Goal: Task Accomplishment & Management: Complete application form

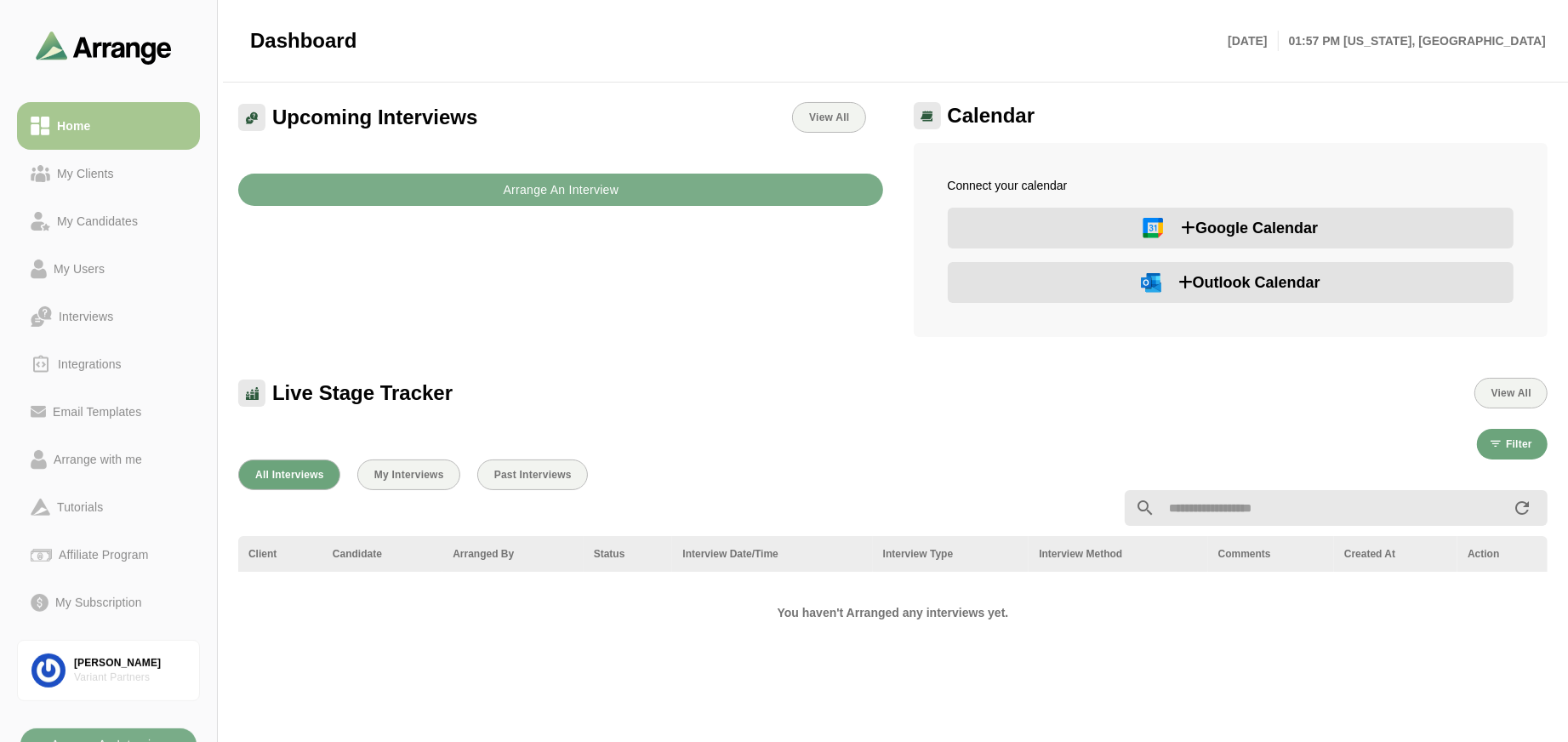
click at [714, 214] on div "Arrange An Interview" at bounding box center [560, 180] width 665 height 73
click at [722, 195] on button "Arrange An Interview" at bounding box center [560, 189] width 645 height 32
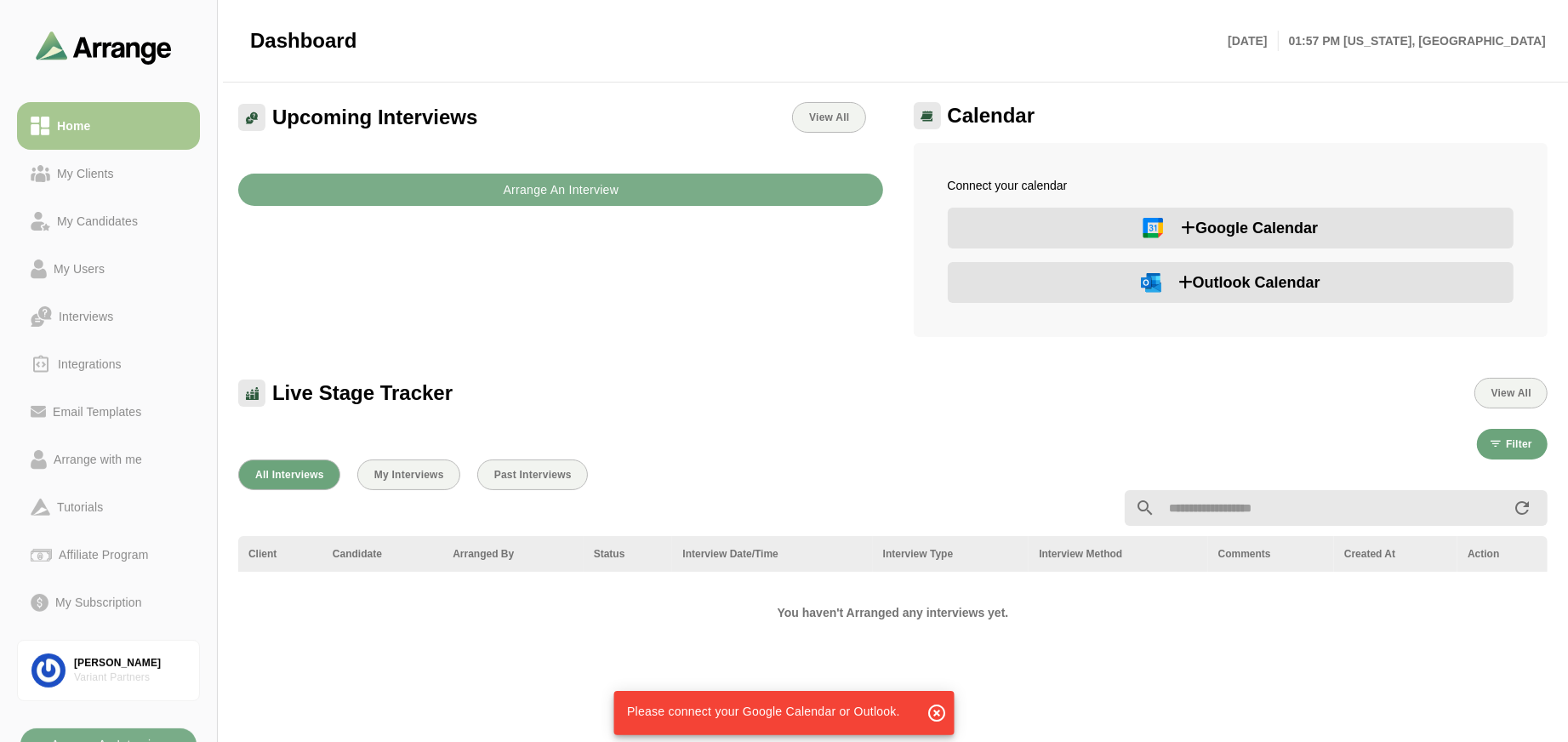
click at [1190, 289] on span "Outlook Calendar" at bounding box center [1249, 282] width 142 height 24
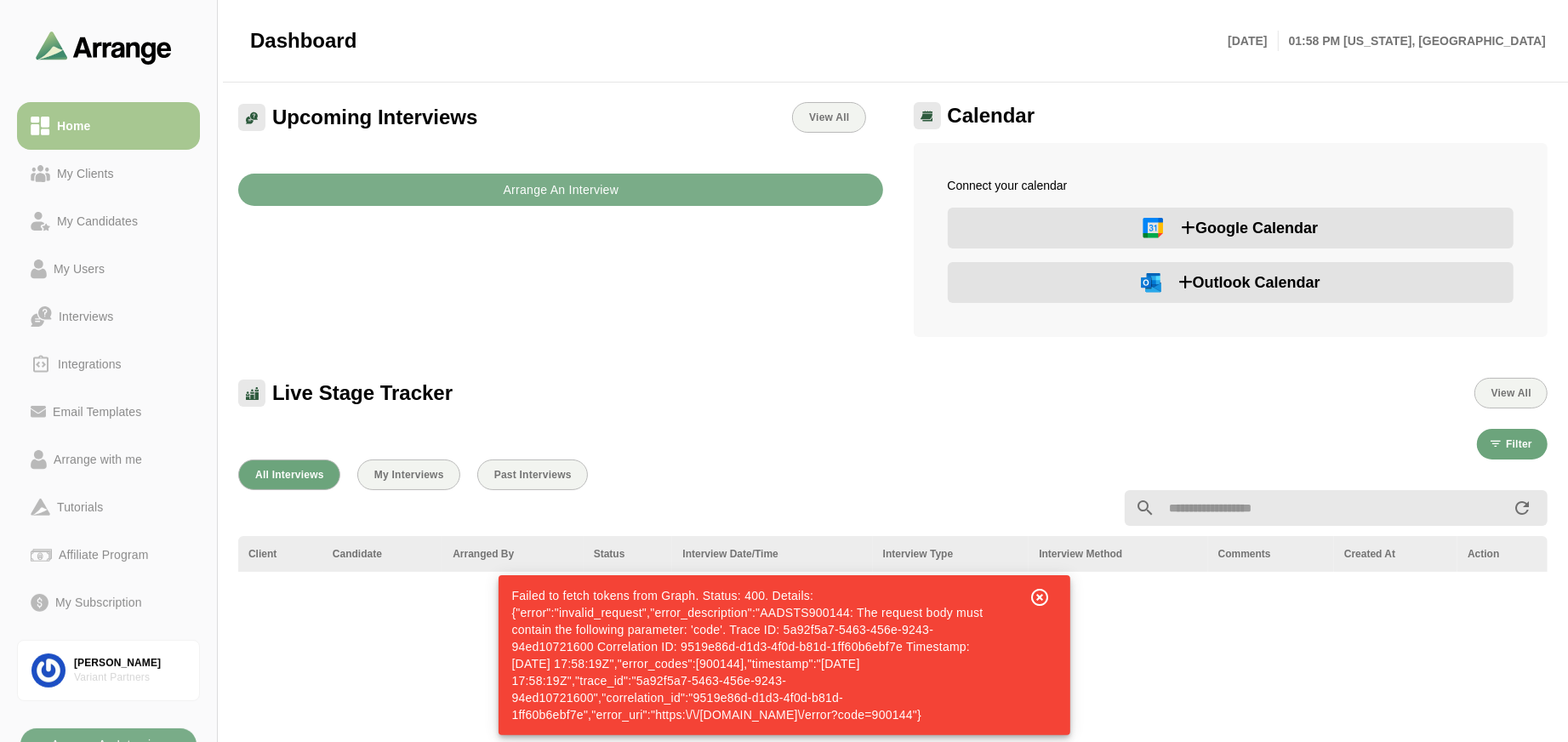
click at [1276, 299] on button "Outlook Calendar" at bounding box center [1230, 282] width 566 height 41
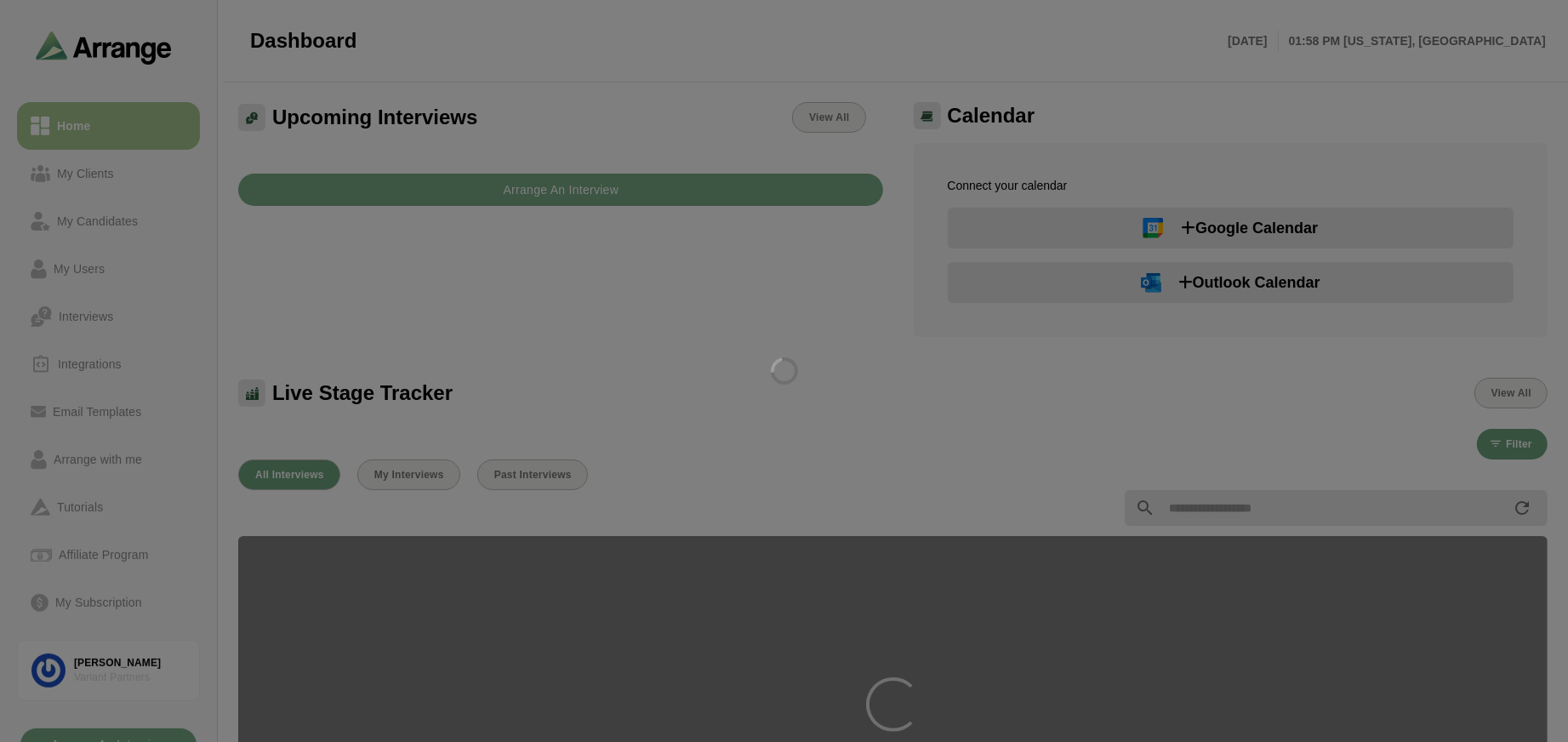
click at [101, 167] on div at bounding box center [784, 371] width 1568 height 742
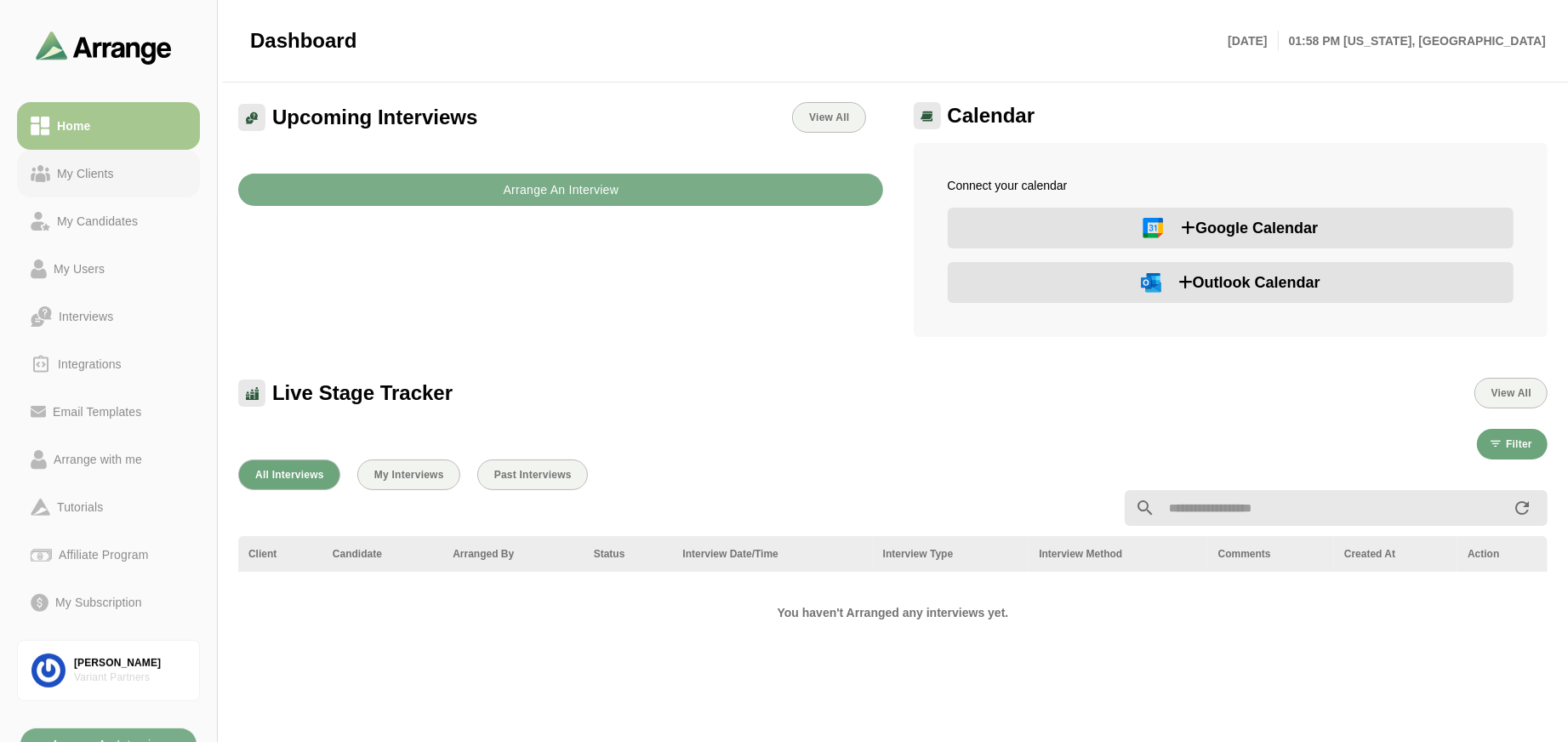
click at [100, 175] on div "My Clients" at bounding box center [86, 173] width 71 height 20
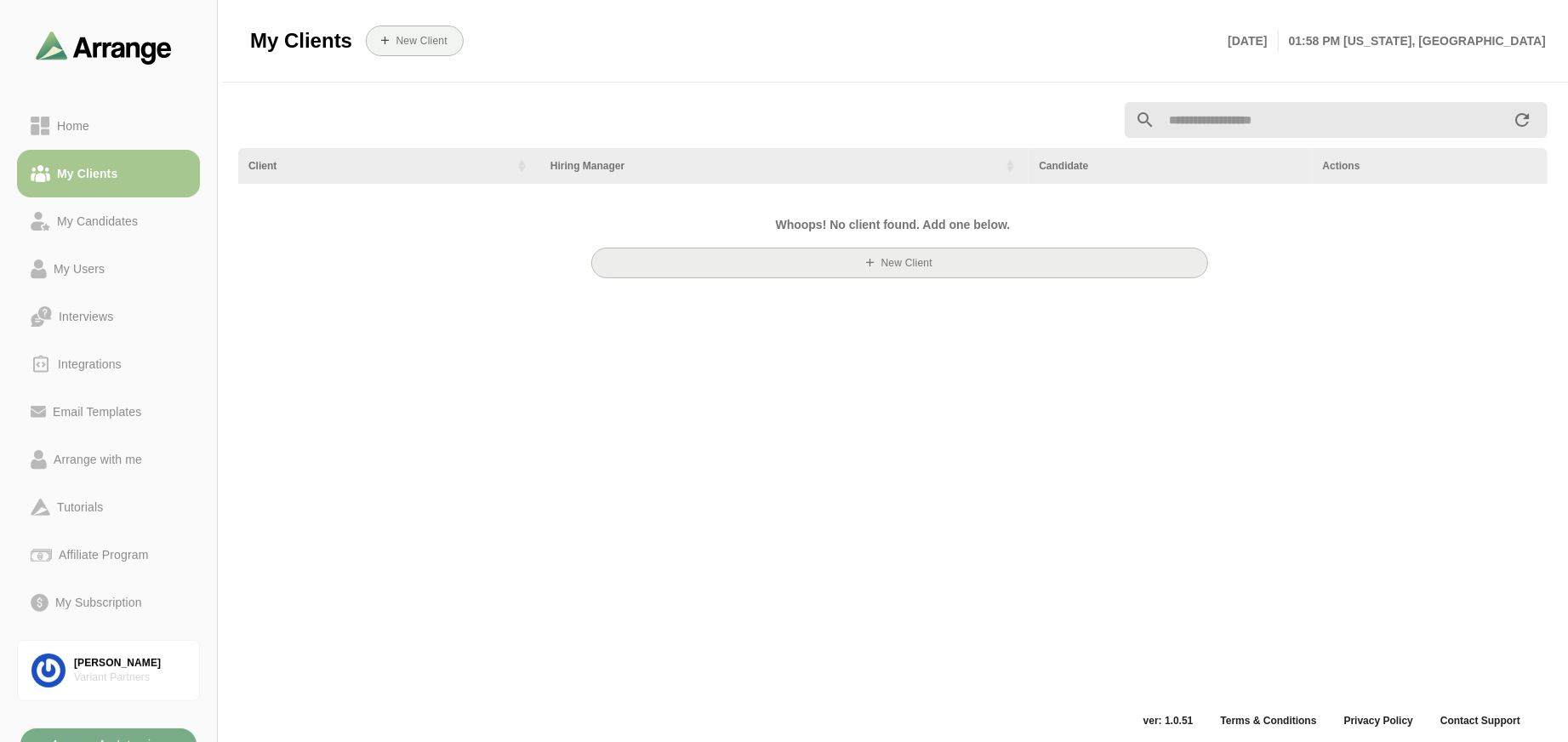
click at [923, 258] on b "New Client" at bounding box center [905, 263] width 51 height 12
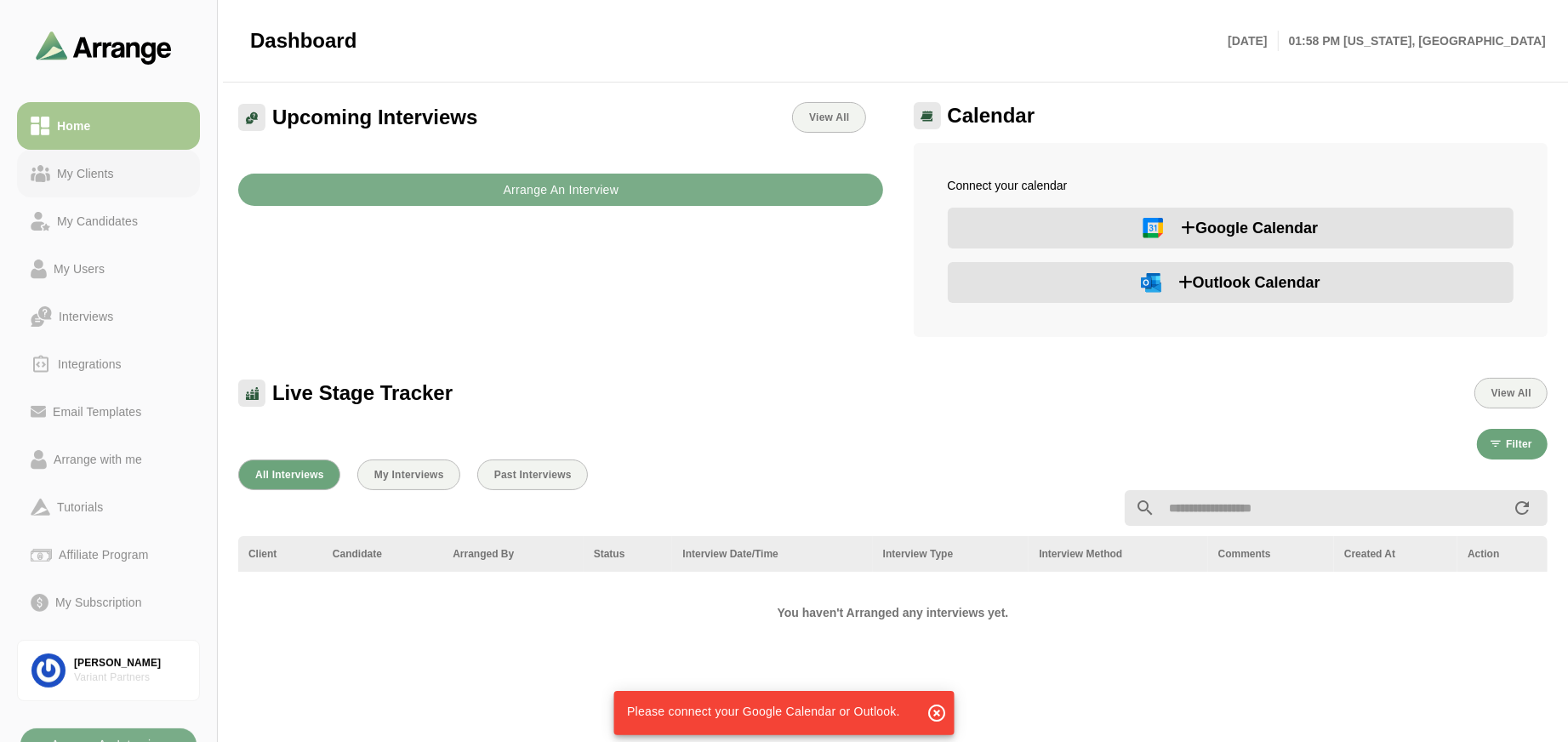
click at [117, 179] on div "My Clients" at bounding box center [86, 173] width 71 height 20
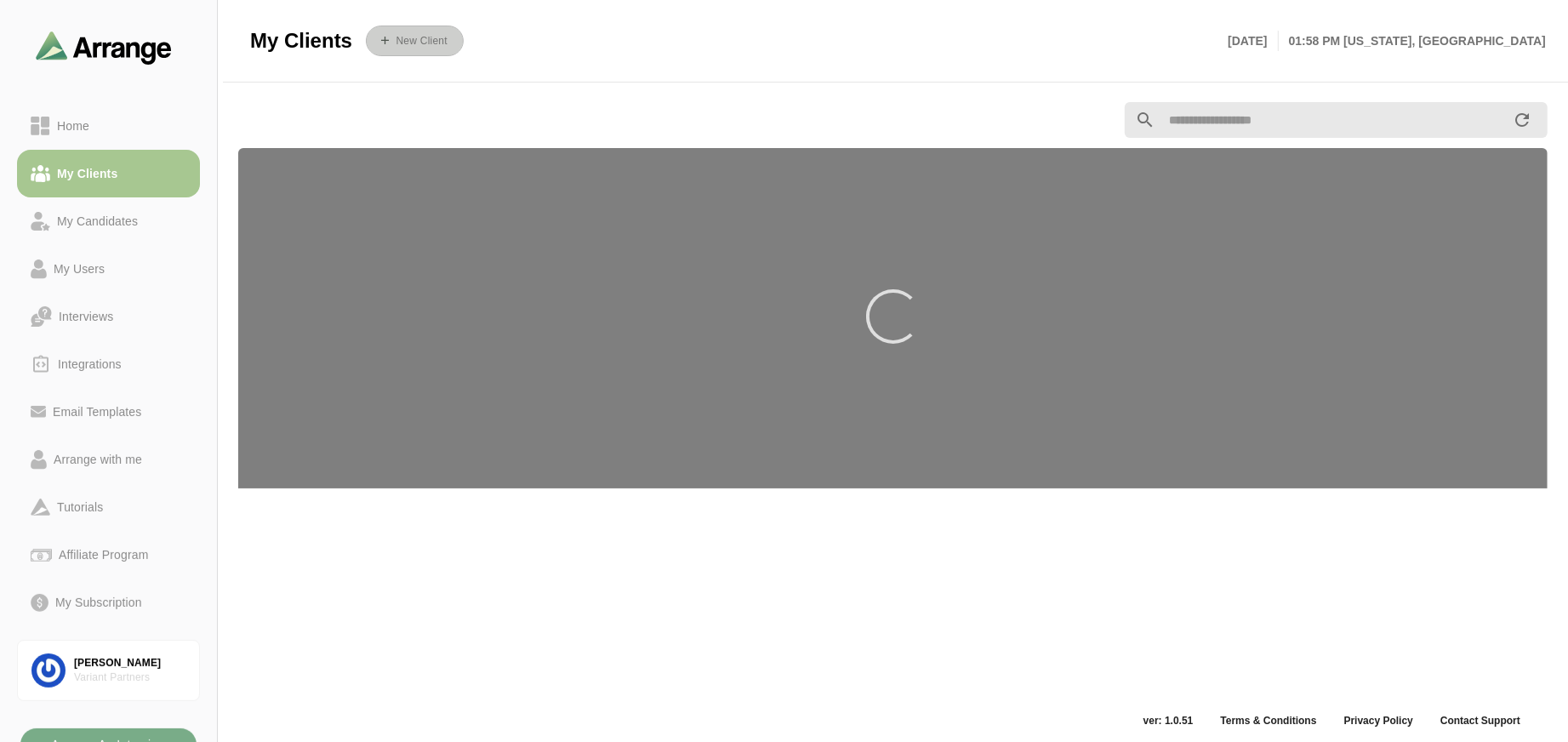
click at [421, 35] on b "New Client" at bounding box center [420, 41] width 51 height 12
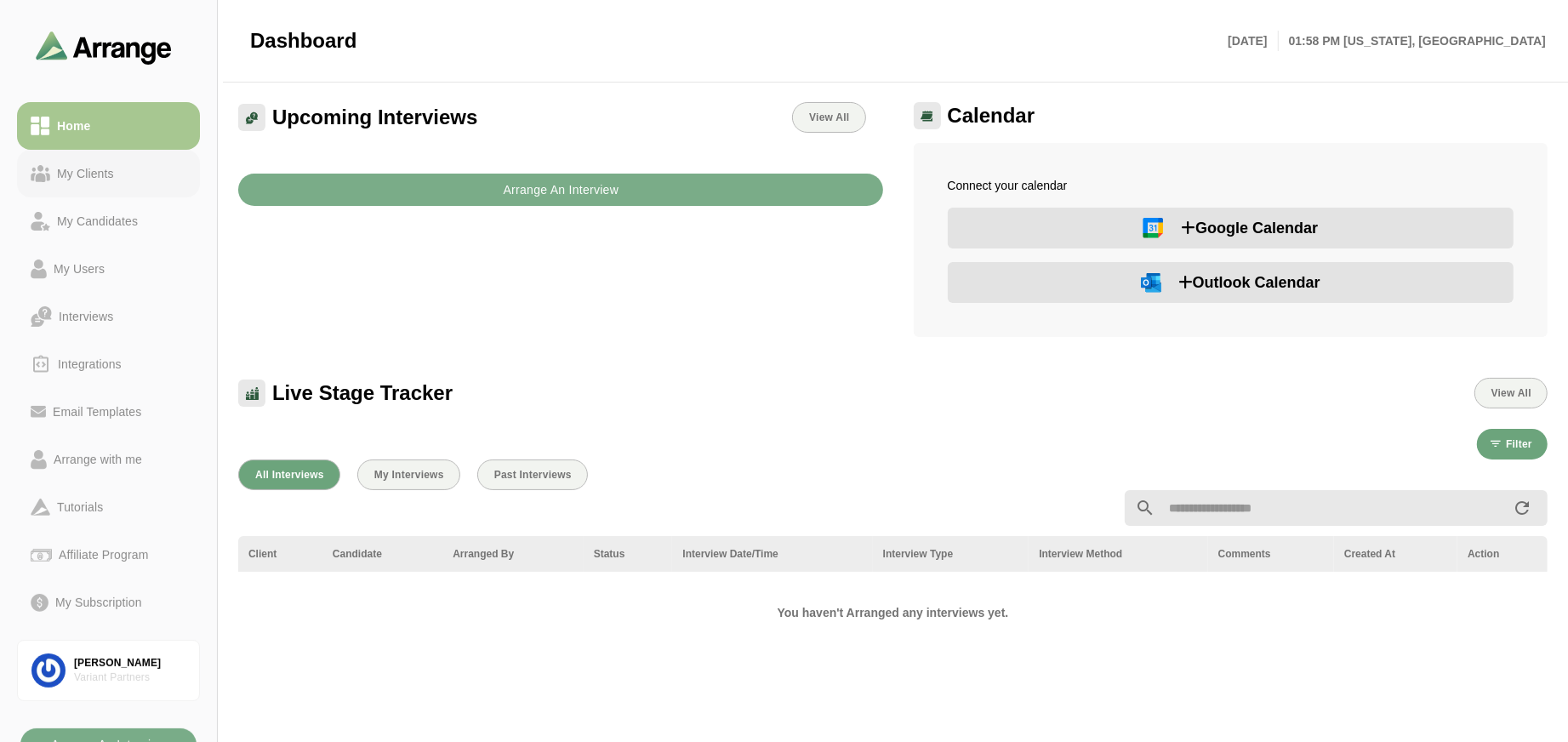
click at [95, 183] on div "My Clients" at bounding box center [86, 173] width 71 height 20
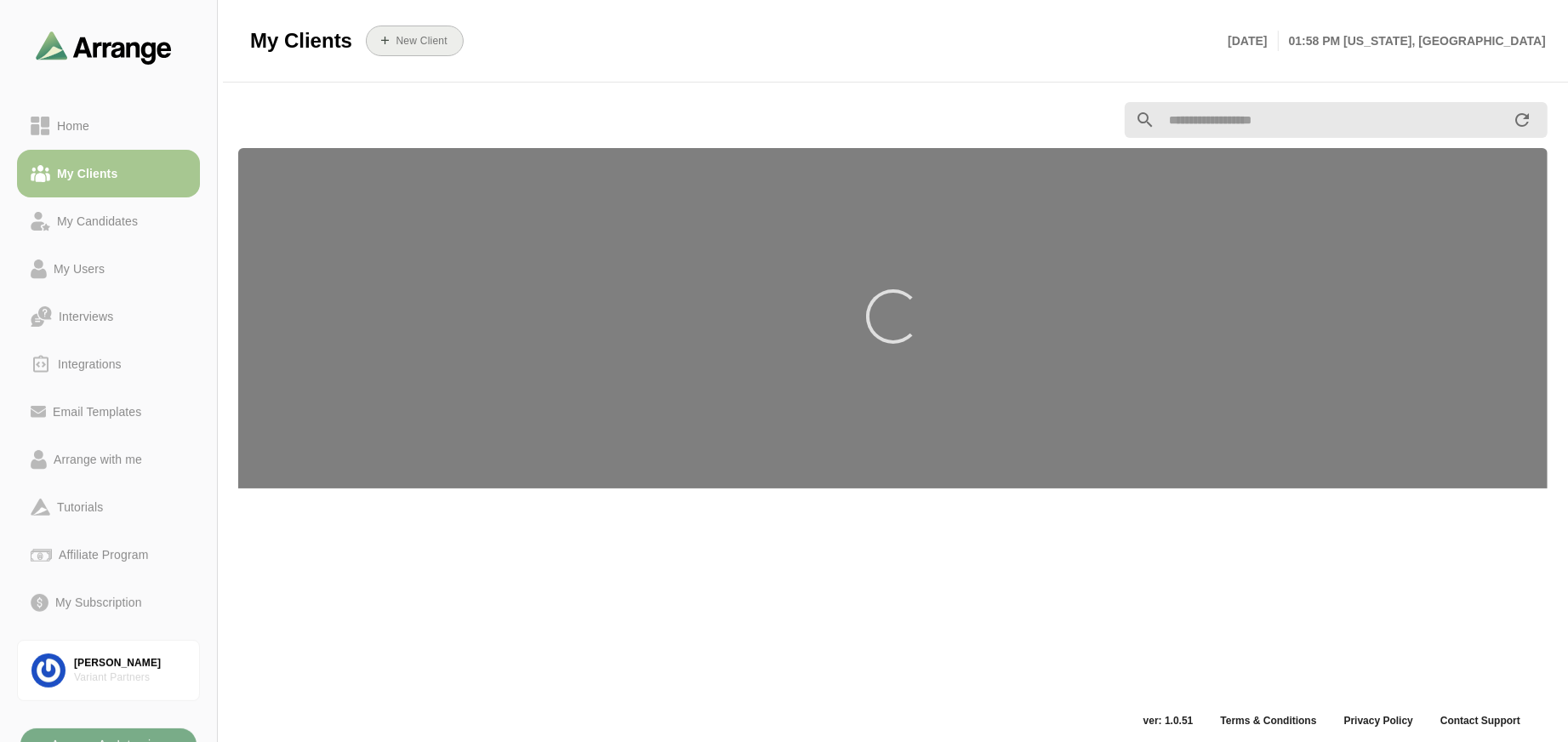
click at [420, 39] on b "New Client" at bounding box center [420, 41] width 51 height 12
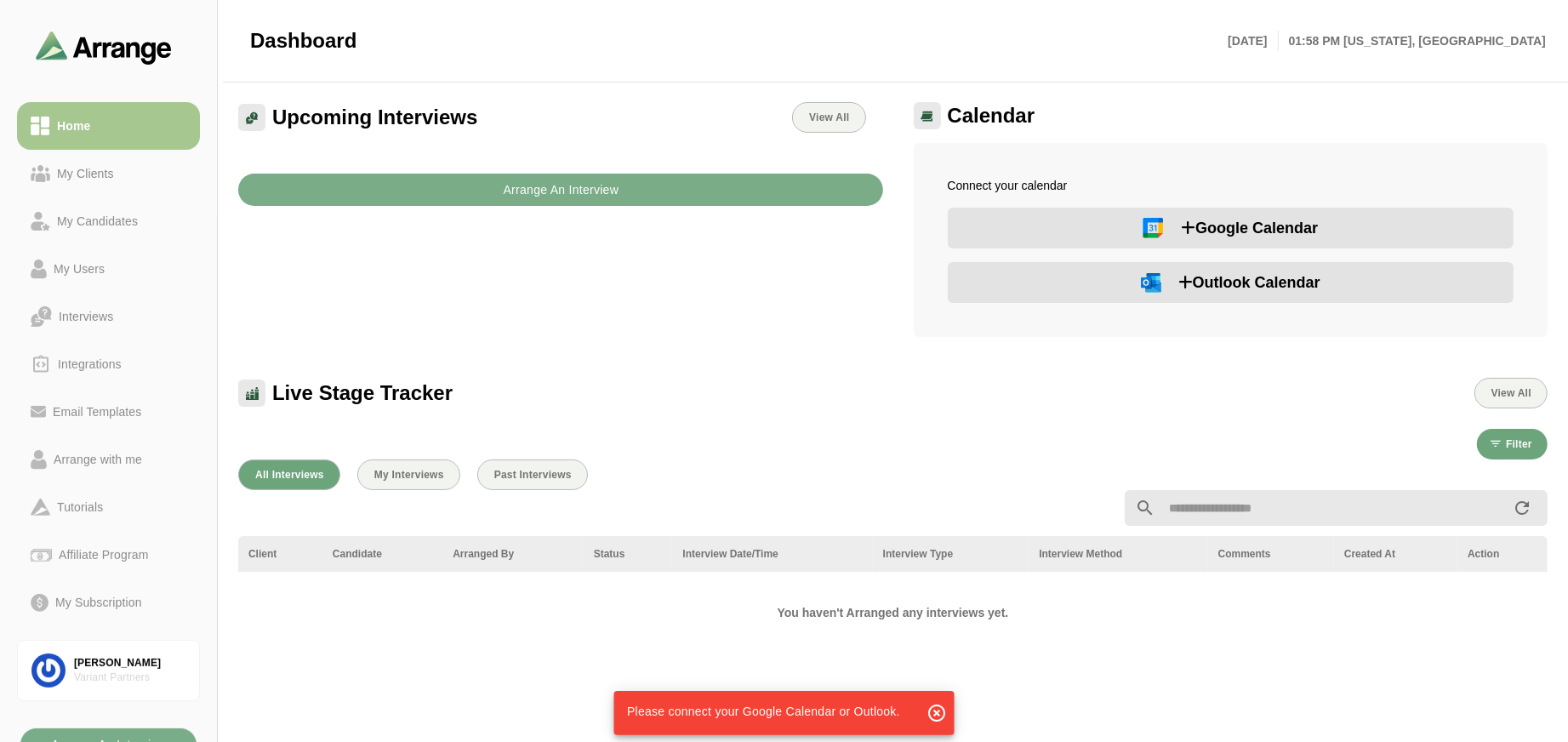
click at [938, 711] on icon "button" at bounding box center [937, 712] width 20 height 20
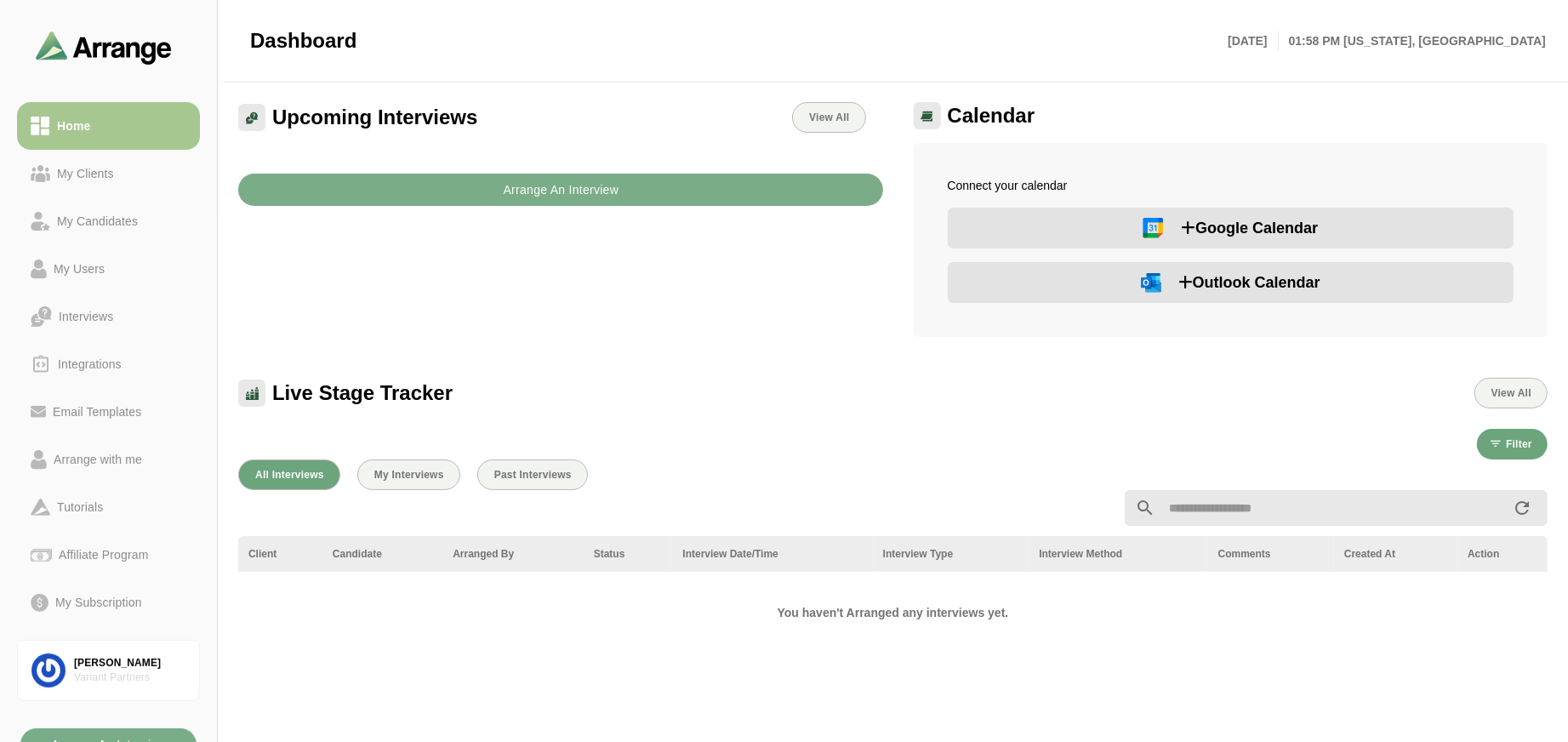
click at [1231, 229] on span "Google Calendar" at bounding box center [1249, 228] width 137 height 24
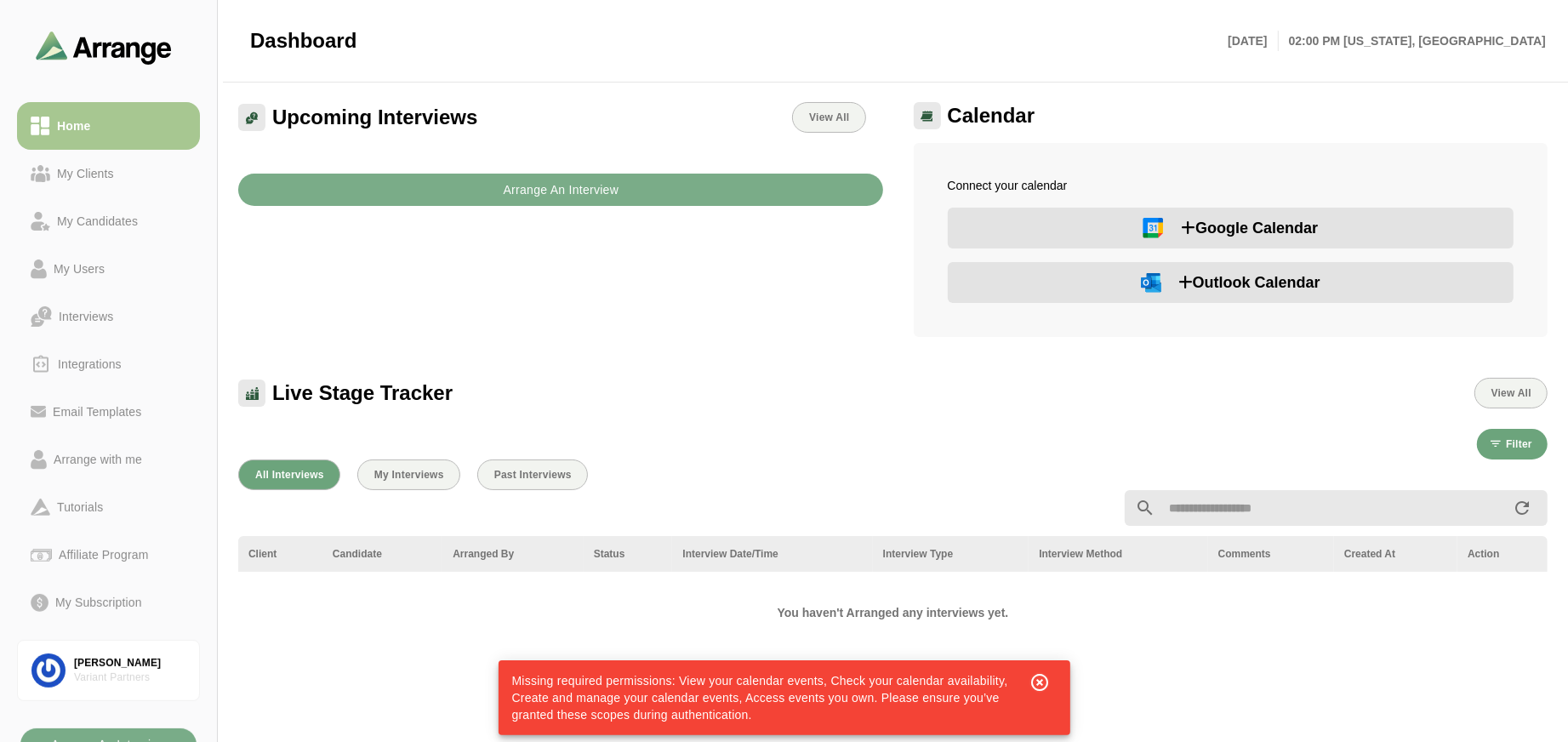
click at [1030, 682] on icon "button" at bounding box center [1039, 682] width 20 height 20
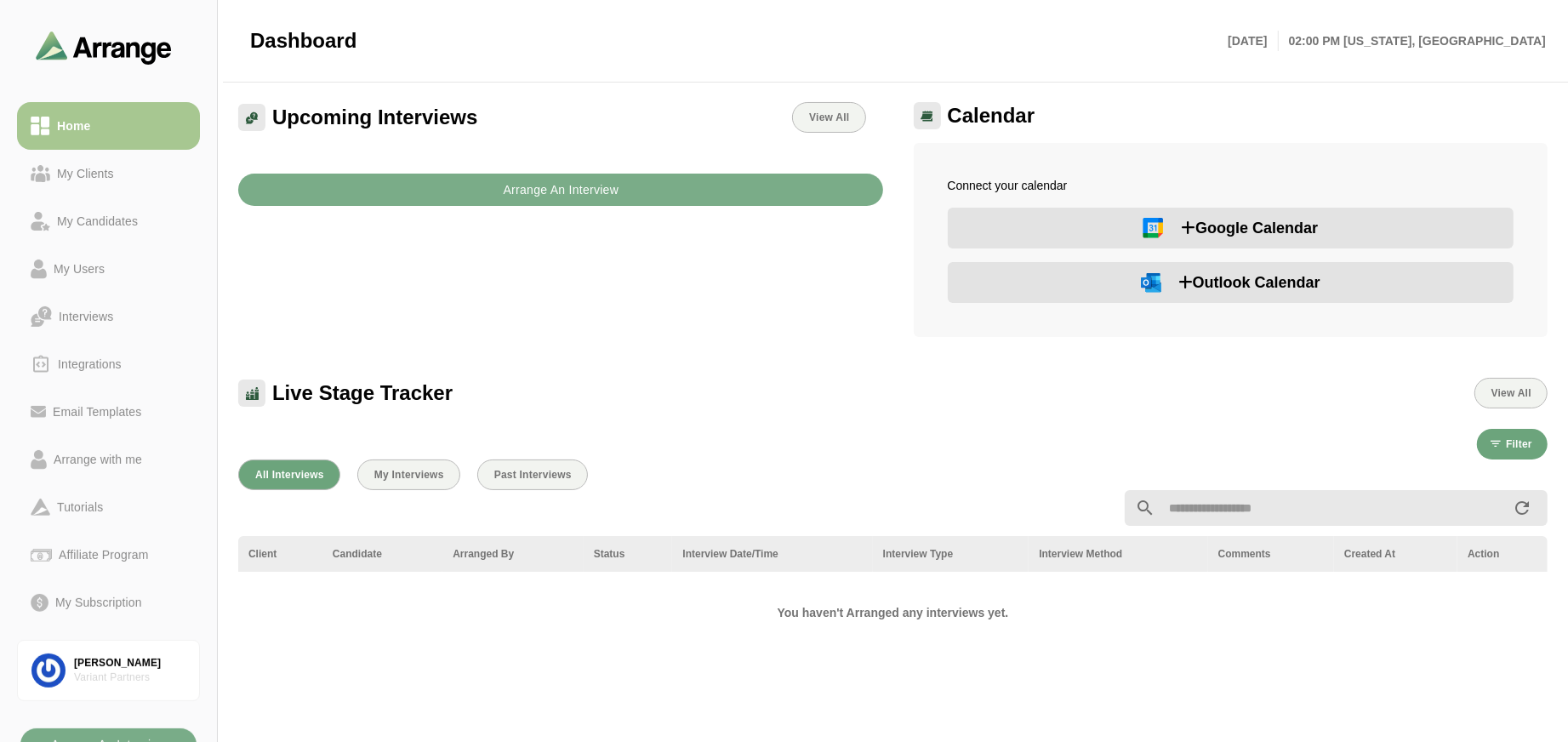
click at [1255, 221] on span "Google Calendar" at bounding box center [1249, 228] width 137 height 24
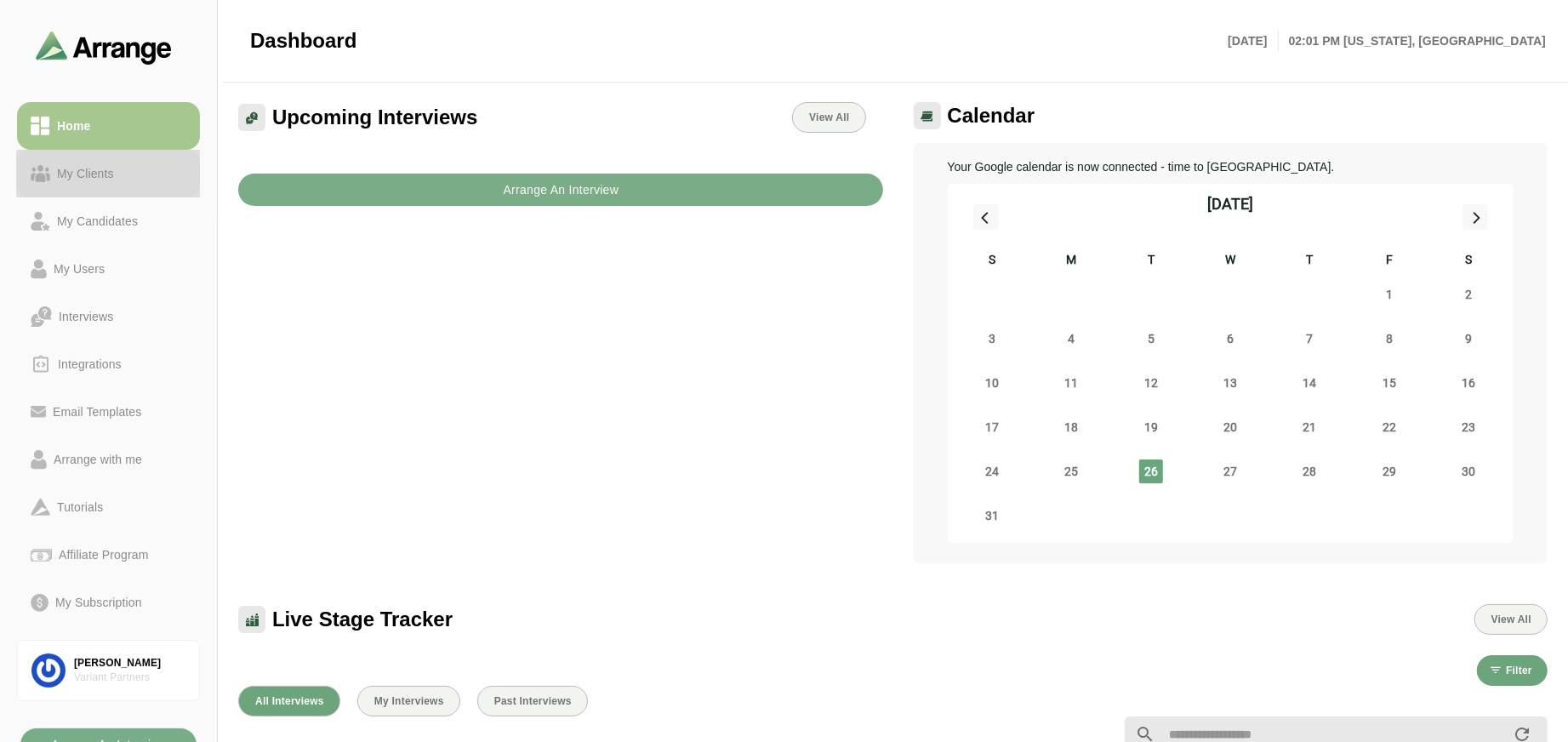
click at [120, 174] on div "My Clients" at bounding box center [108, 173] width 155 height 20
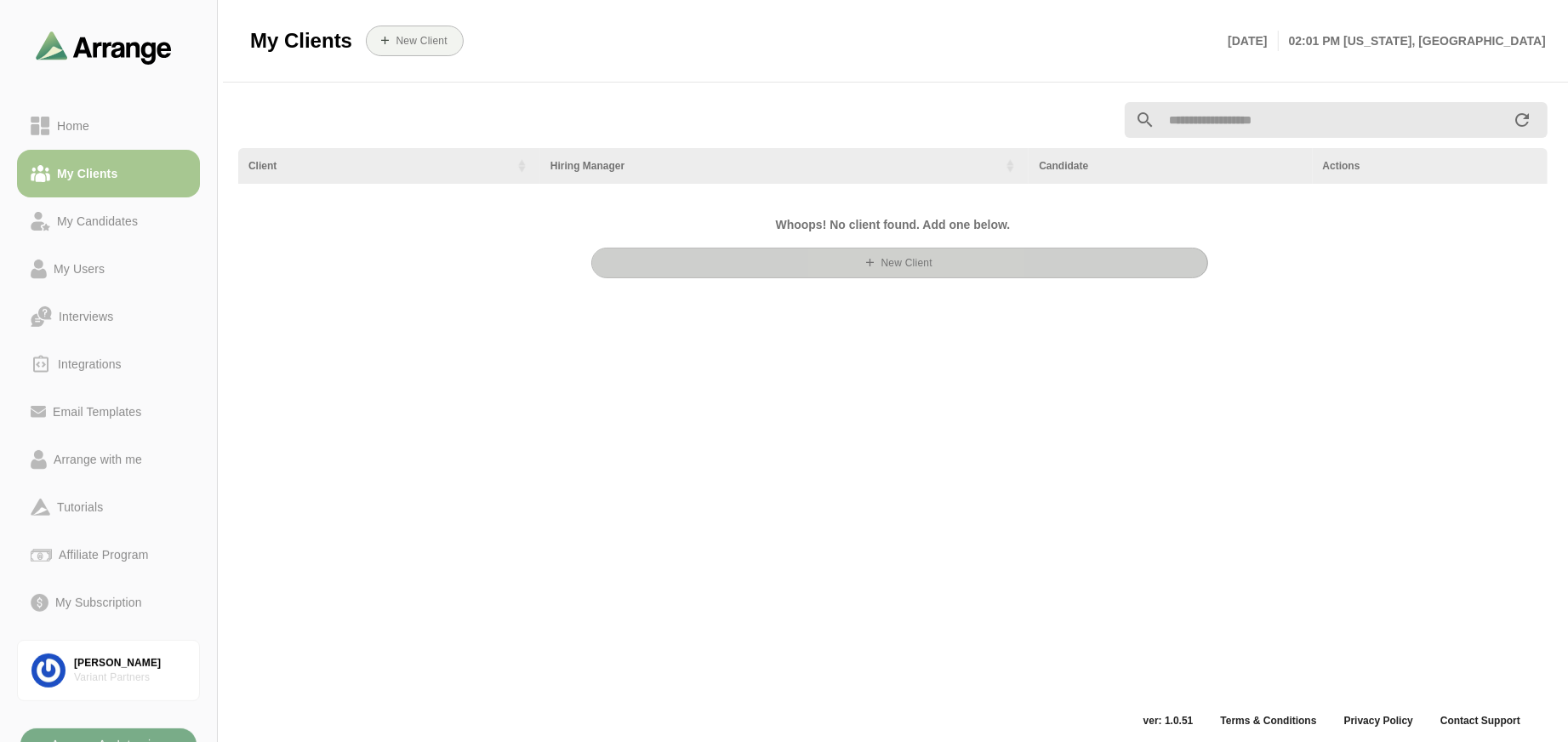
click at [924, 258] on b "New Client" at bounding box center [905, 263] width 51 height 12
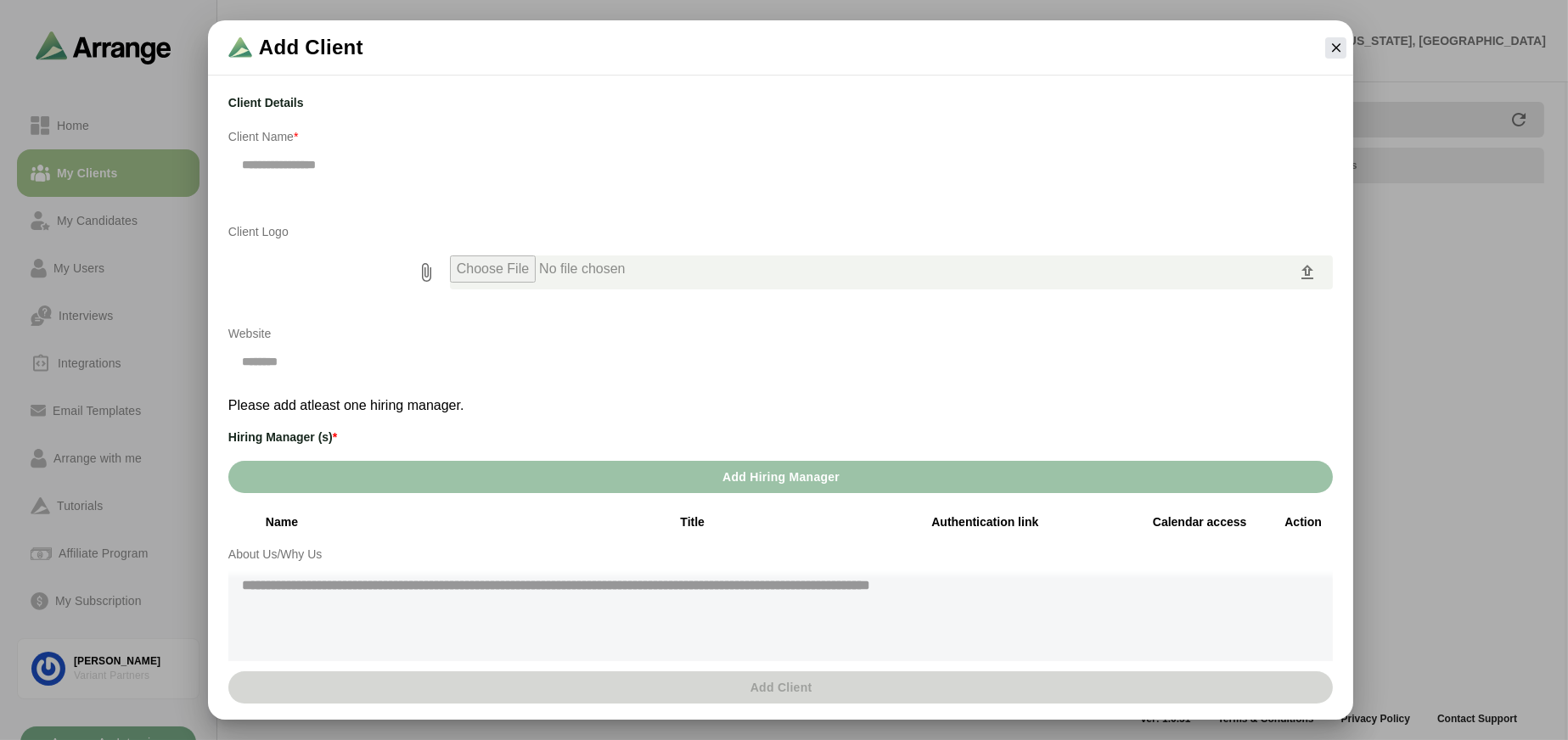
click at [420, 158] on input "text" at bounding box center [780, 165] width 1104 height 36
type input "*********"
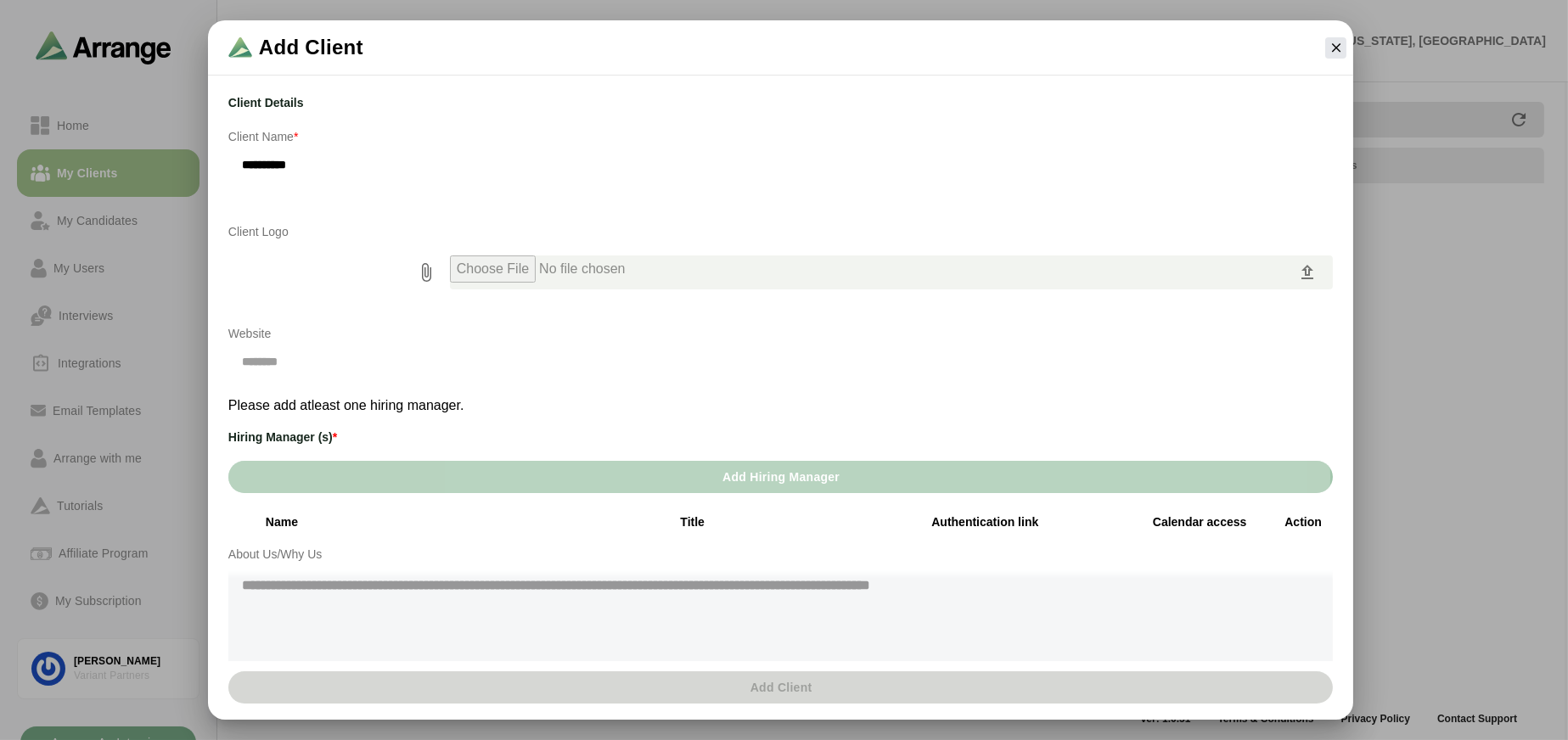
click at [863, 468] on button "Add Hiring Manager" at bounding box center [780, 476] width 1104 height 32
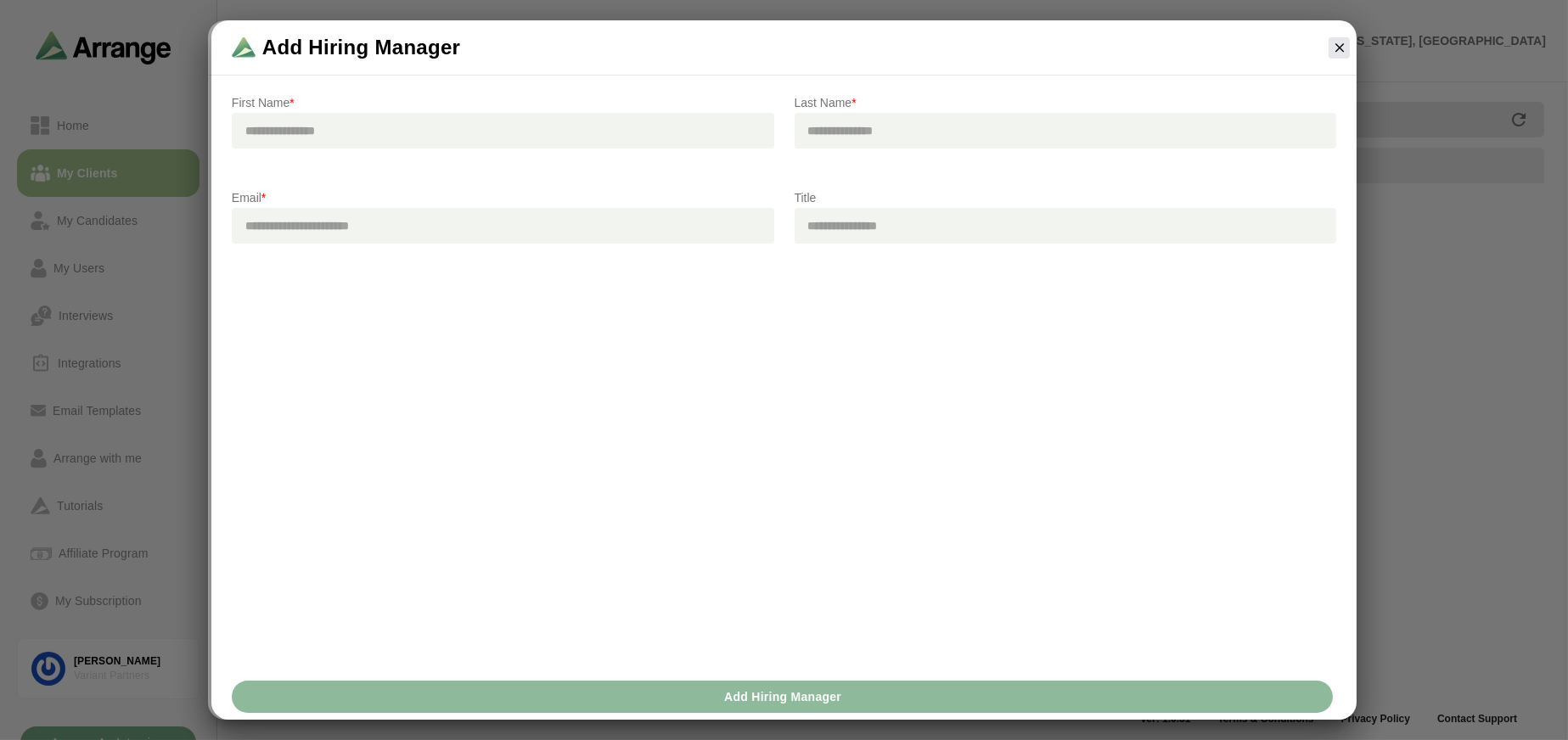
click at [427, 138] on input "text" at bounding box center [502, 131] width 542 height 36
type input "*****"
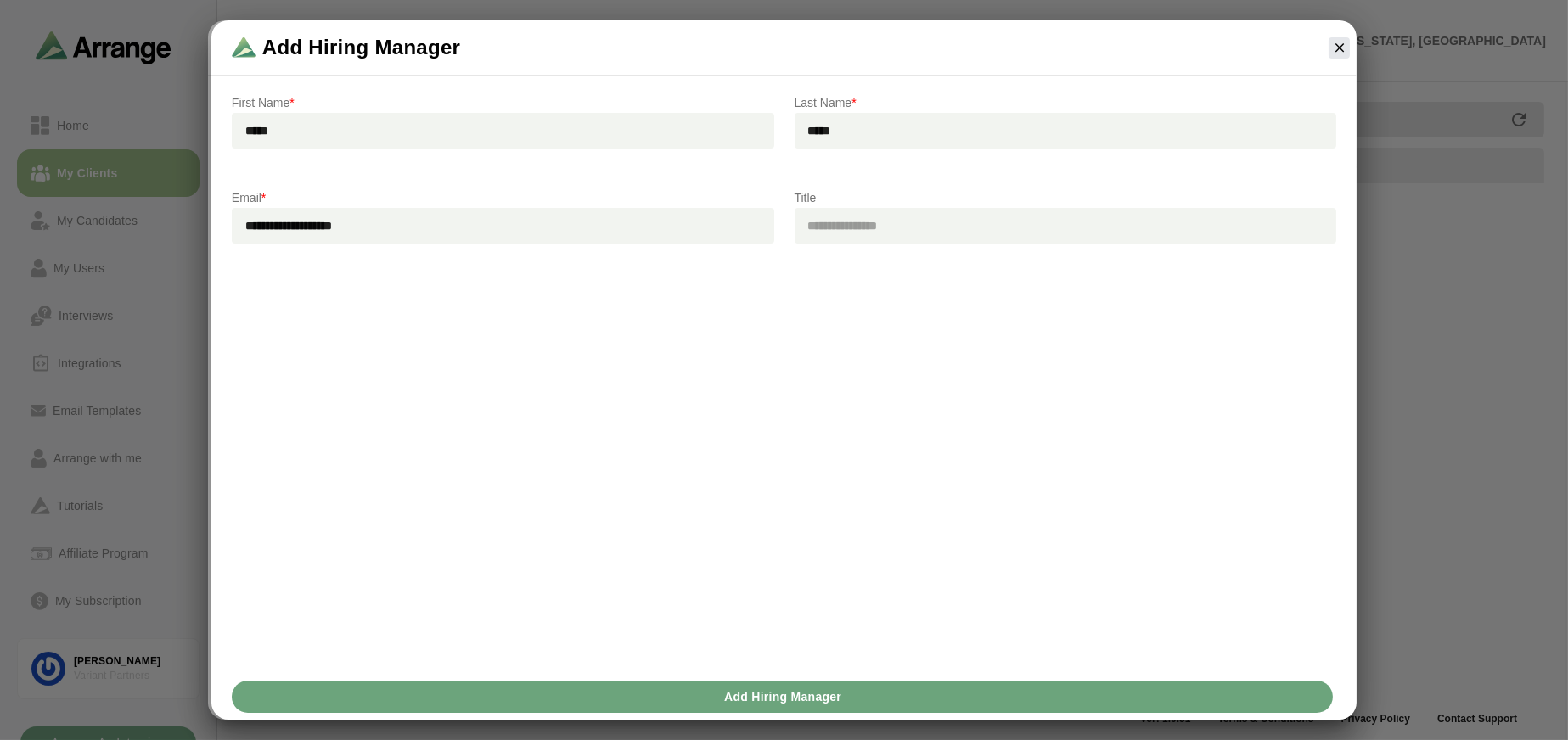
type input "**********"
type input "*******"
click at [800, 705] on span "Add Hiring Manager" at bounding box center [783, 696] width 118 height 32
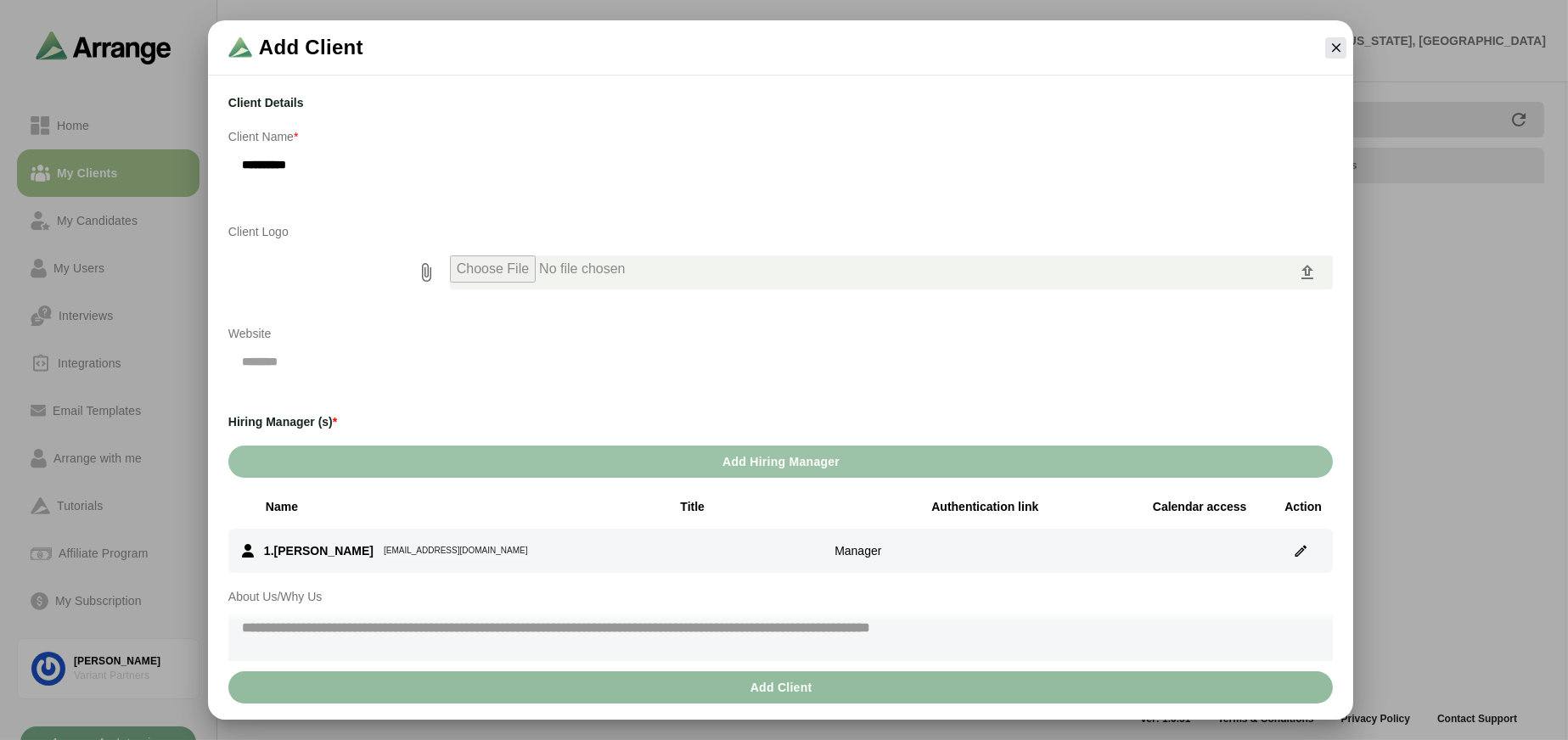
click at [574, 690] on button "Add Client" at bounding box center [780, 687] width 1104 height 32
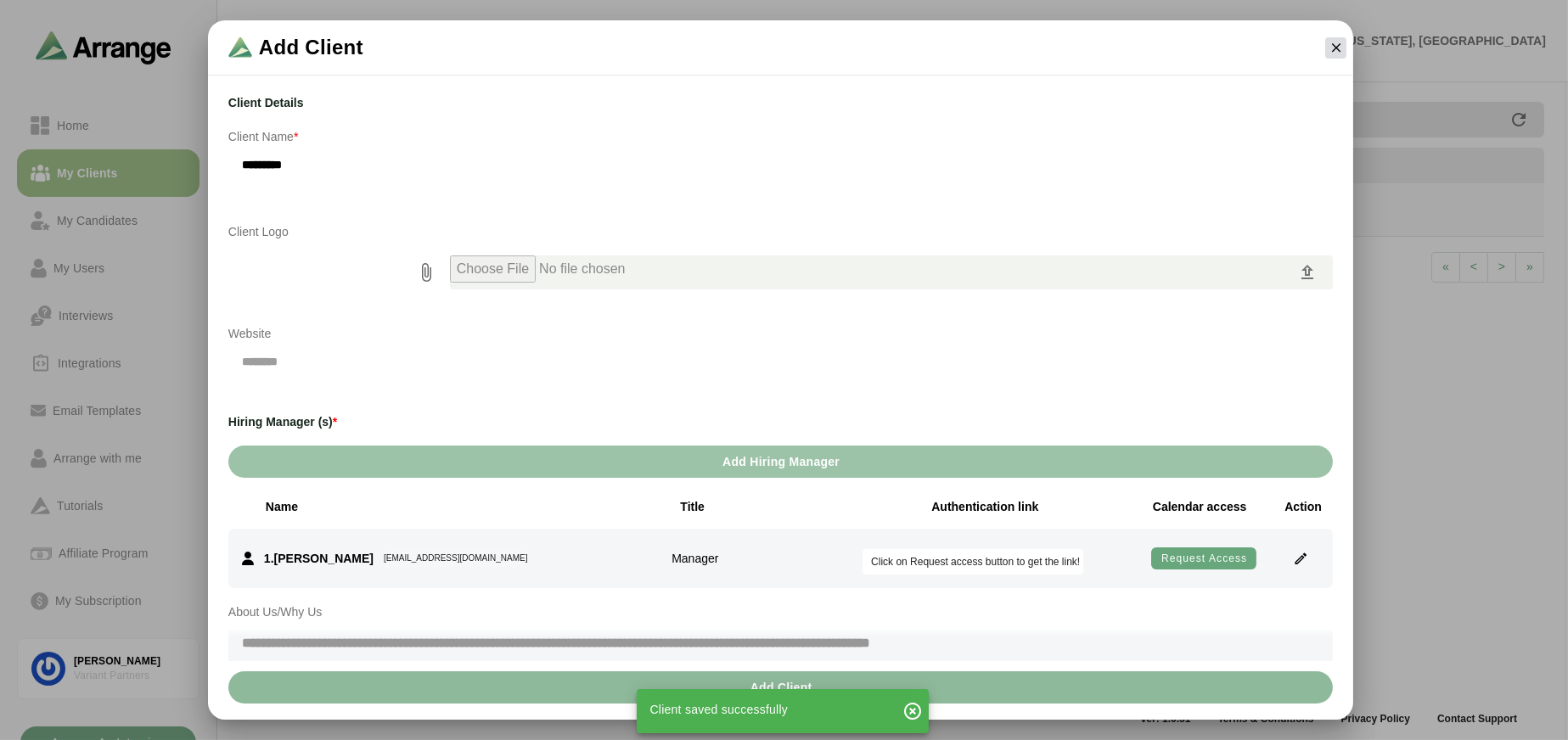
click at [1329, 54] on icon "button" at bounding box center [1336, 48] width 16 height 16
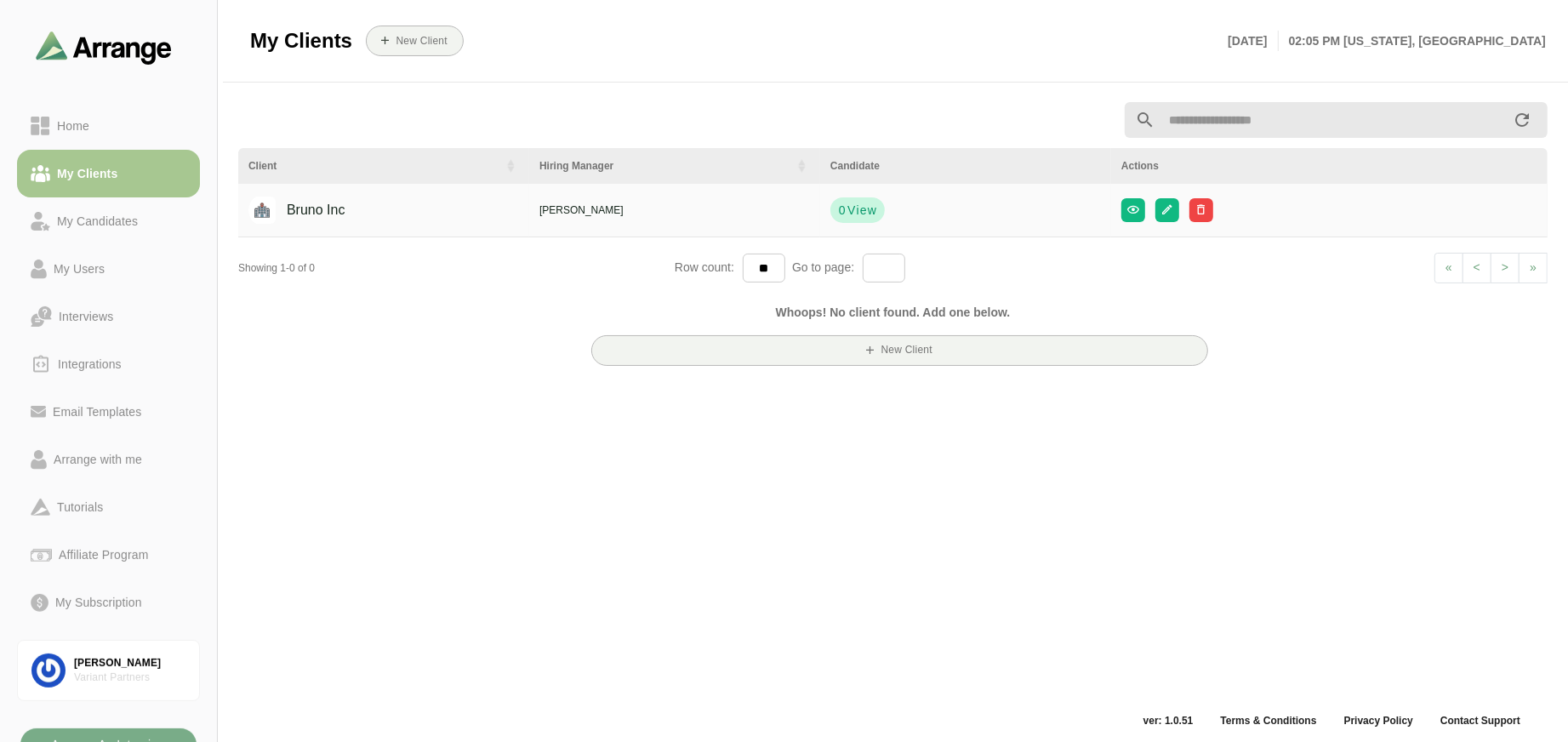
click at [863, 205] on span "View" at bounding box center [861, 210] width 31 height 17
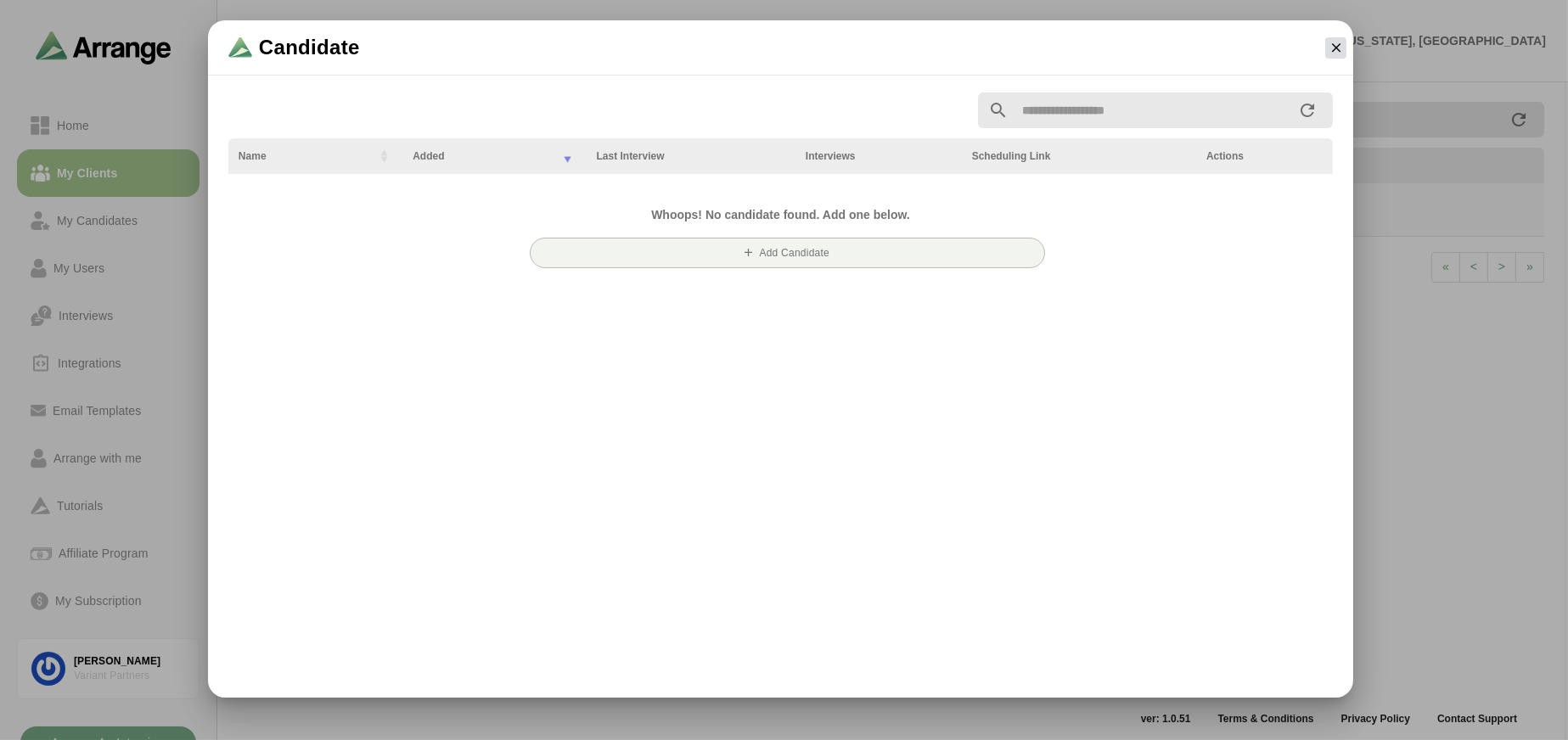
click at [1333, 48] on icon "button" at bounding box center [1336, 48] width 16 height 16
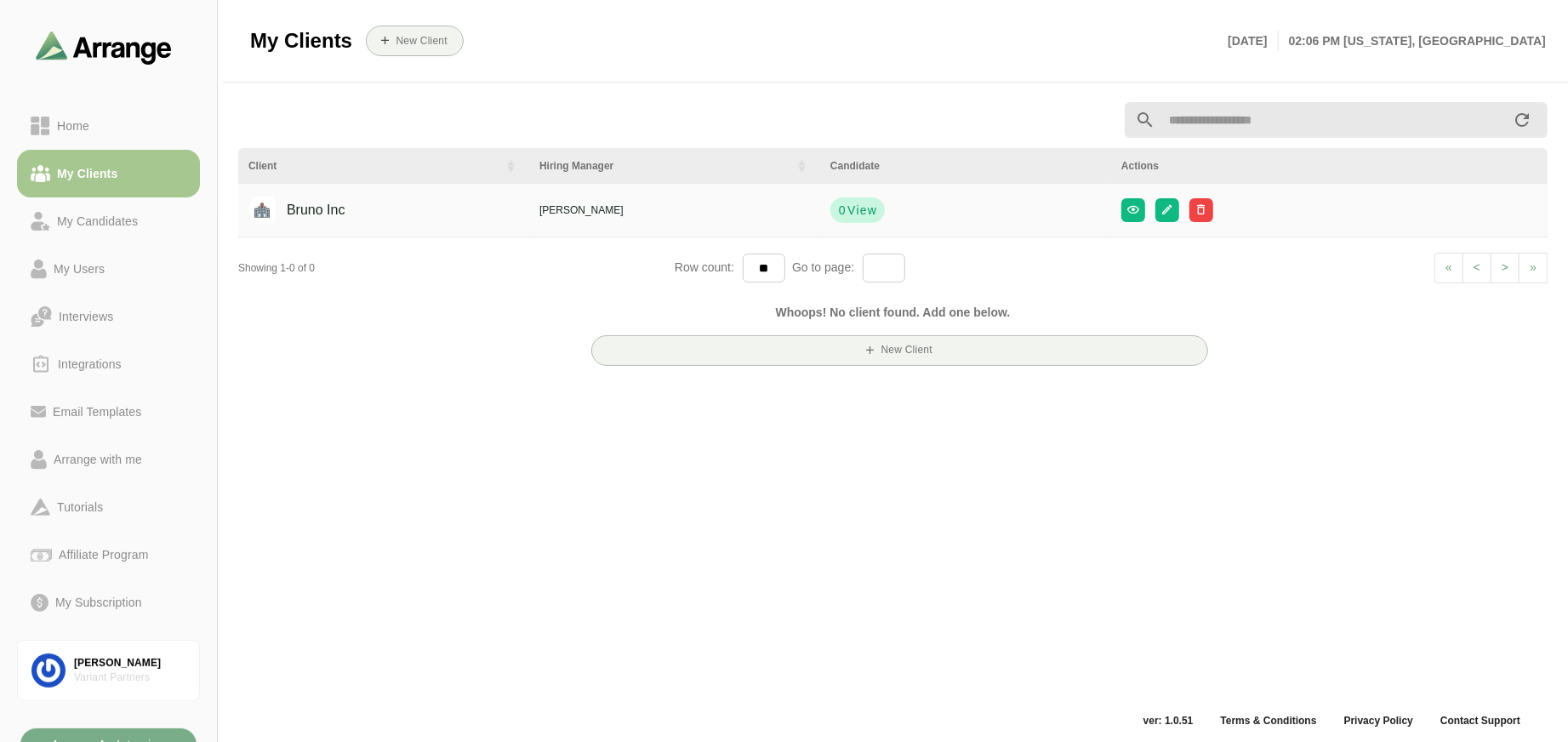
click at [848, 212] on span "View" at bounding box center [861, 210] width 31 height 17
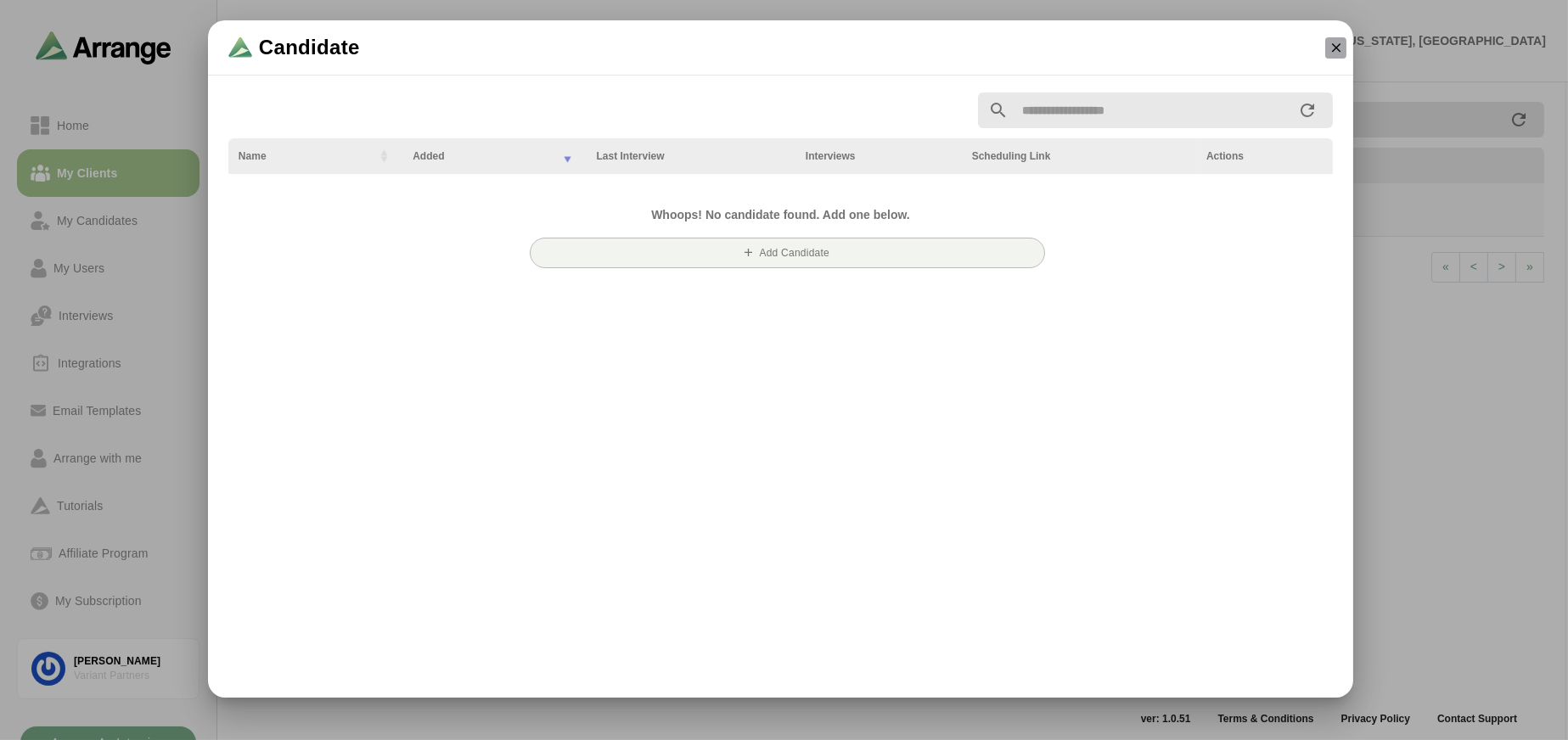
click at [1340, 42] on icon "button" at bounding box center [1336, 48] width 16 height 16
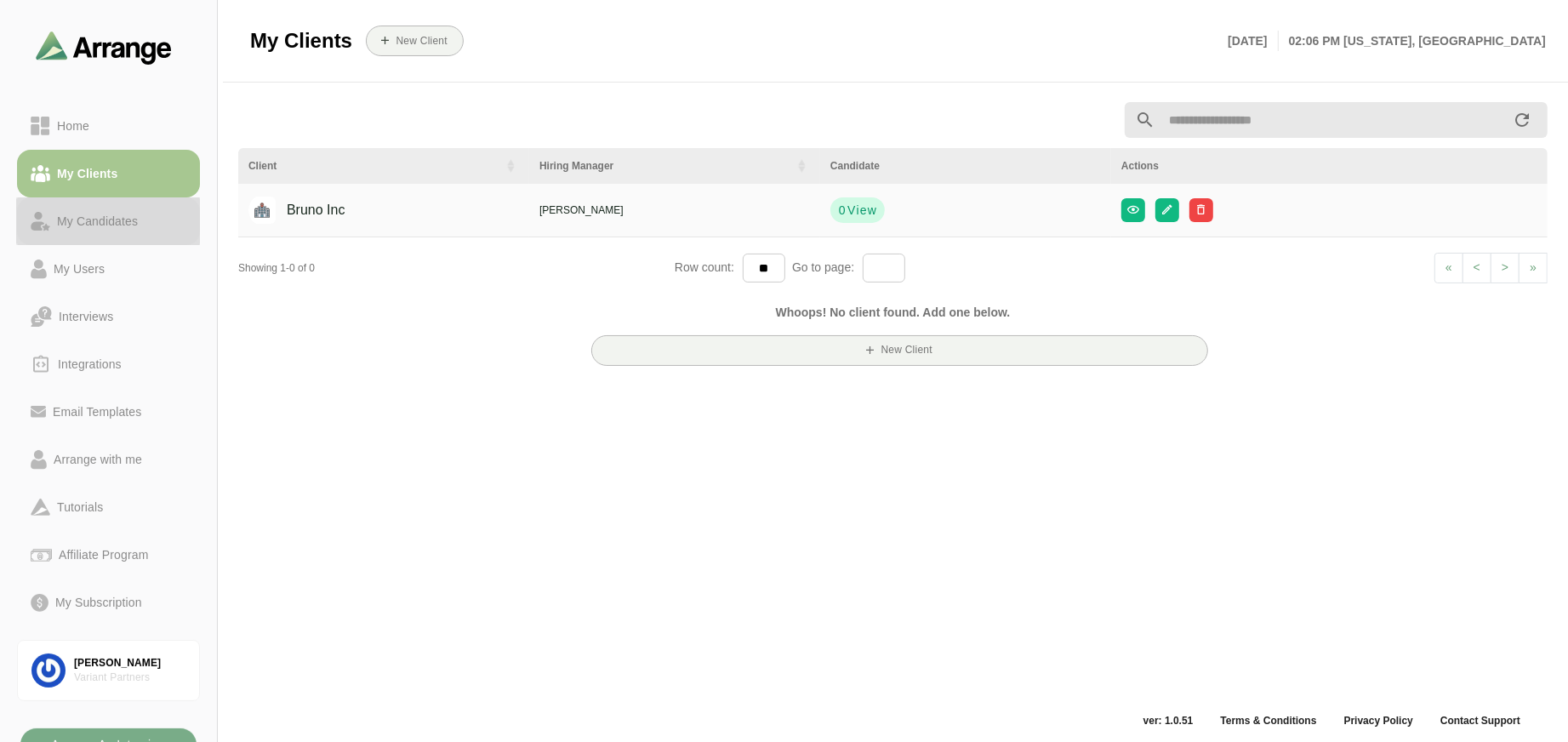
click at [89, 219] on div "My Candidates" at bounding box center [98, 221] width 94 height 20
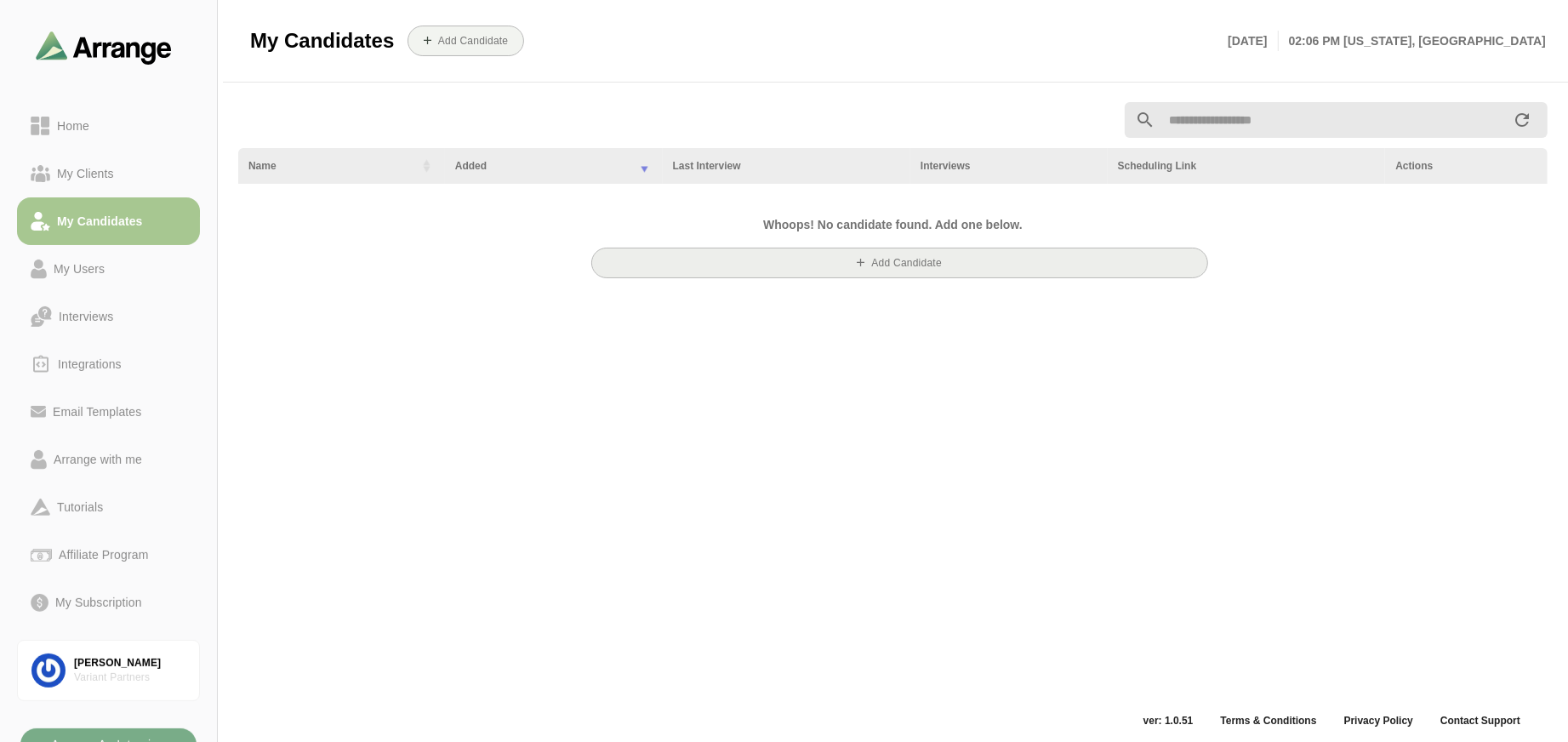
click at [965, 257] on button "Add Candidate" at bounding box center [900, 263] width 618 height 31
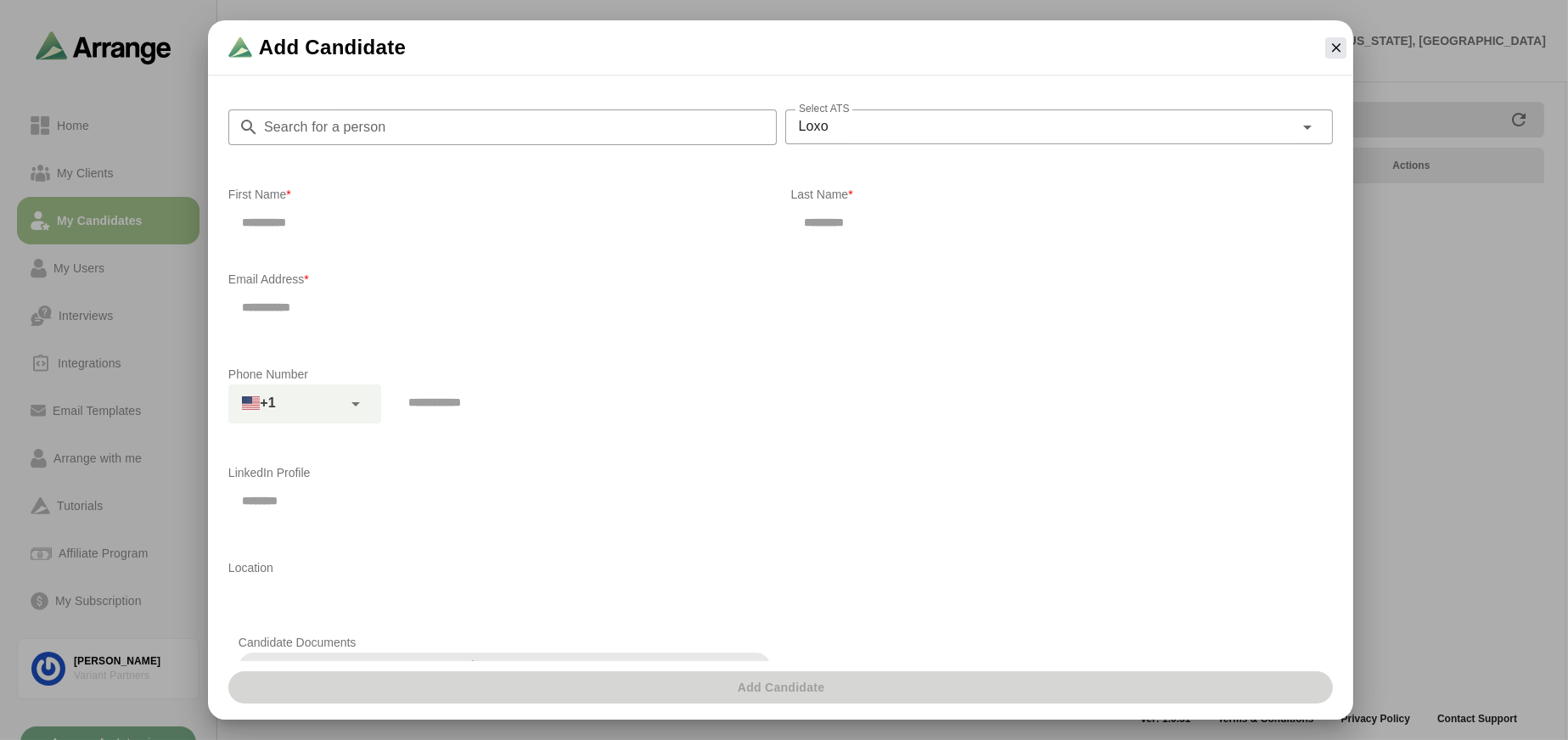
click at [344, 239] on div at bounding box center [499, 222] width 542 height 36
type input "*******"
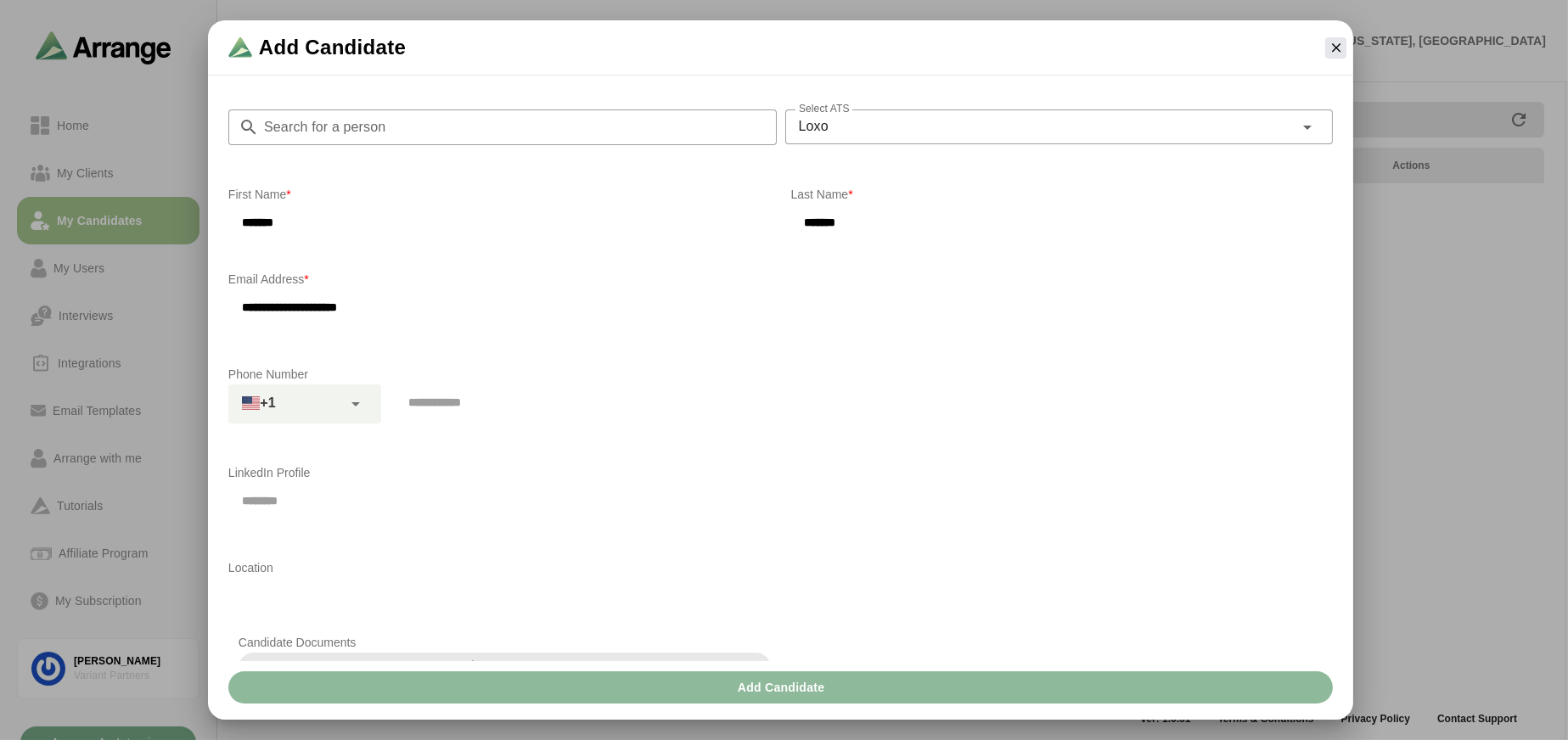
type input "**********"
click at [582, 448] on div "Phone Number +1" at bounding box center [781, 403] width 1125 height 98
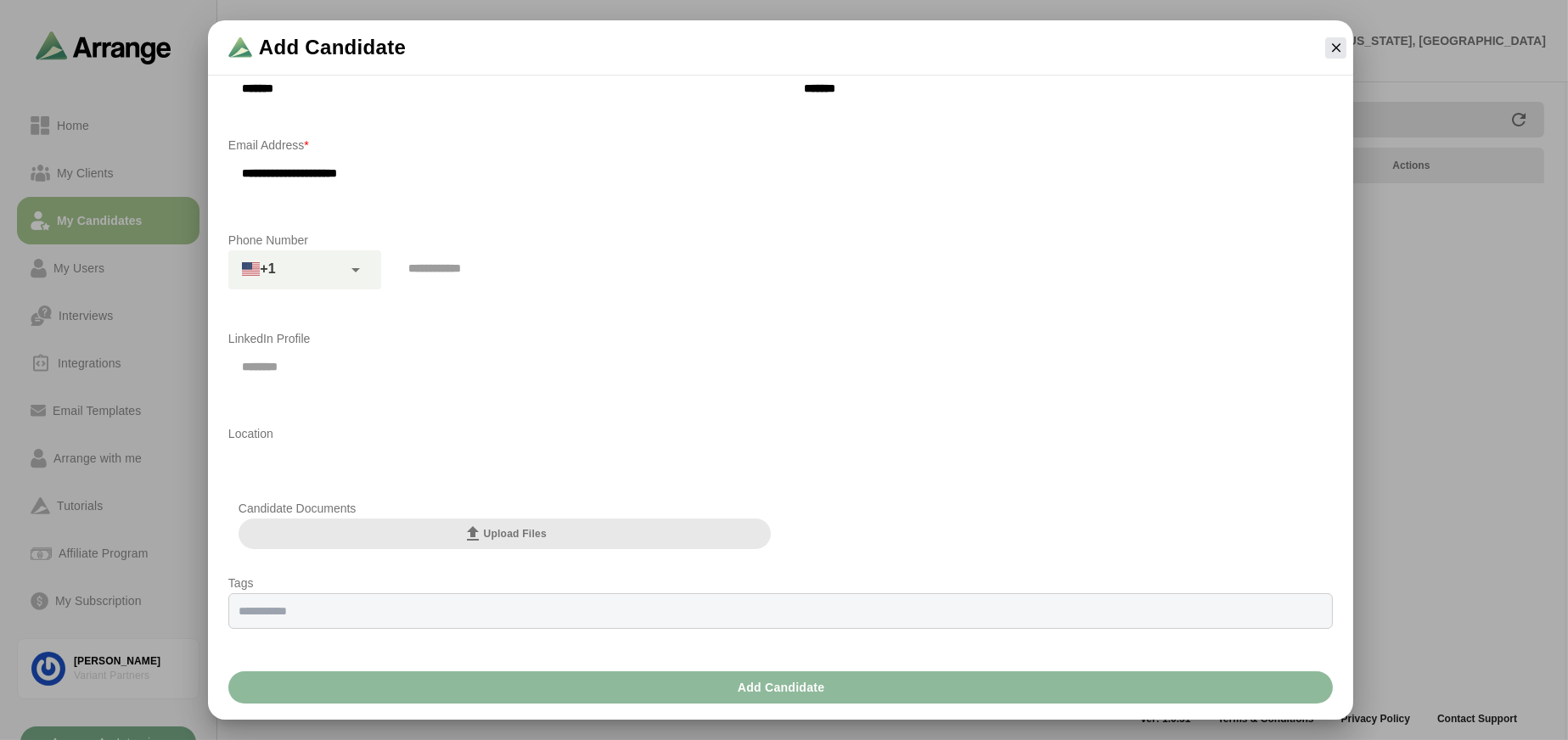
scroll to position [188, 0]
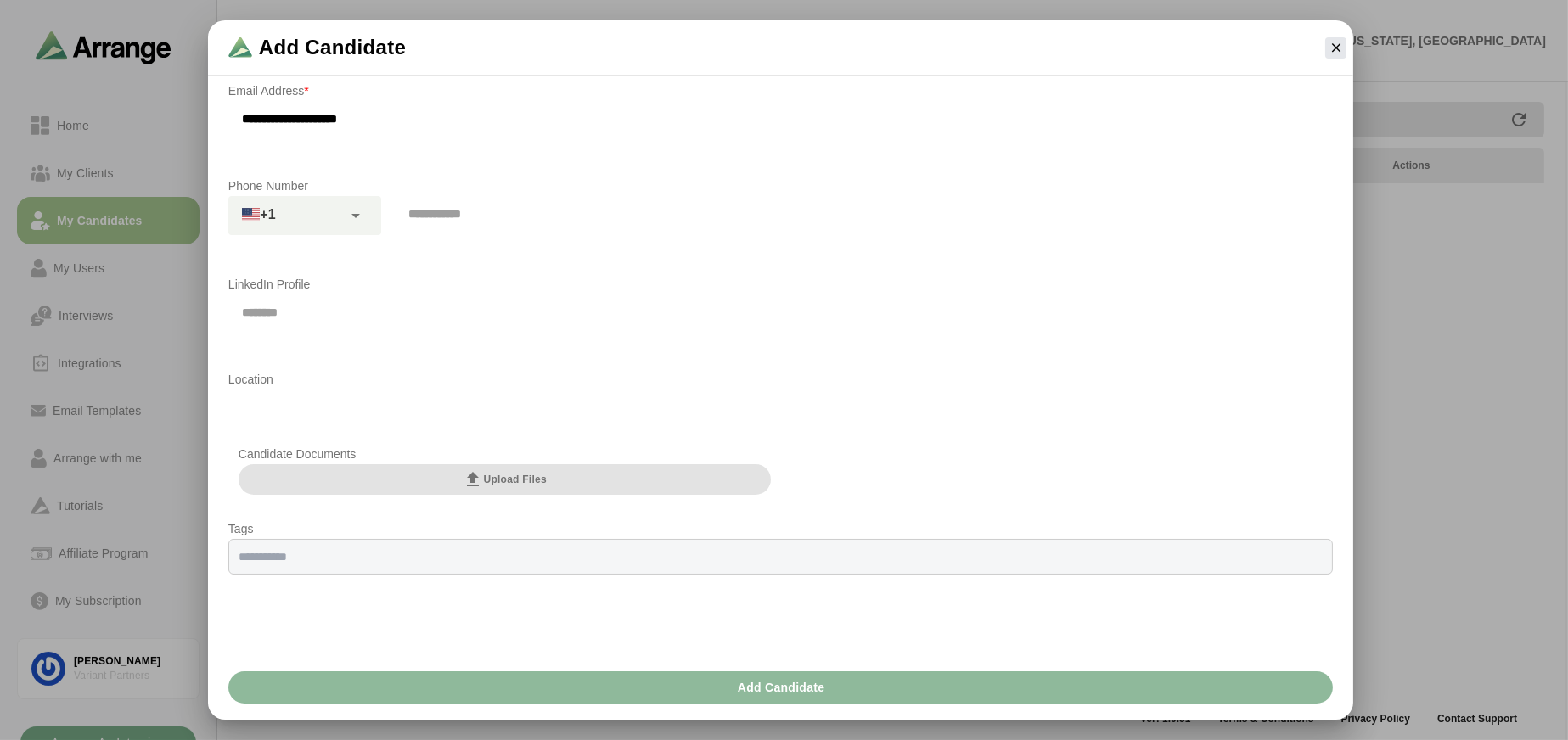
click at [512, 481] on span "Upload Files" at bounding box center [504, 479] width 84 height 20
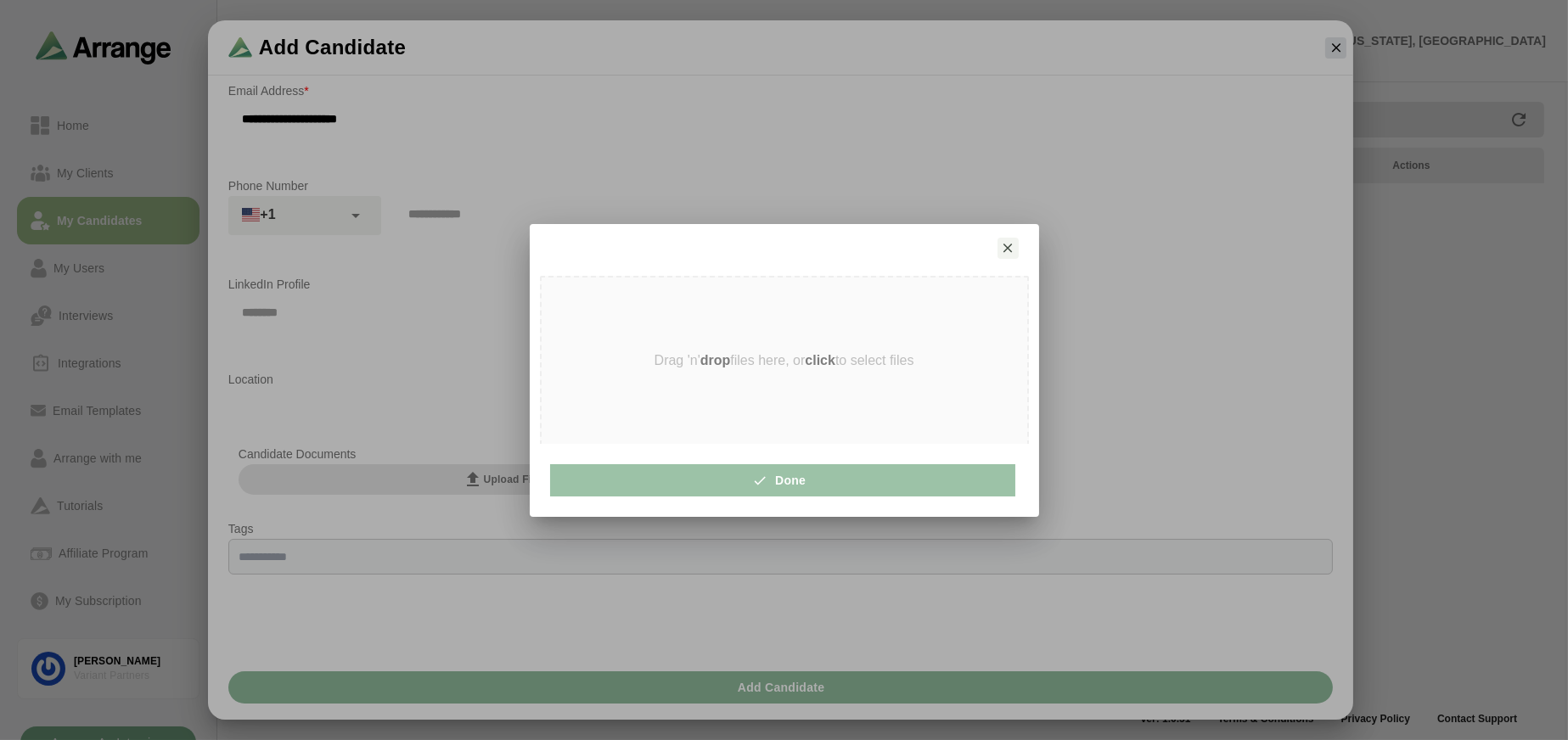
click at [812, 355] on strong "click" at bounding box center [819, 360] width 30 height 15
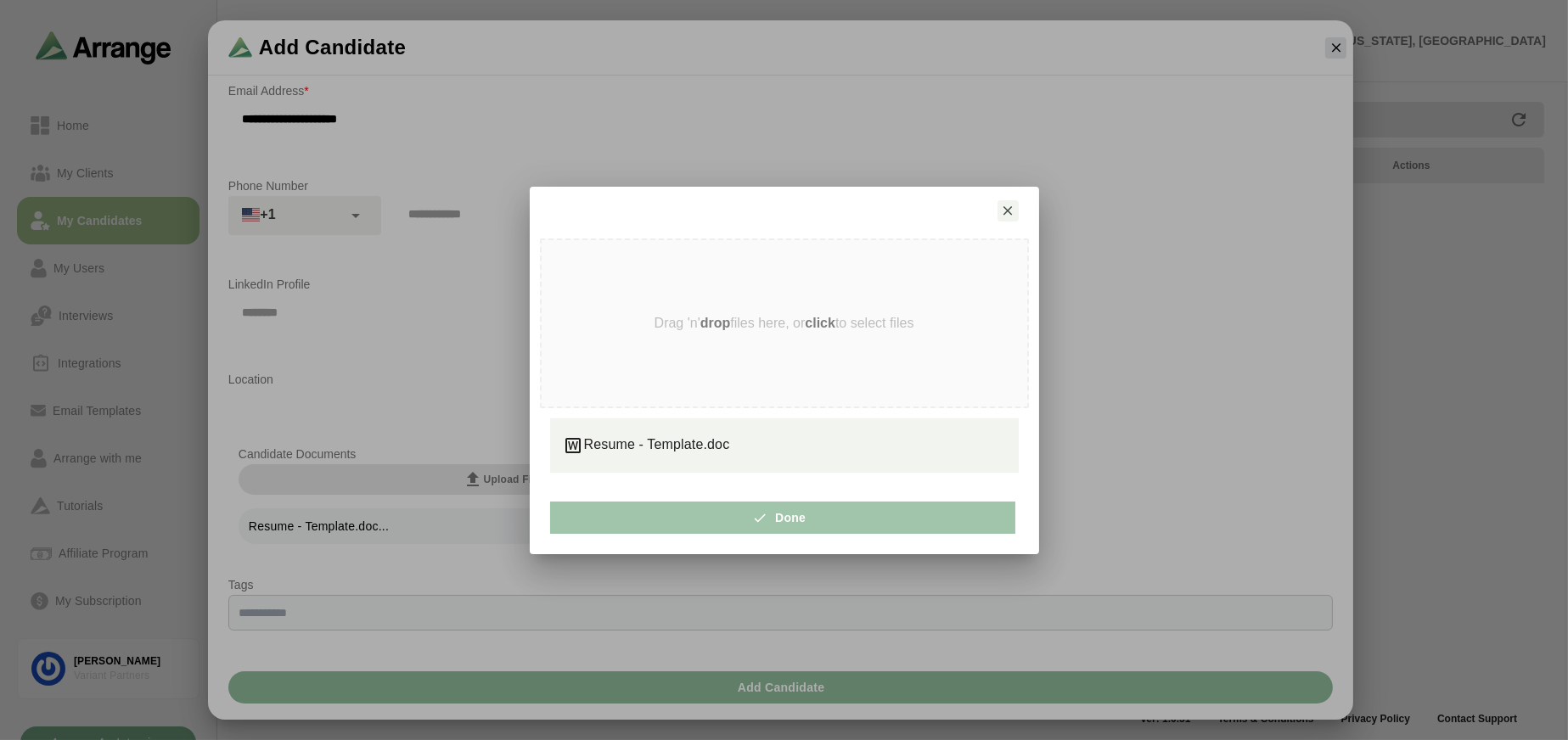
click at [793, 528] on span "Done" at bounding box center [783, 517] width 47 height 32
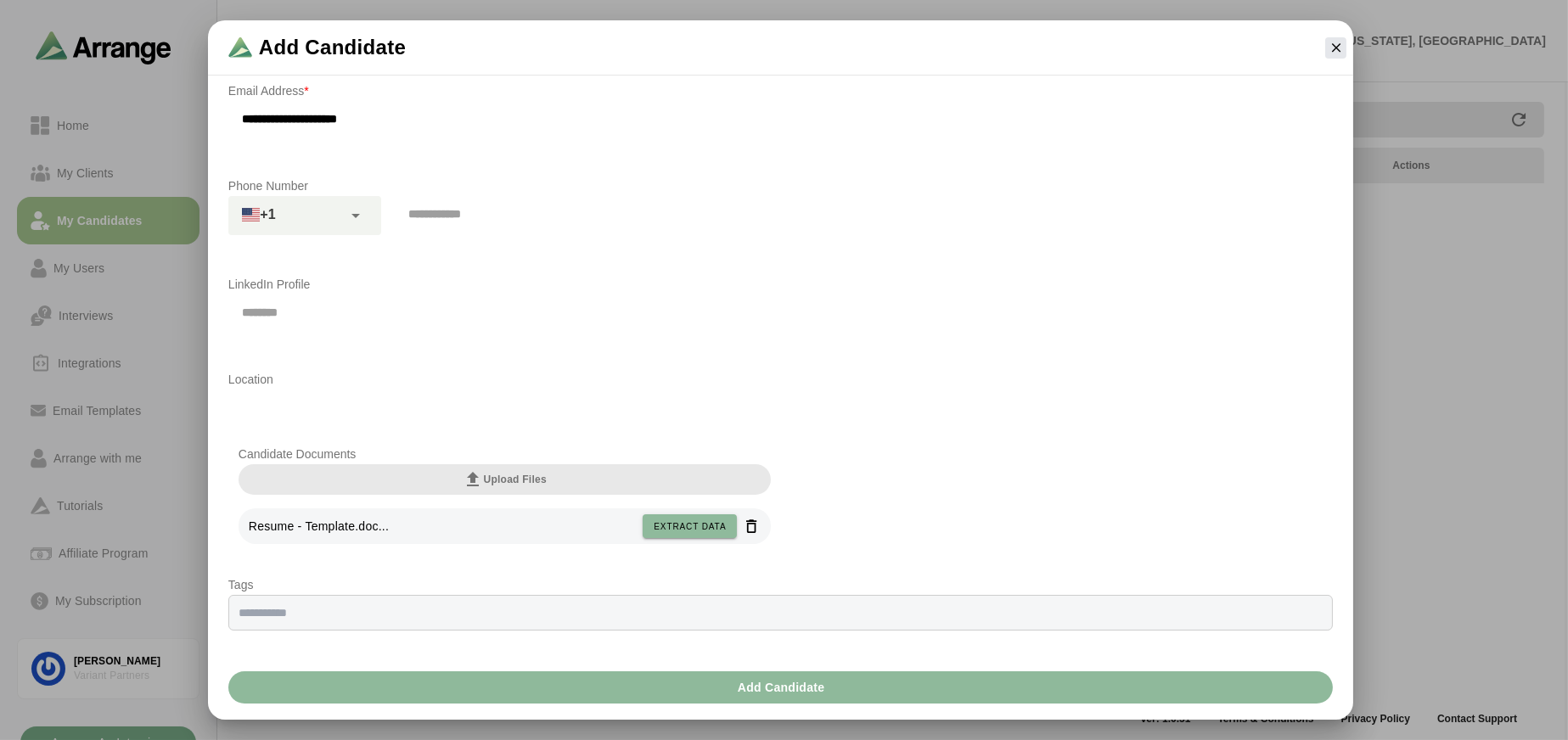
click at [311, 530] on span "Resume - Template.doc..." at bounding box center [319, 527] width 140 height 14
click at [312, 528] on span "Resume - Template.doc..." at bounding box center [319, 527] width 140 height 14
click at [313, 527] on span "Resume - Template.doc..." at bounding box center [319, 527] width 140 height 14
click at [958, 681] on button "Add Candidate" at bounding box center [780, 687] width 1104 height 32
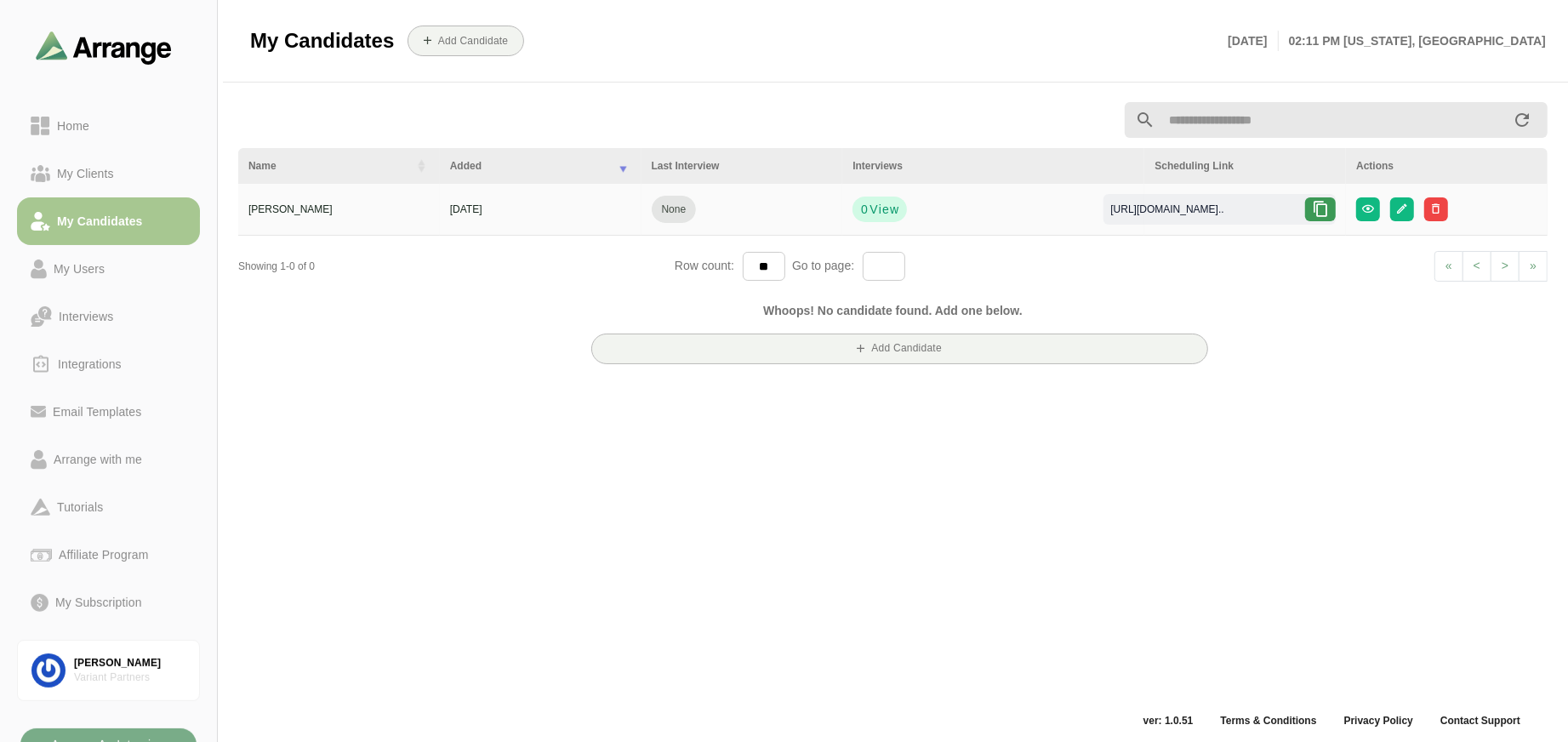
click at [1325, 206] on icon at bounding box center [1319, 209] width 17 height 17
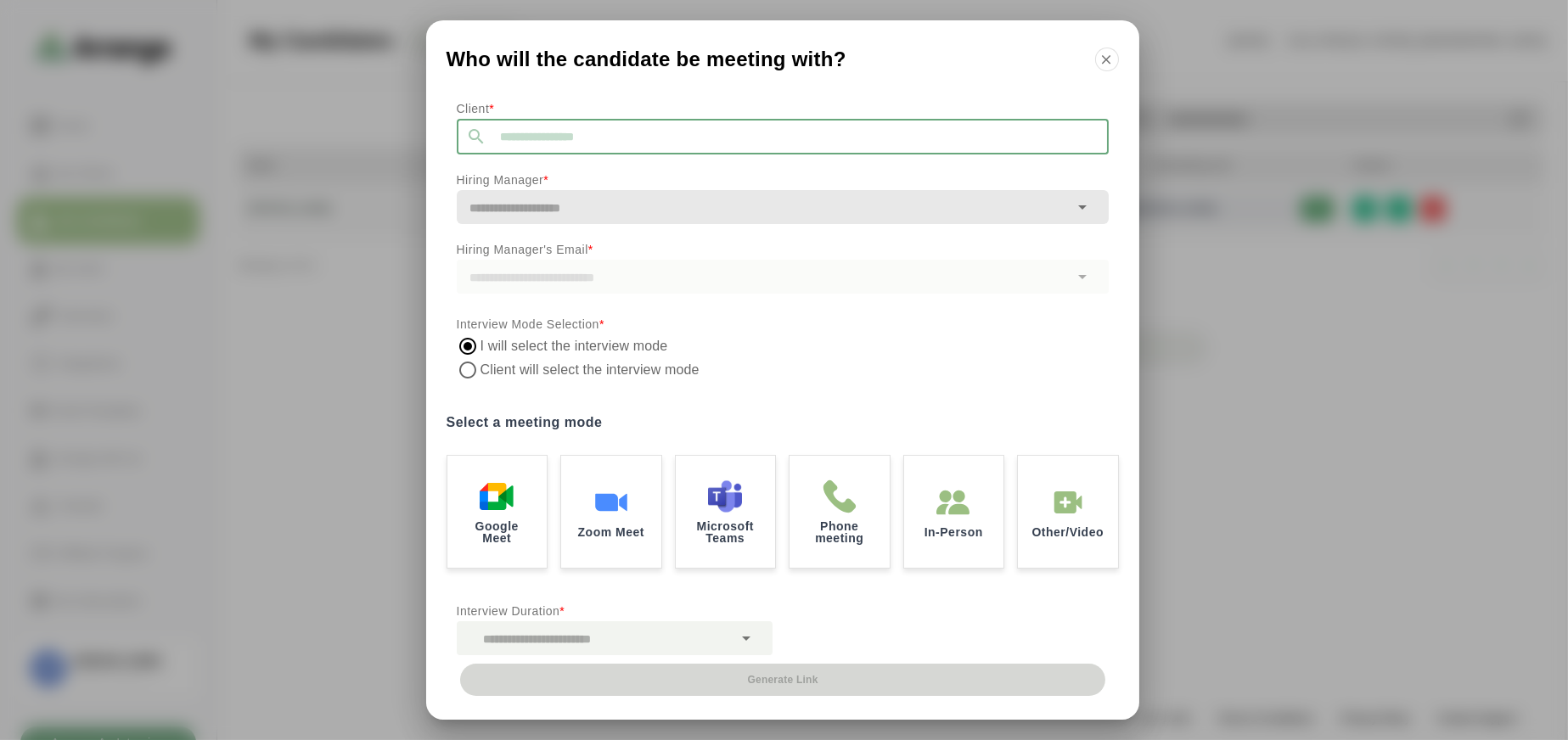
click at [522, 145] on input "text" at bounding box center [798, 136] width 622 height 36
click at [555, 185] on li "Bruno Inc" at bounding box center [621, 182] width 327 height 35
type input "*********"
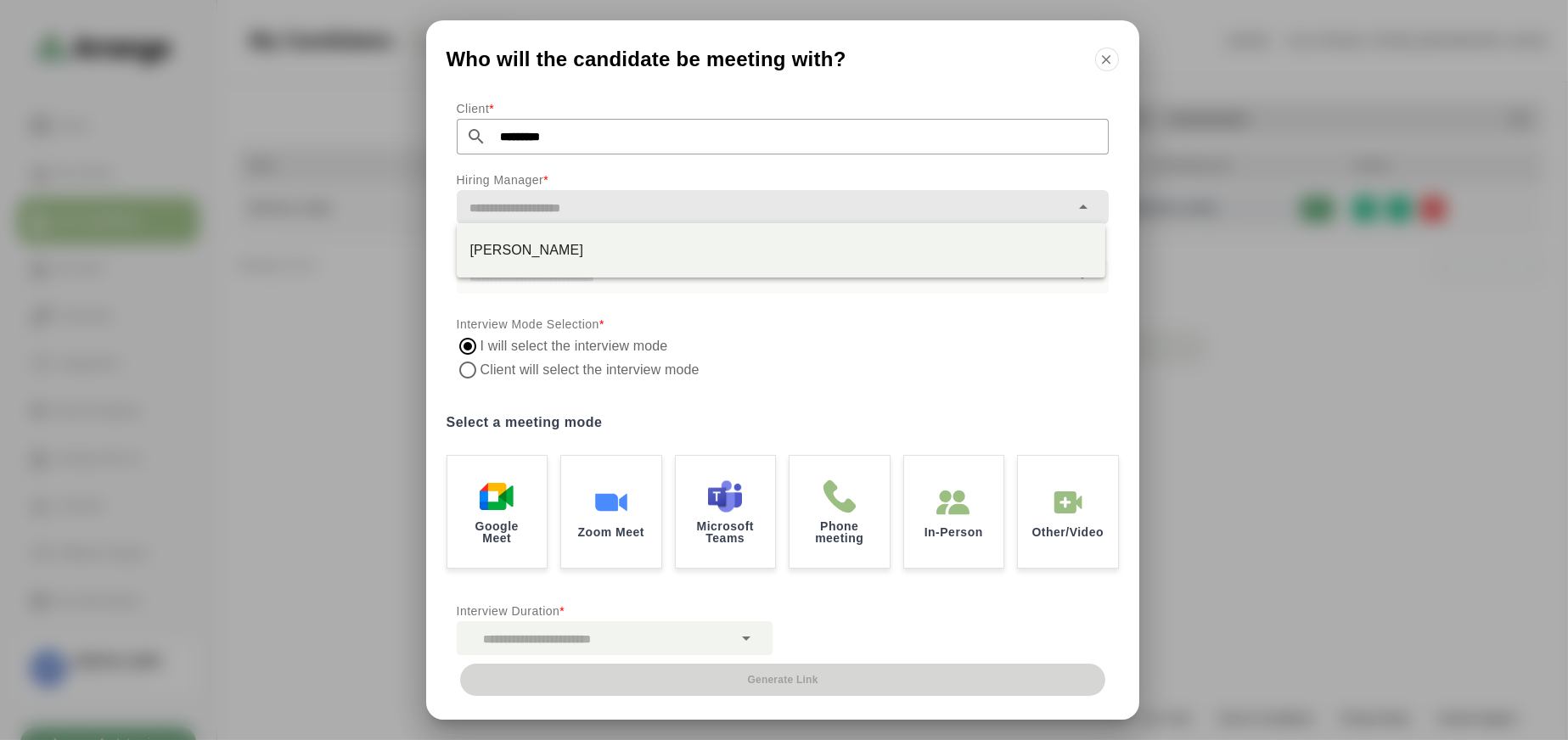
click at [580, 212] on input "text" at bounding box center [764, 207] width 613 height 24
click at [581, 254] on div "Avery Bruno" at bounding box center [781, 250] width 622 height 20
type input "**********"
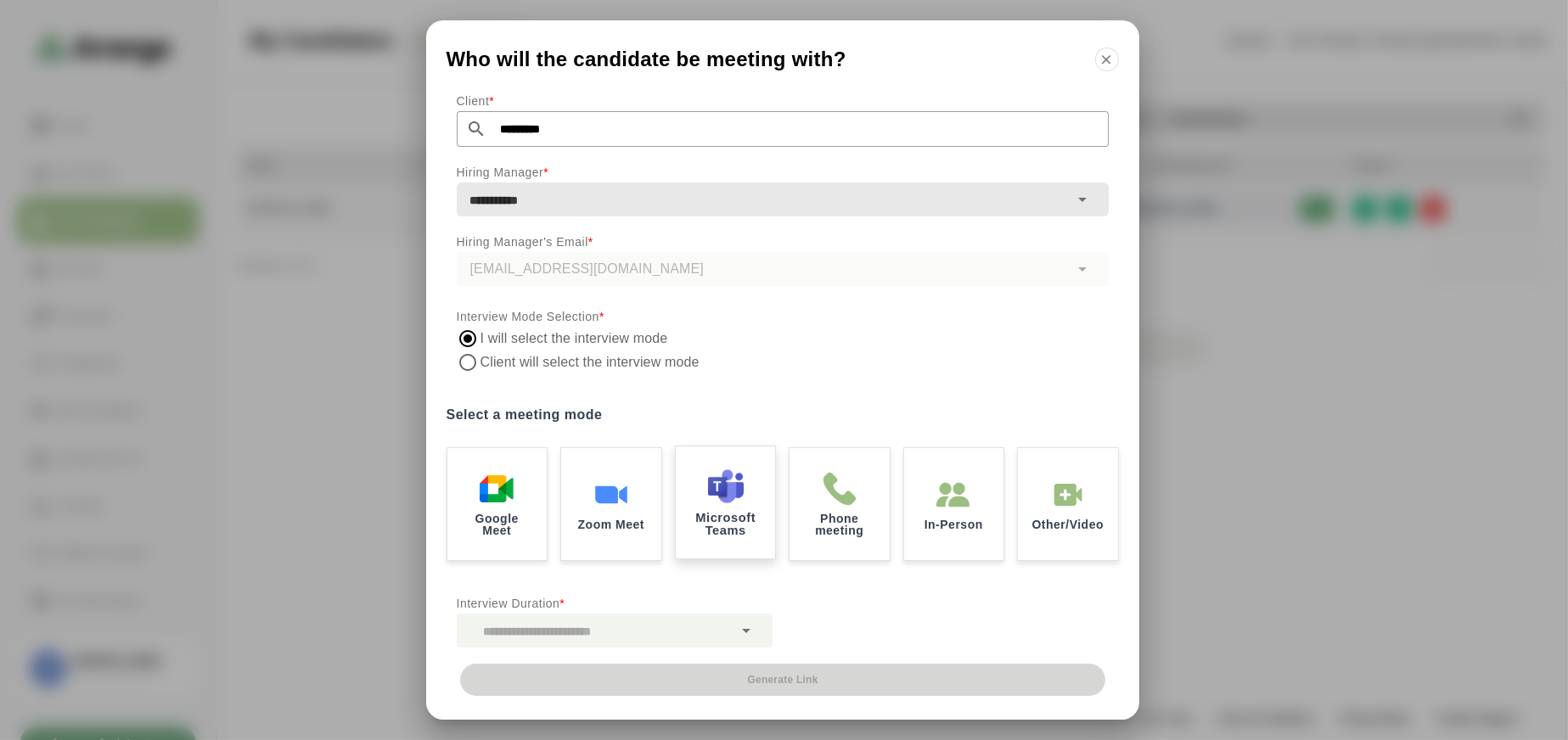
scroll to position [10, 0]
click at [522, 349] on label "Client will select the interview mode" at bounding box center [591, 360] width 222 height 24
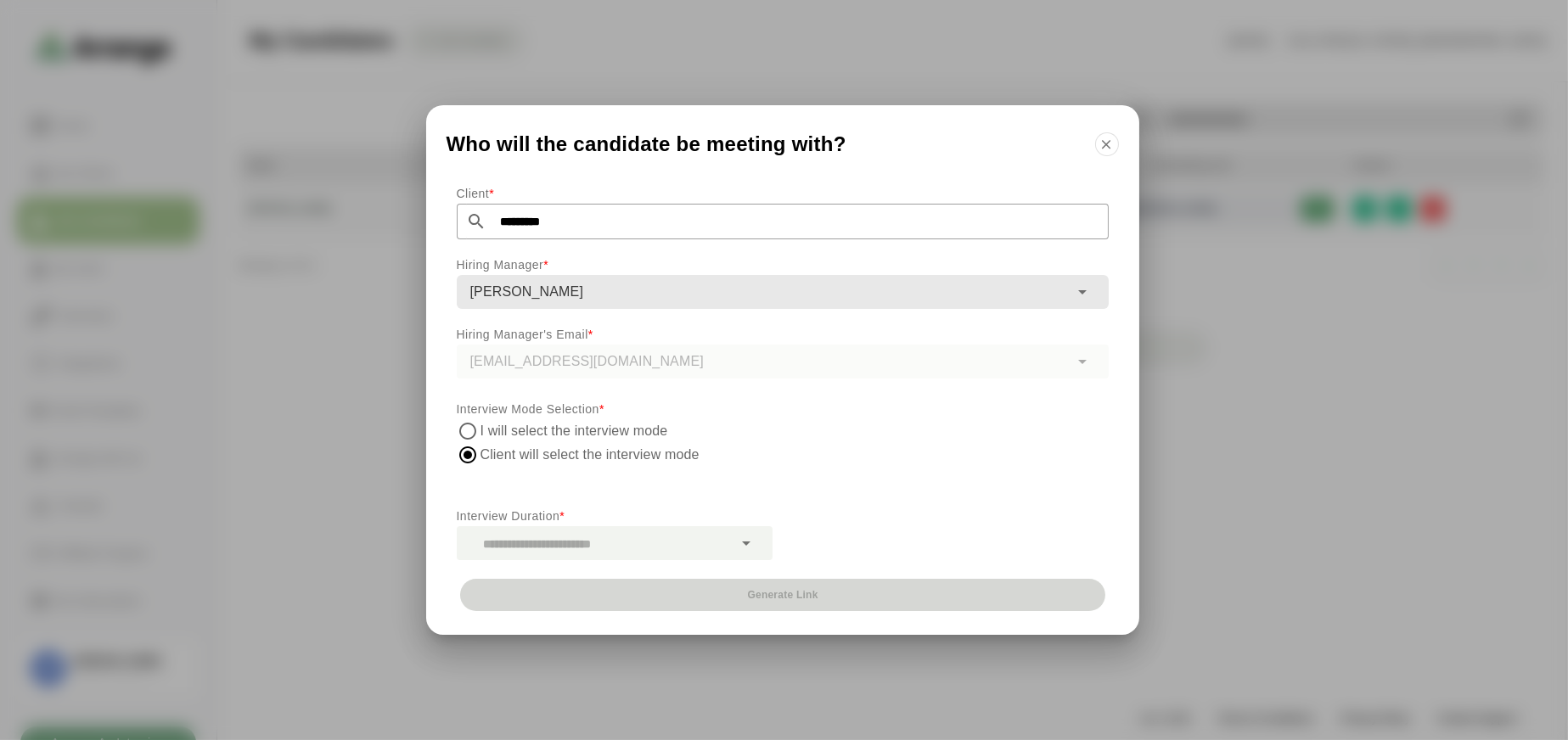
click at [678, 518] on p "Interview Duration *" at bounding box center [615, 515] width 316 height 20
click at [676, 542] on div at bounding box center [596, 542] width 277 height 34
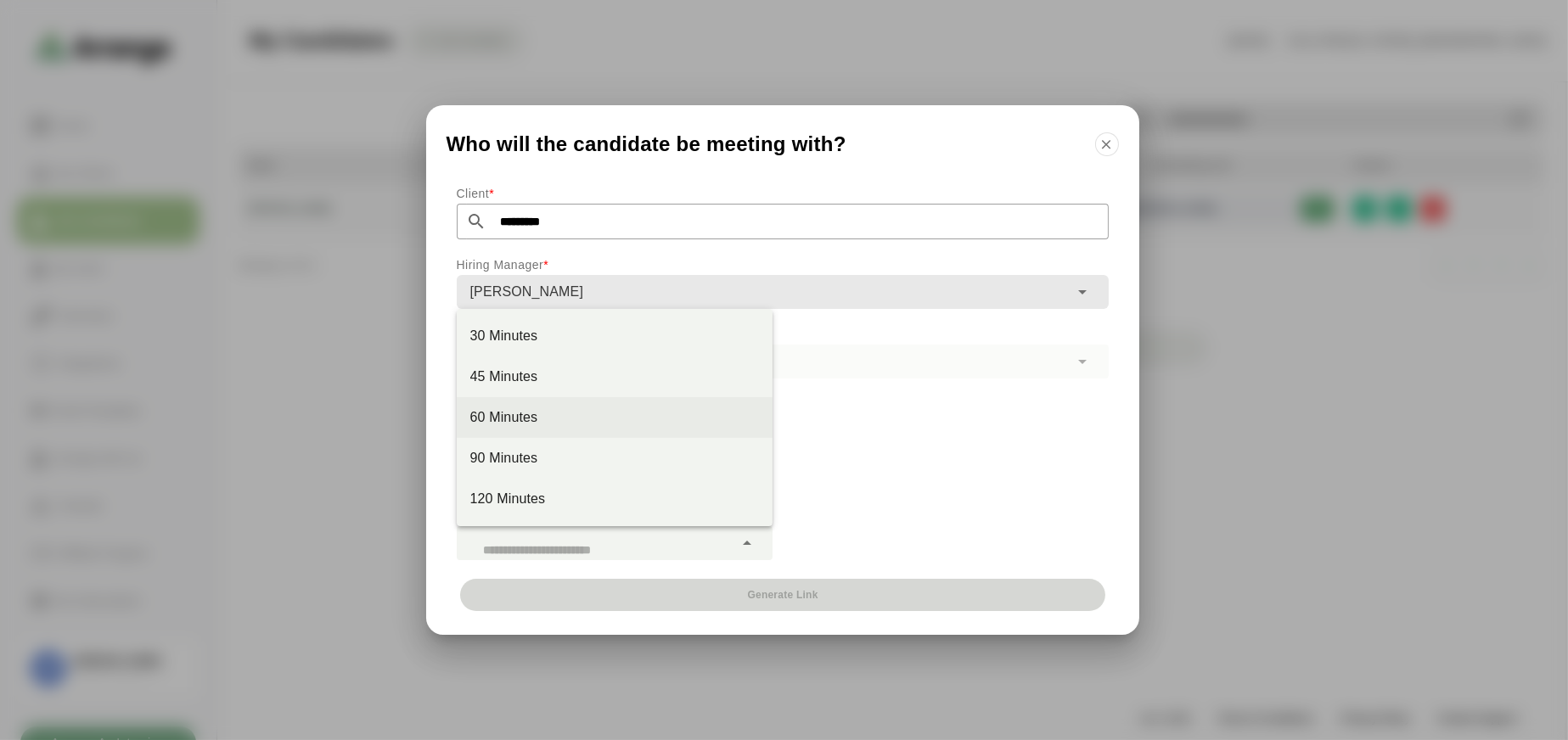
click at [577, 423] on div "60 Minutes" at bounding box center [614, 417] width 288 height 20
type input "****"
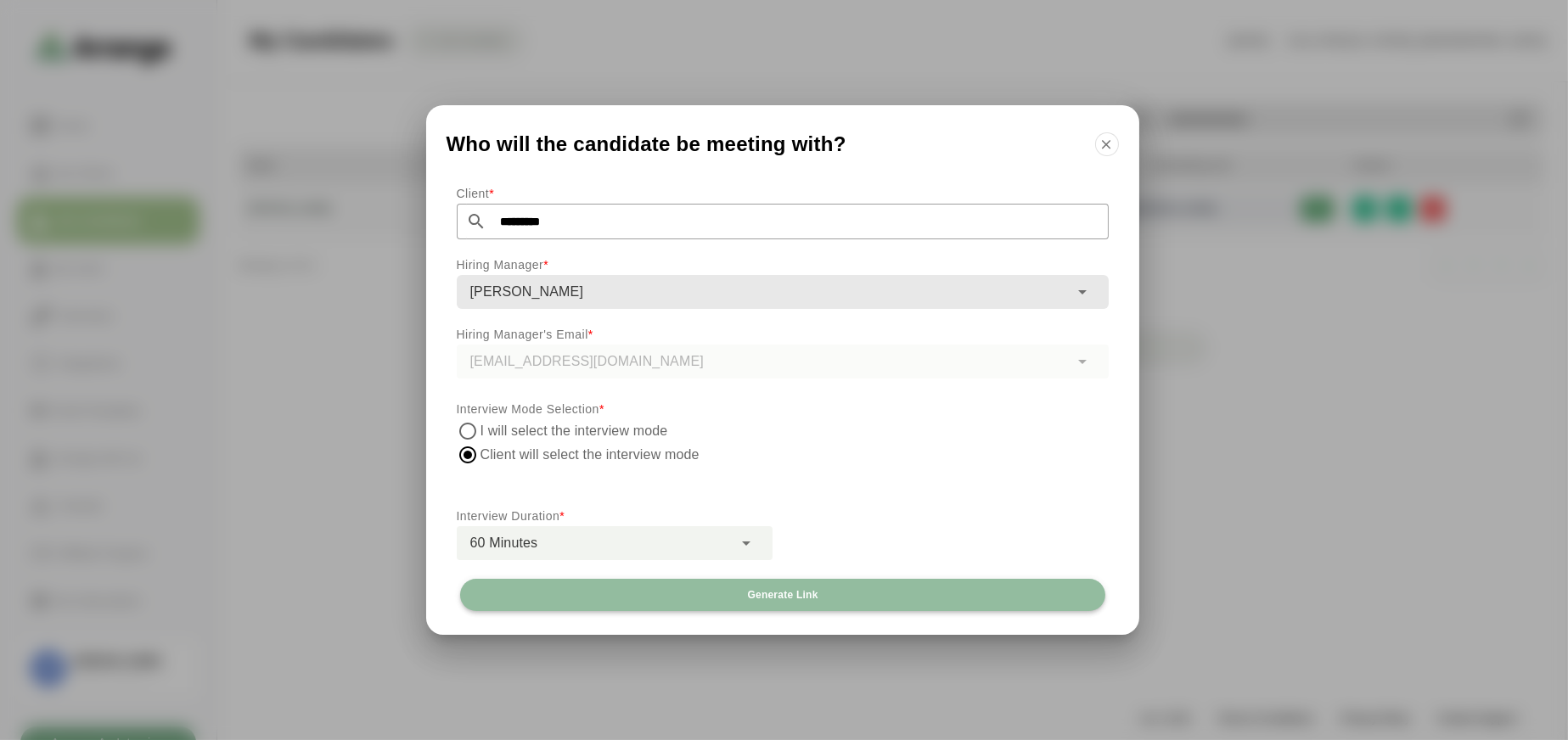
click at [818, 601] on button "Generate Link" at bounding box center [782, 595] width 645 height 32
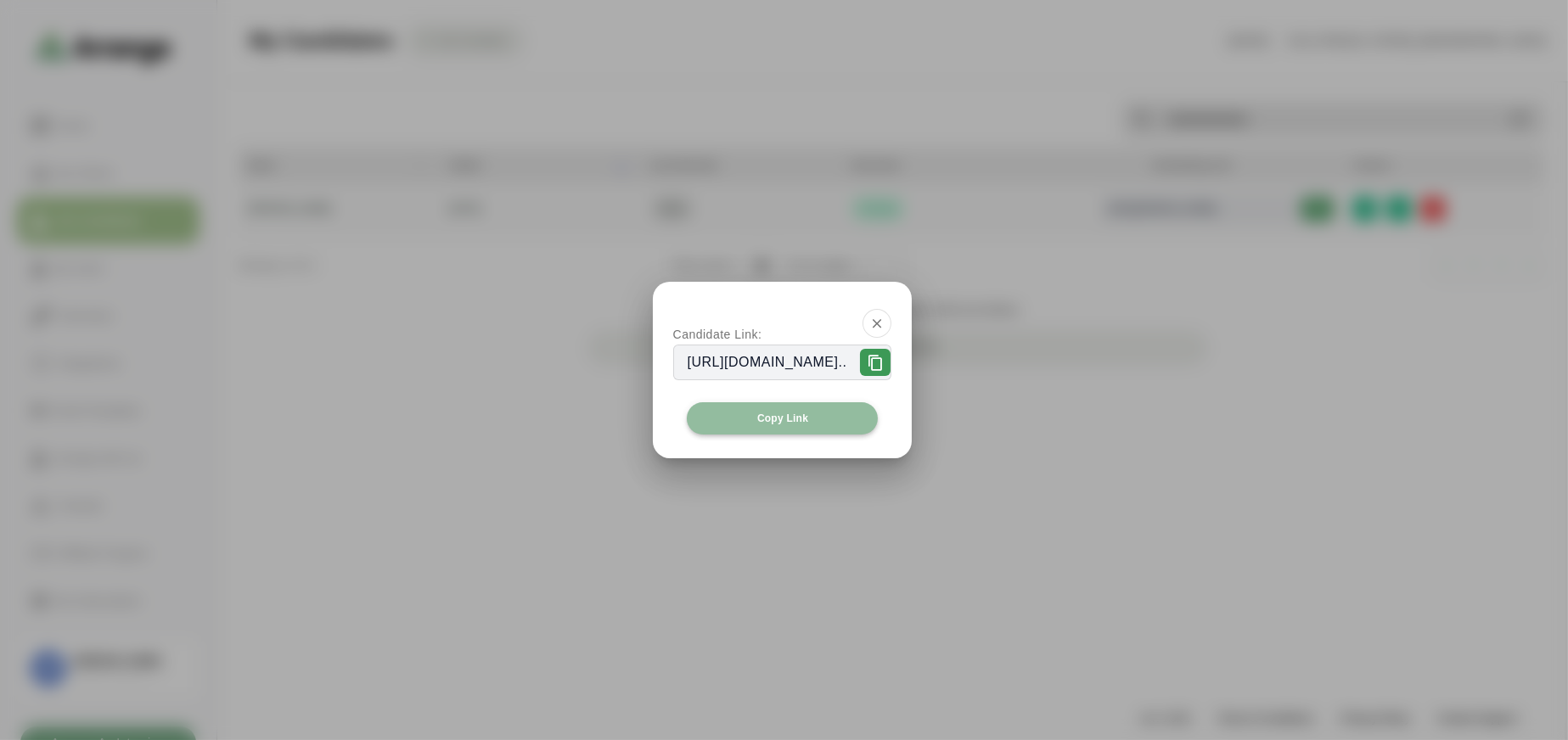
click at [815, 429] on button "Copy Link" at bounding box center [783, 418] width 192 height 32
drag, startPoint x: 967, startPoint y: 317, endPoint x: 976, endPoint y: 332, distance: 17.5
click at [885, 317] on icon "button" at bounding box center [877, 324] width 16 height 16
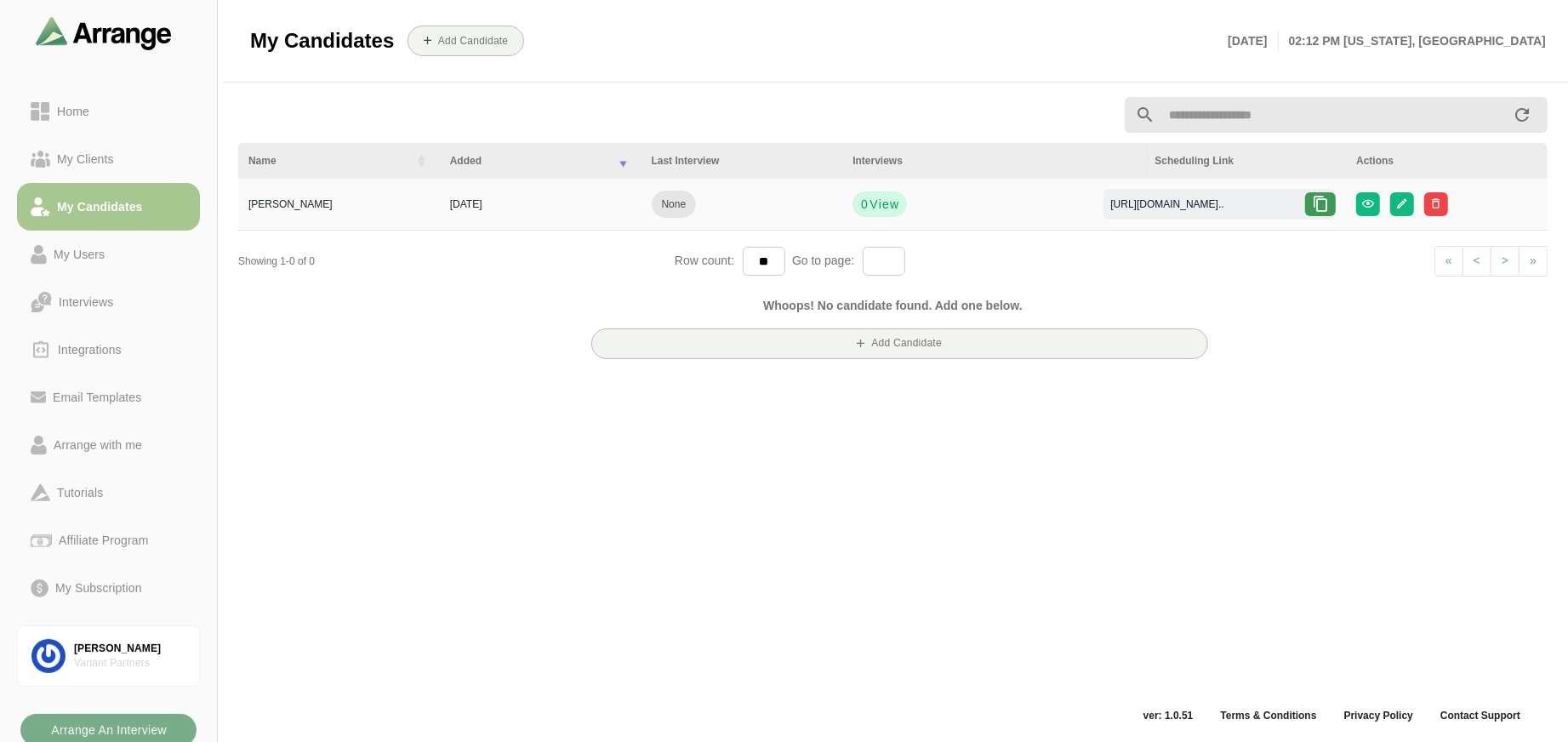
scroll to position [18, 0]
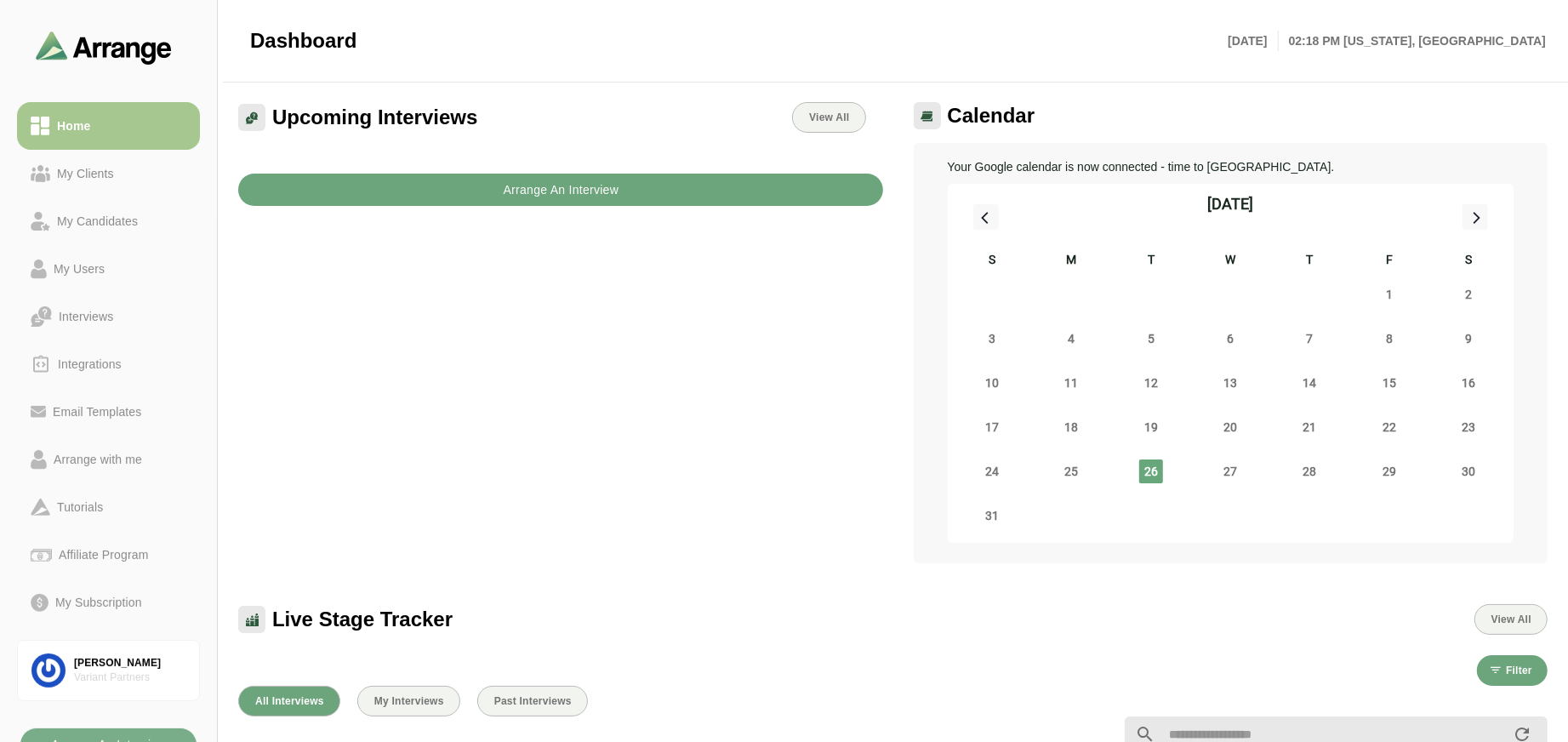
click at [608, 202] on b "Arrange An Interview" at bounding box center [560, 189] width 117 height 32
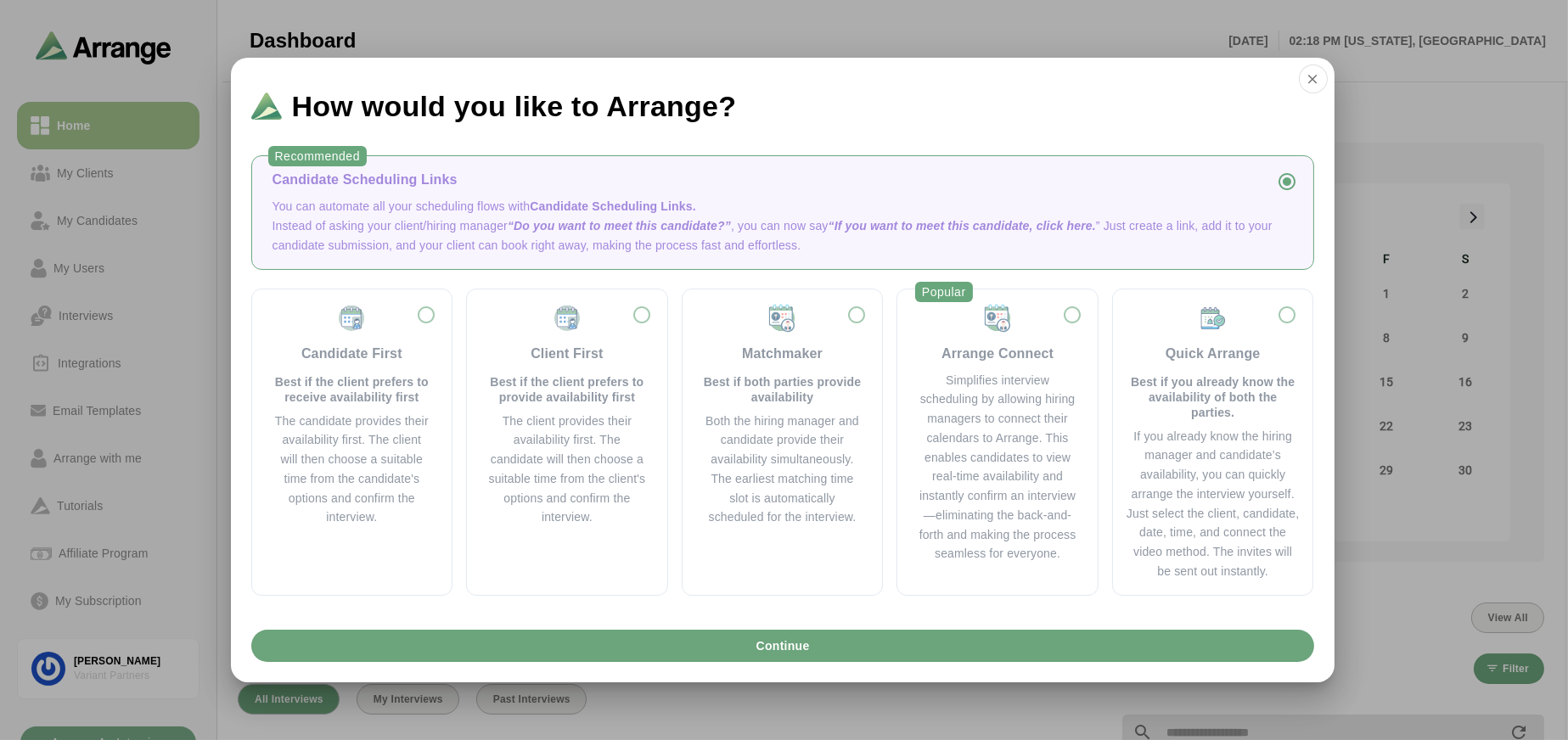
click at [419, 193] on div "Candidate Scheduling Links You can automate all your scheduling flows with Cand…" at bounding box center [783, 212] width 1034 height 84
click at [743, 229] on p "Instead of asking your client/hiring manager “Do you want to meet this candidat…" at bounding box center [783, 236] width 1020 height 39
click at [720, 652] on button "Continue" at bounding box center [783, 645] width 1063 height 32
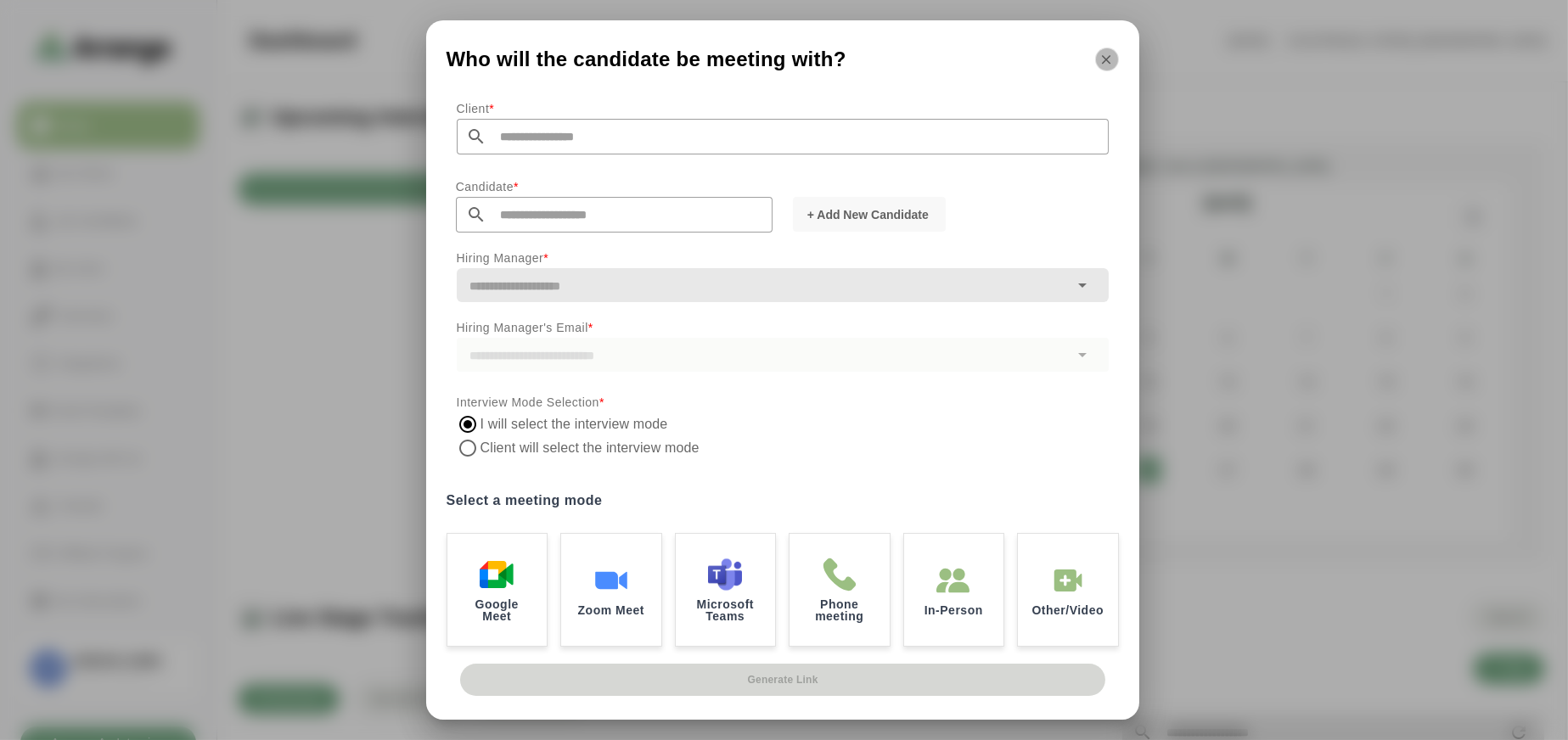
click at [1105, 59] on icon "button" at bounding box center [1107, 59] width 16 height 16
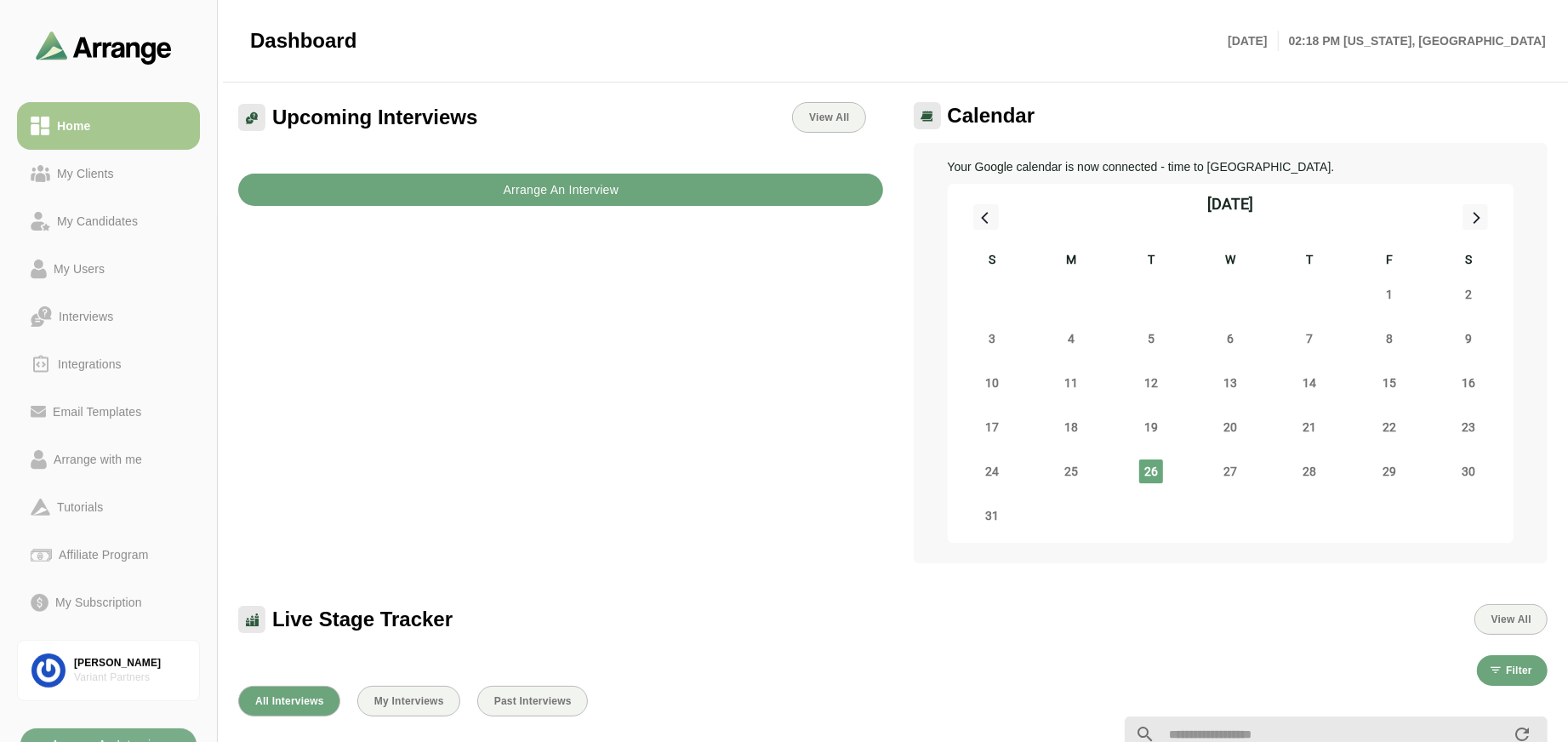
click at [632, 195] on button "Arrange An Interview" at bounding box center [560, 189] width 645 height 32
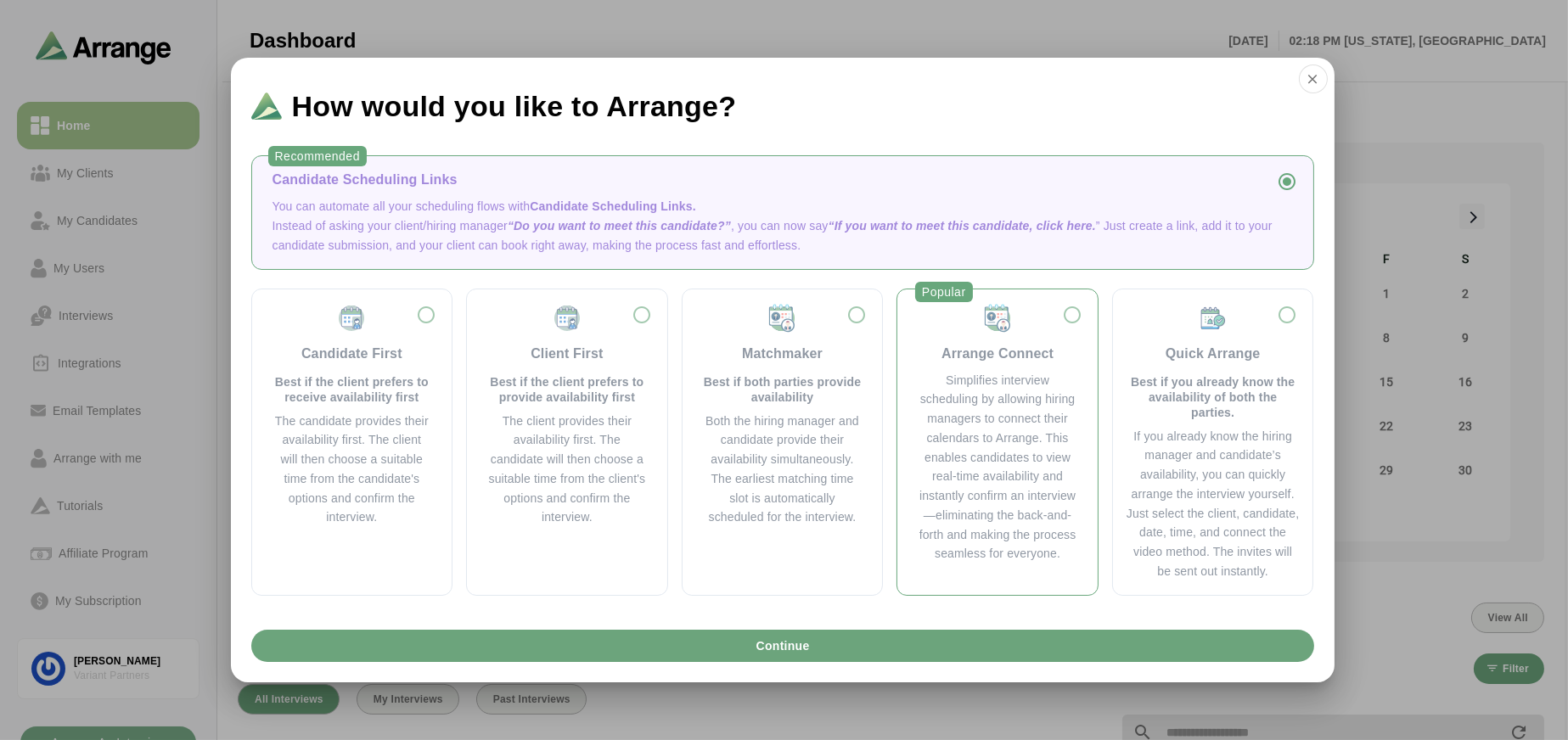
click at [941, 344] on div "Arrange Connect" at bounding box center [997, 353] width 112 height 20
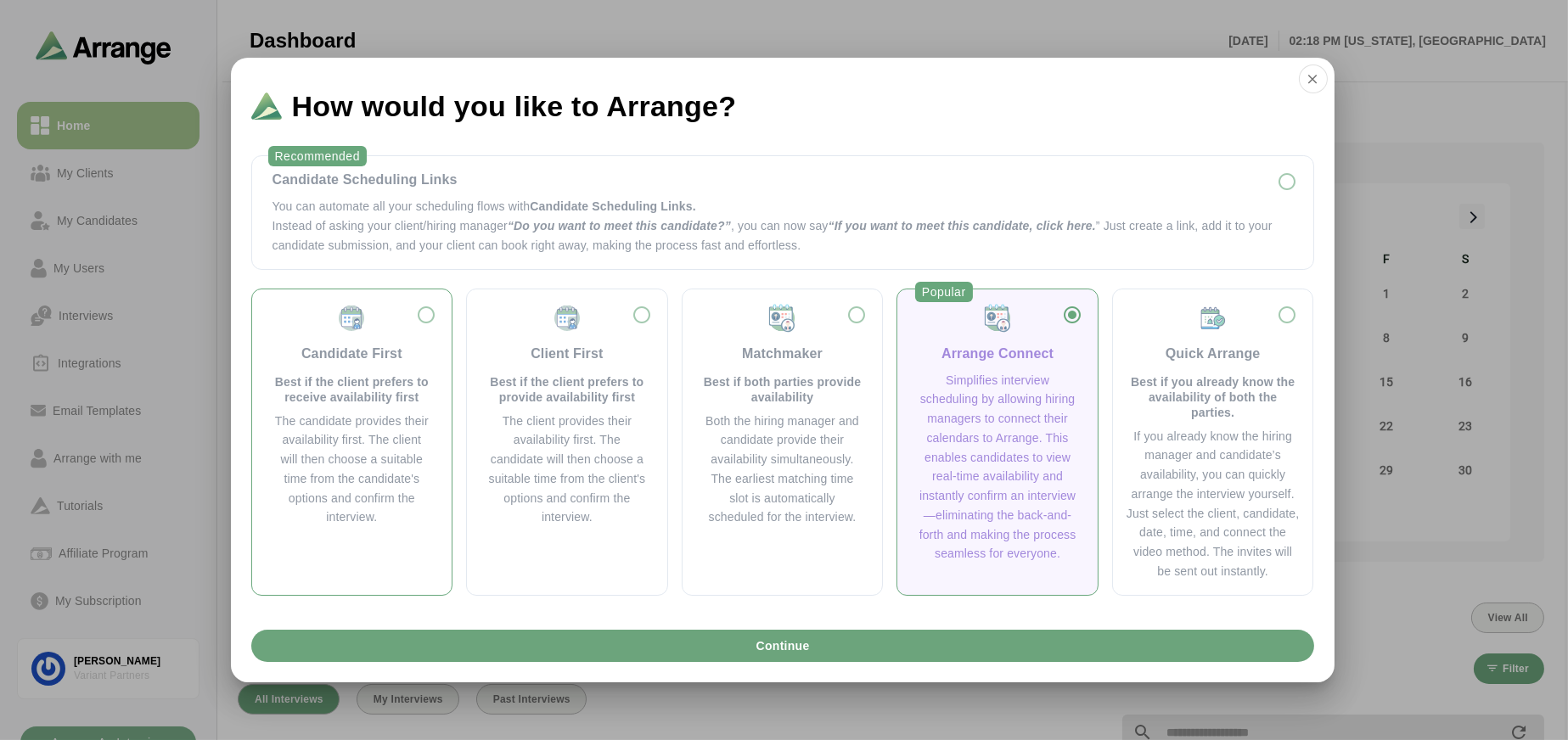
click at [389, 397] on p "Best if the client prefers to receive availability first" at bounding box center [352, 389] width 159 height 30
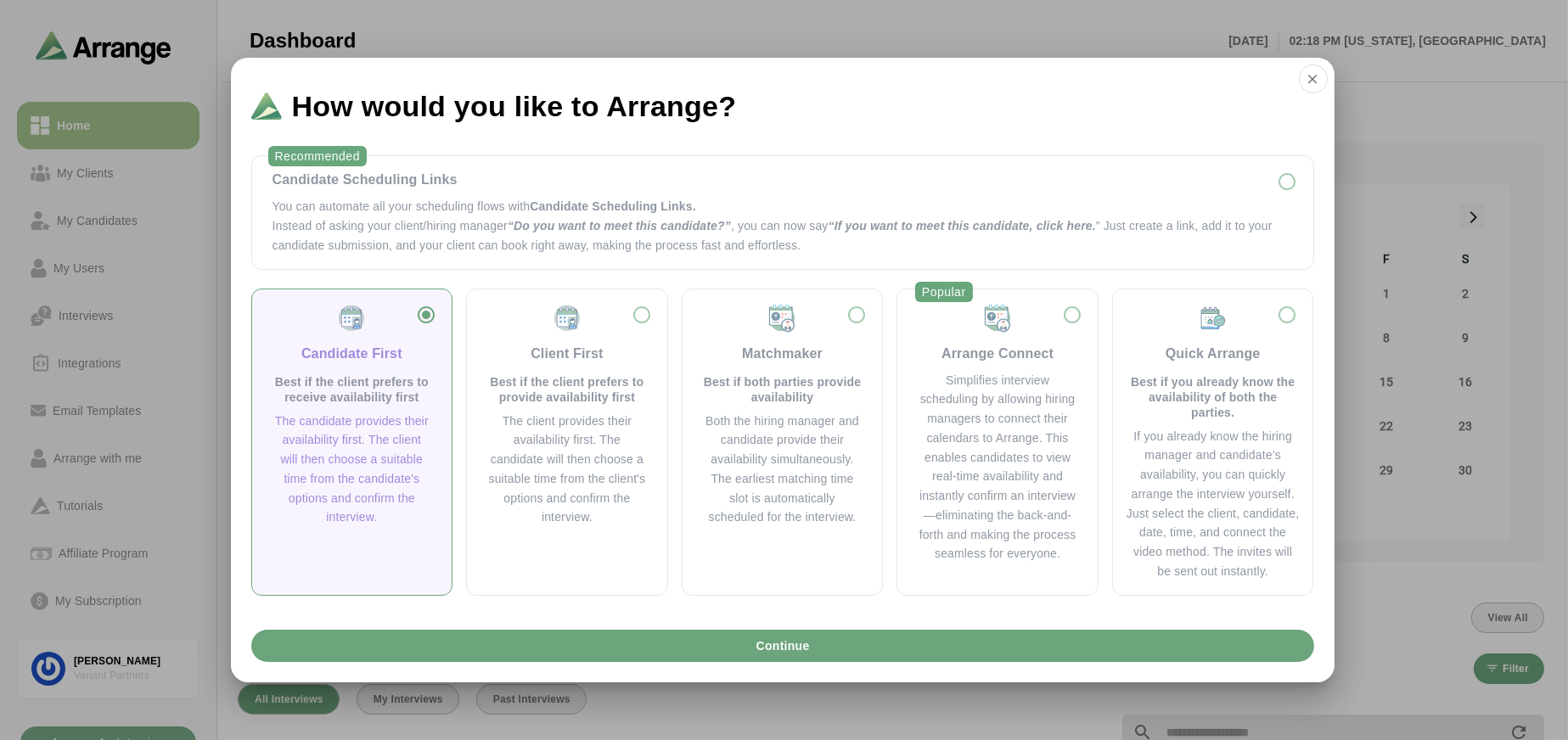
click at [707, 620] on div "Recommended Candidate Scheduling Links You can automate all your scheduling flo…" at bounding box center [782, 382] width 1103 height 481
click at [706, 628] on div "Continue" at bounding box center [782, 653] width 1103 height 59
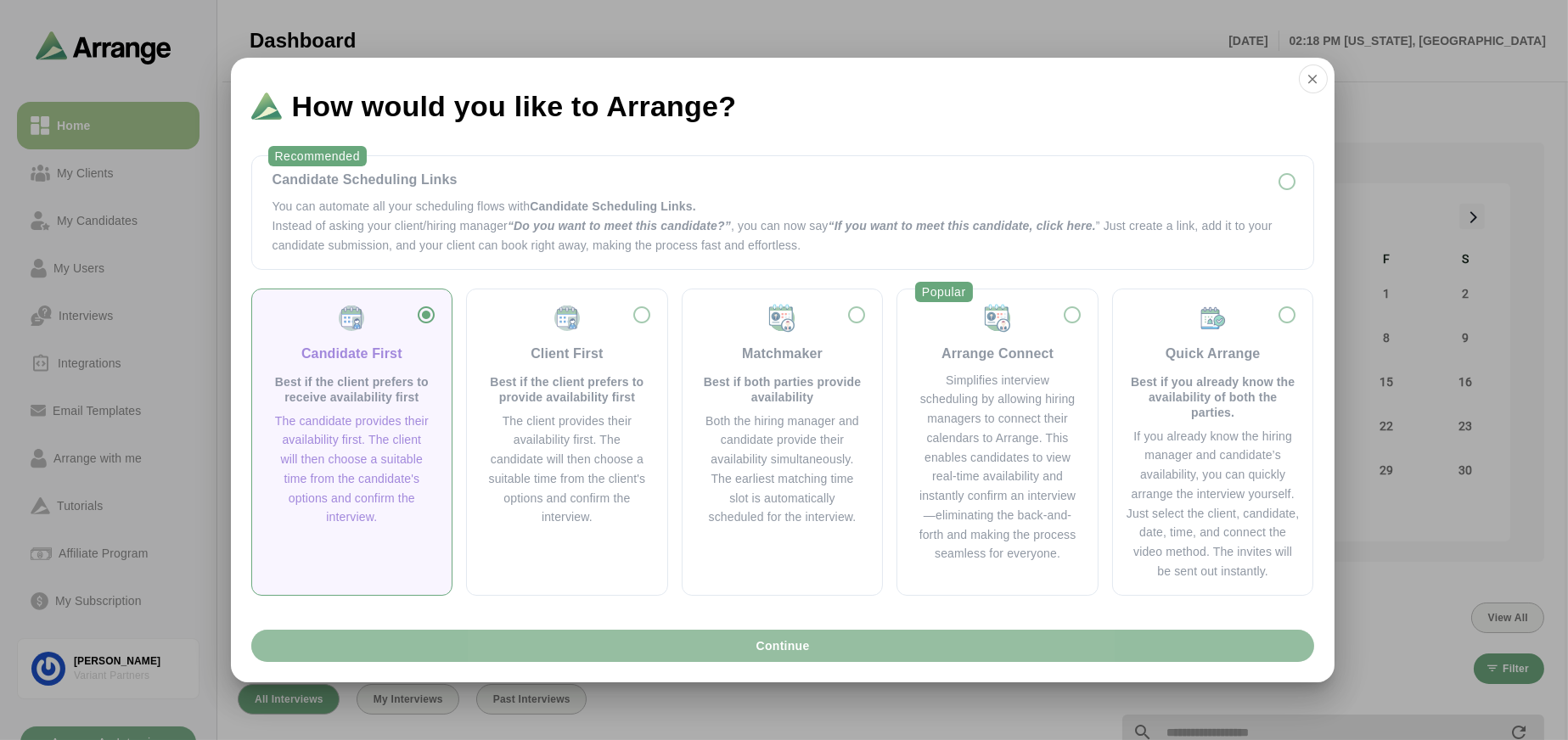
click at [704, 643] on button "Continue" at bounding box center [783, 645] width 1063 height 32
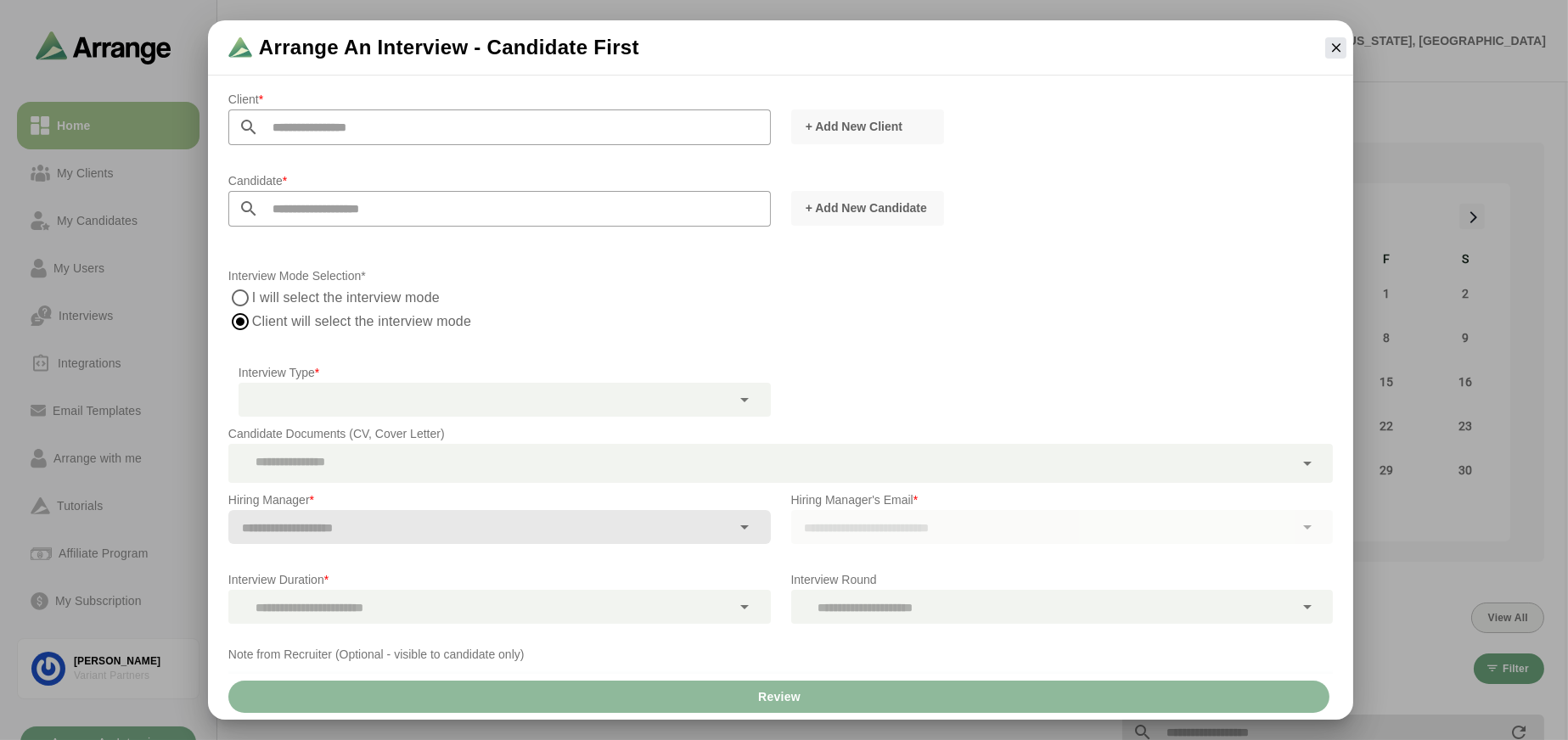
click at [315, 123] on input "text" at bounding box center [515, 127] width 512 height 36
click at [552, 149] on div at bounding box center [499, 154] width 542 height 18
click at [516, 131] on input "text" at bounding box center [515, 127] width 512 height 36
drag, startPoint x: 424, startPoint y: 110, endPoint x: 423, endPoint y: 89, distance: 21.0
click at [424, 94] on div "Client * *** Bruno Inc" at bounding box center [500, 126] width 562 height 95
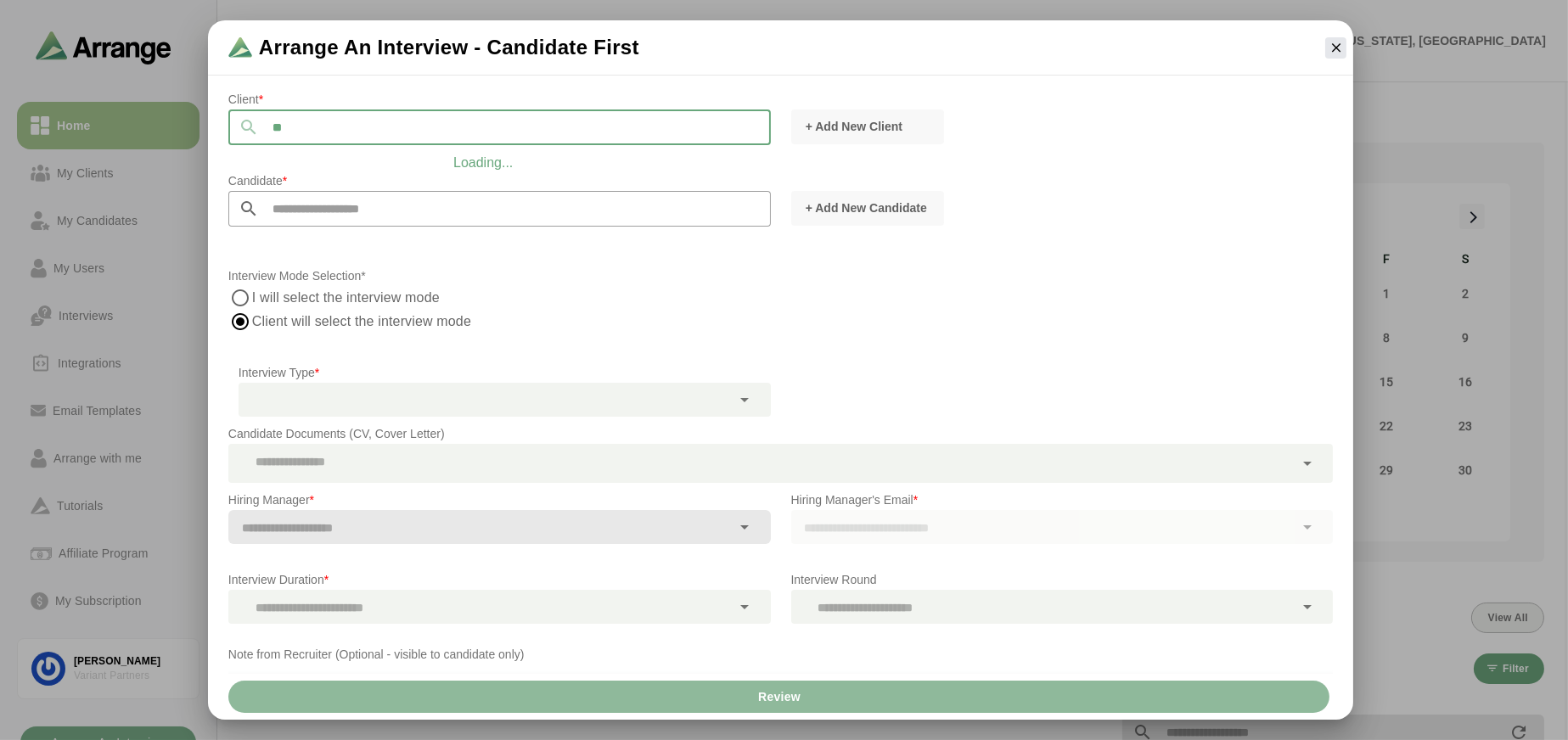
type input "*"
click at [361, 119] on input "*****" at bounding box center [515, 127] width 512 height 36
drag, startPoint x: 356, startPoint y: 124, endPoint x: 234, endPoint y: 142, distance: 123.3
click at [234, 142] on div "*****" at bounding box center [499, 127] width 542 height 36
type input "**********"
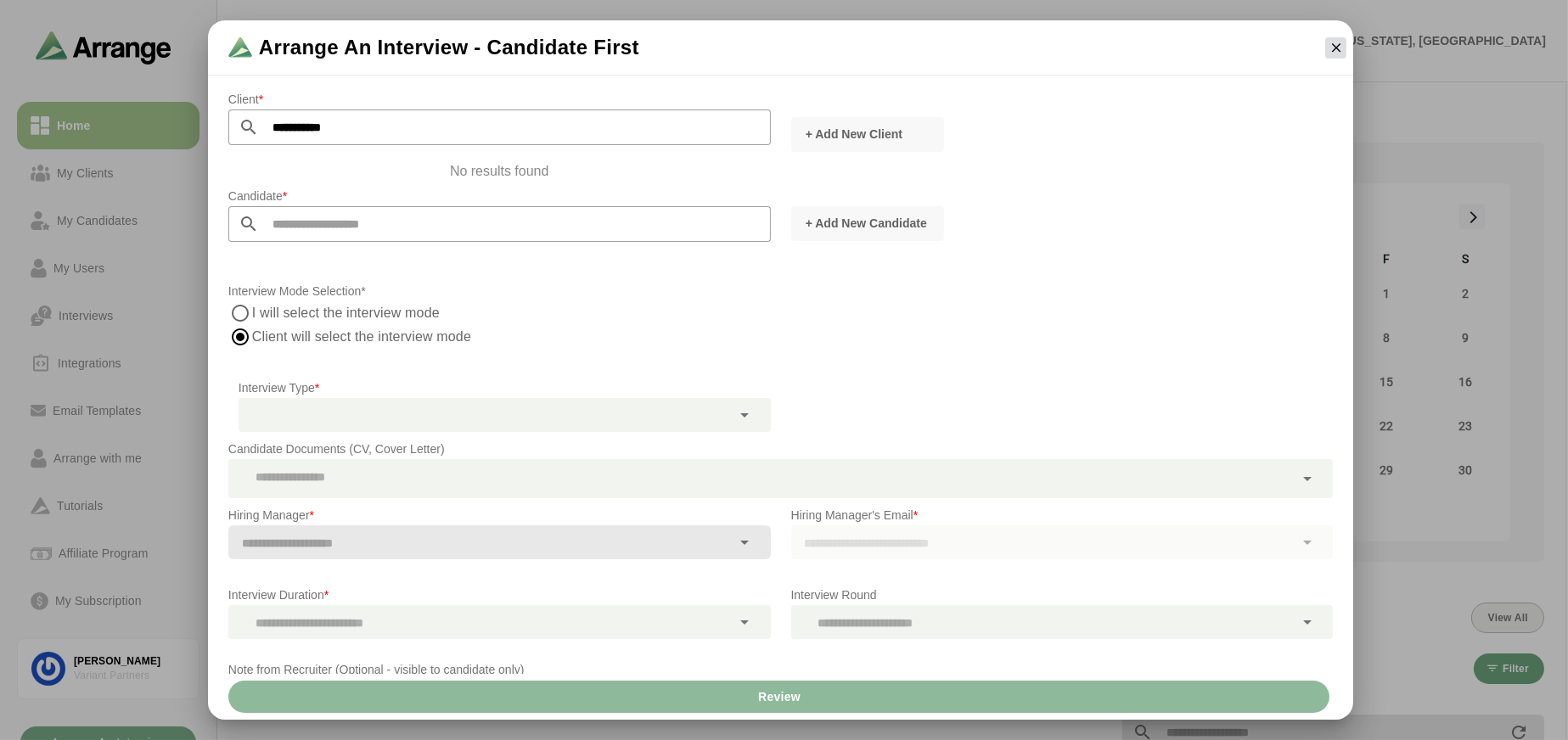
drag, startPoint x: 1331, startPoint y: 67, endPoint x: 1335, endPoint y: 46, distance: 21.4
click at [1331, 67] on div "Arrange an Interview - Candidate First" at bounding box center [780, 47] width 1145 height 55
click at [1335, 46] on icon "button" at bounding box center [1336, 48] width 16 height 16
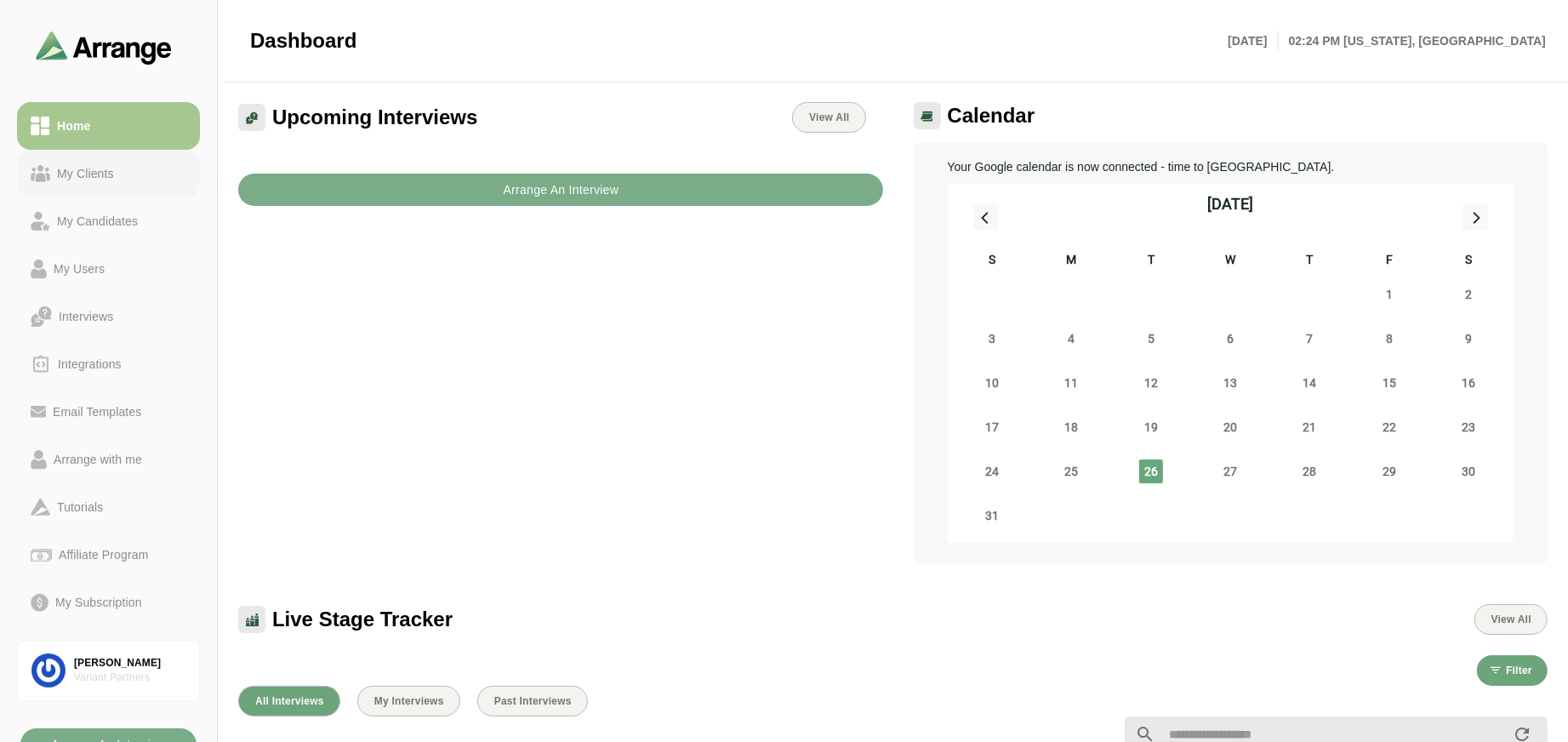
click at [95, 174] on div "My Clients" at bounding box center [86, 173] width 71 height 20
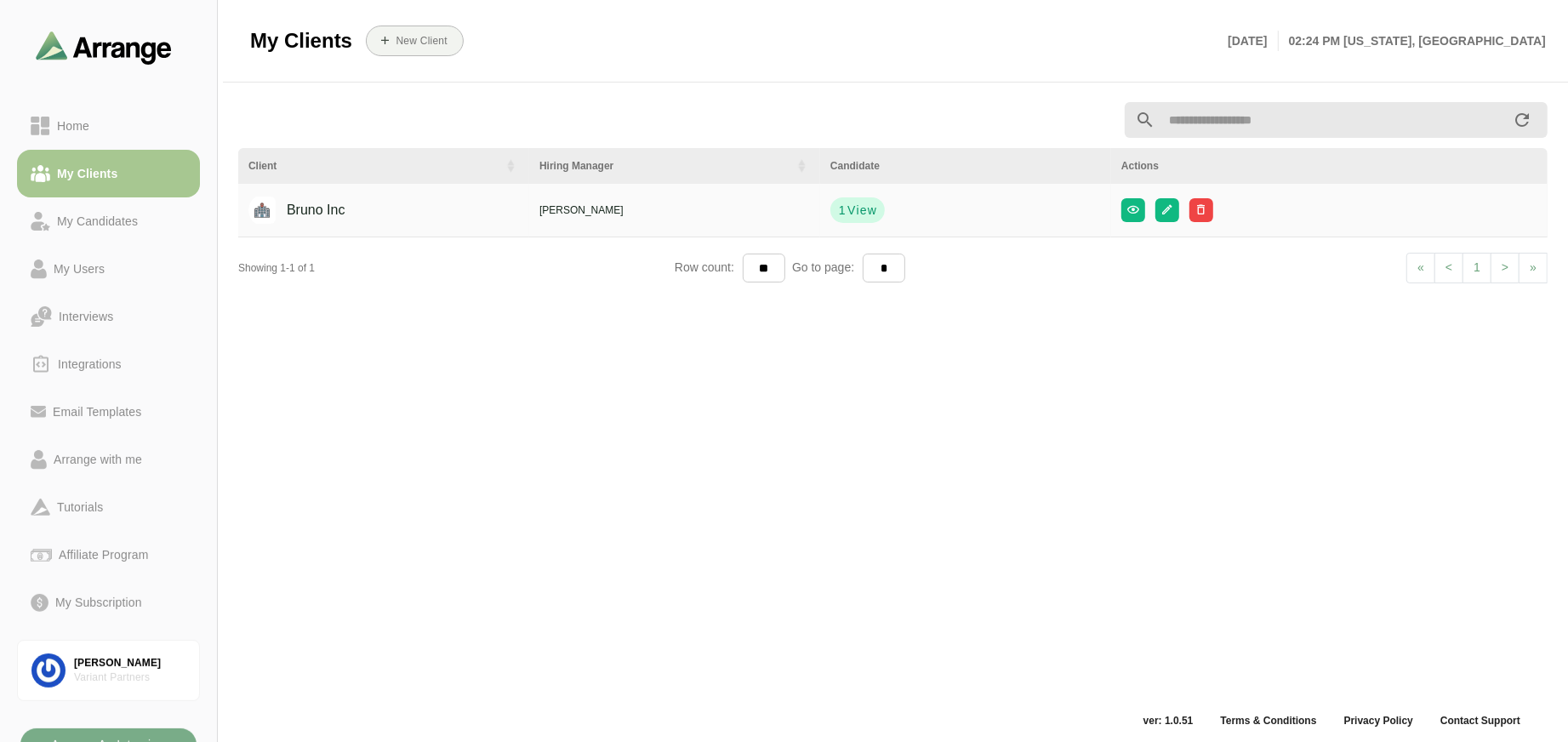
click at [336, 212] on div "Bruno Inc" at bounding box center [302, 210] width 85 height 32
click at [264, 210] on img at bounding box center [262, 210] width 27 height 27
click at [98, 313] on div "Interviews" at bounding box center [86, 316] width 68 height 20
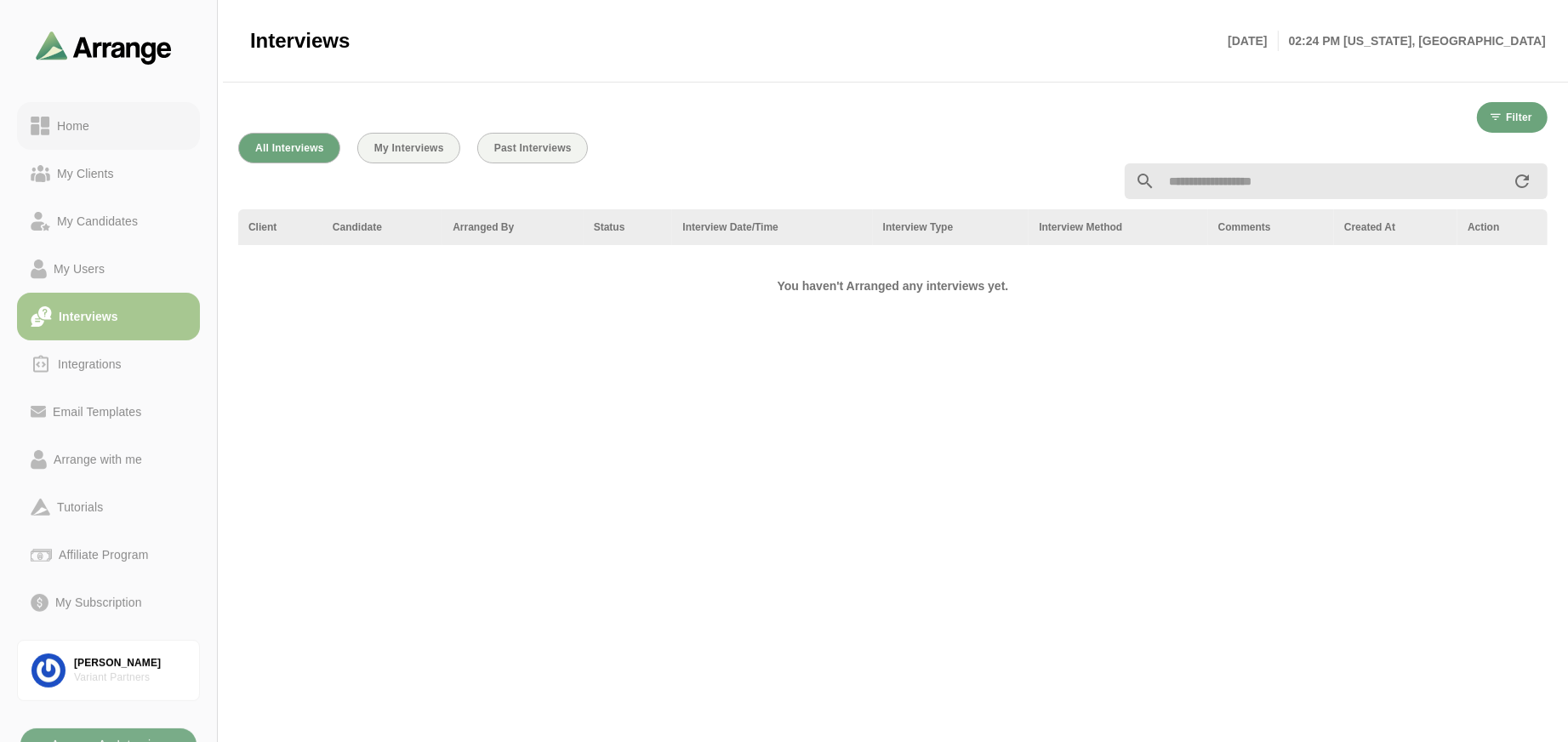
click at [79, 133] on div "Home" at bounding box center [73, 126] width 46 height 20
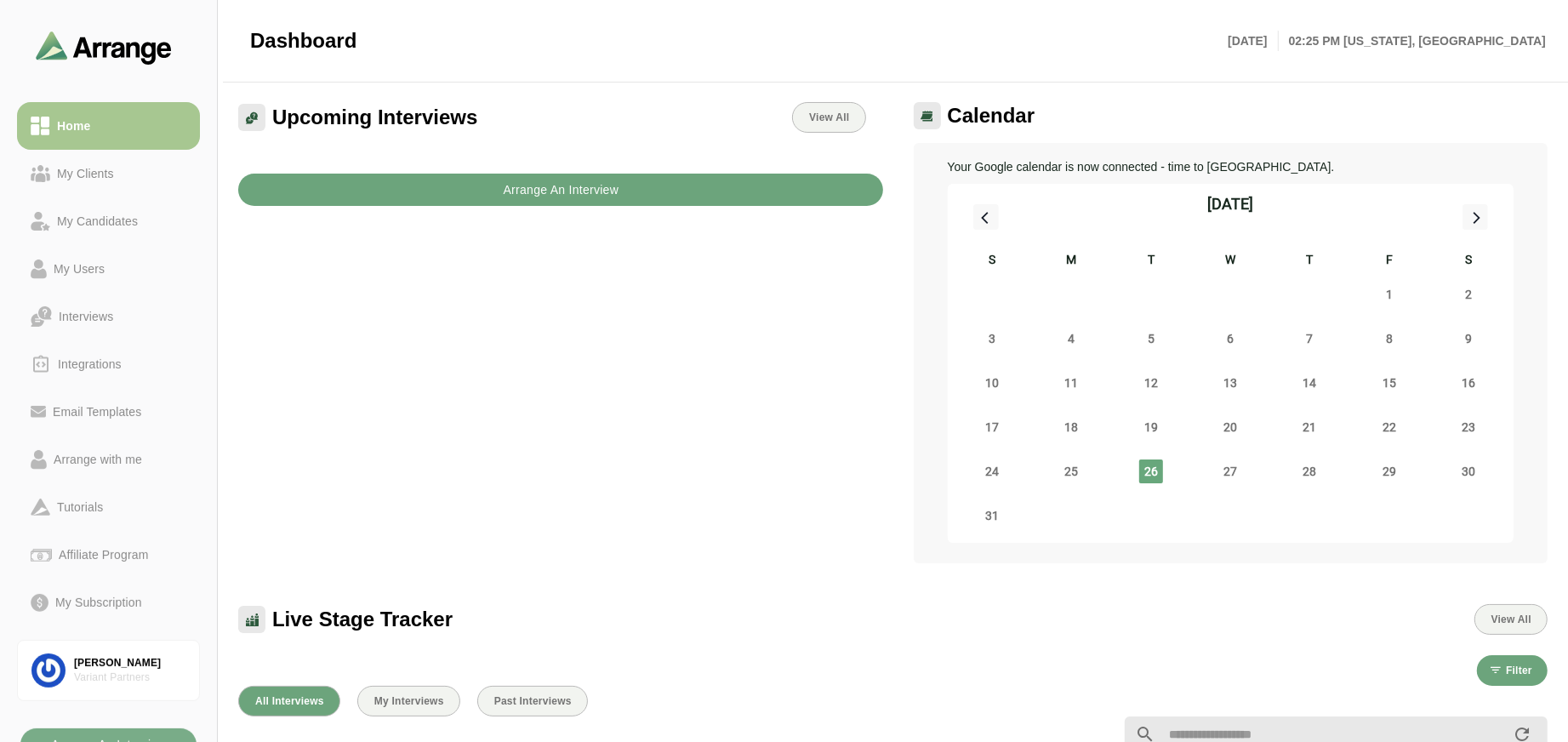
click at [555, 175] on b "Arrange An Interview" at bounding box center [560, 189] width 117 height 32
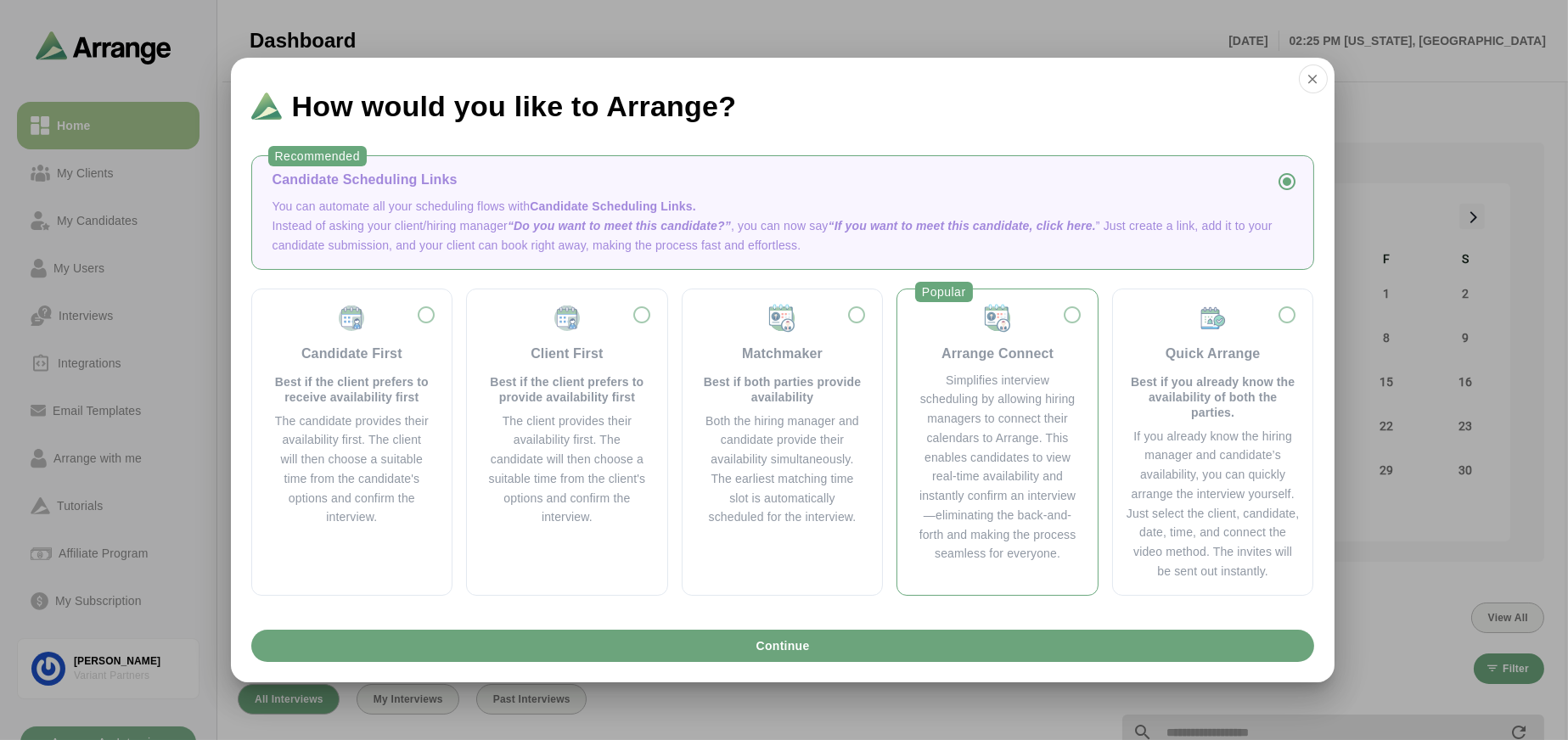
click at [986, 327] on img at bounding box center [997, 318] width 30 height 30
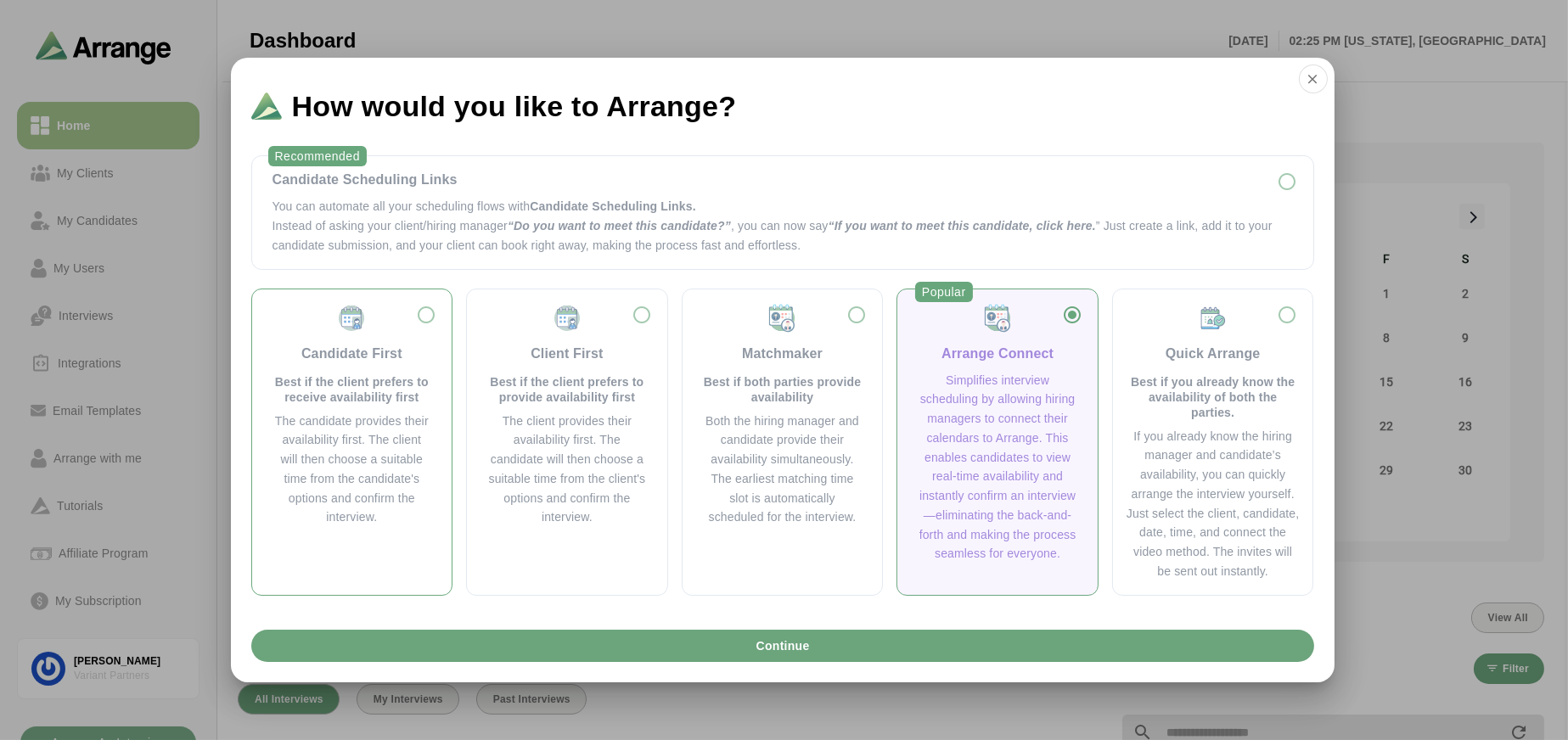
click at [418, 343] on div "Candidate First Best if the client prefers to receive availability first" at bounding box center [352, 353] width 159 height 102
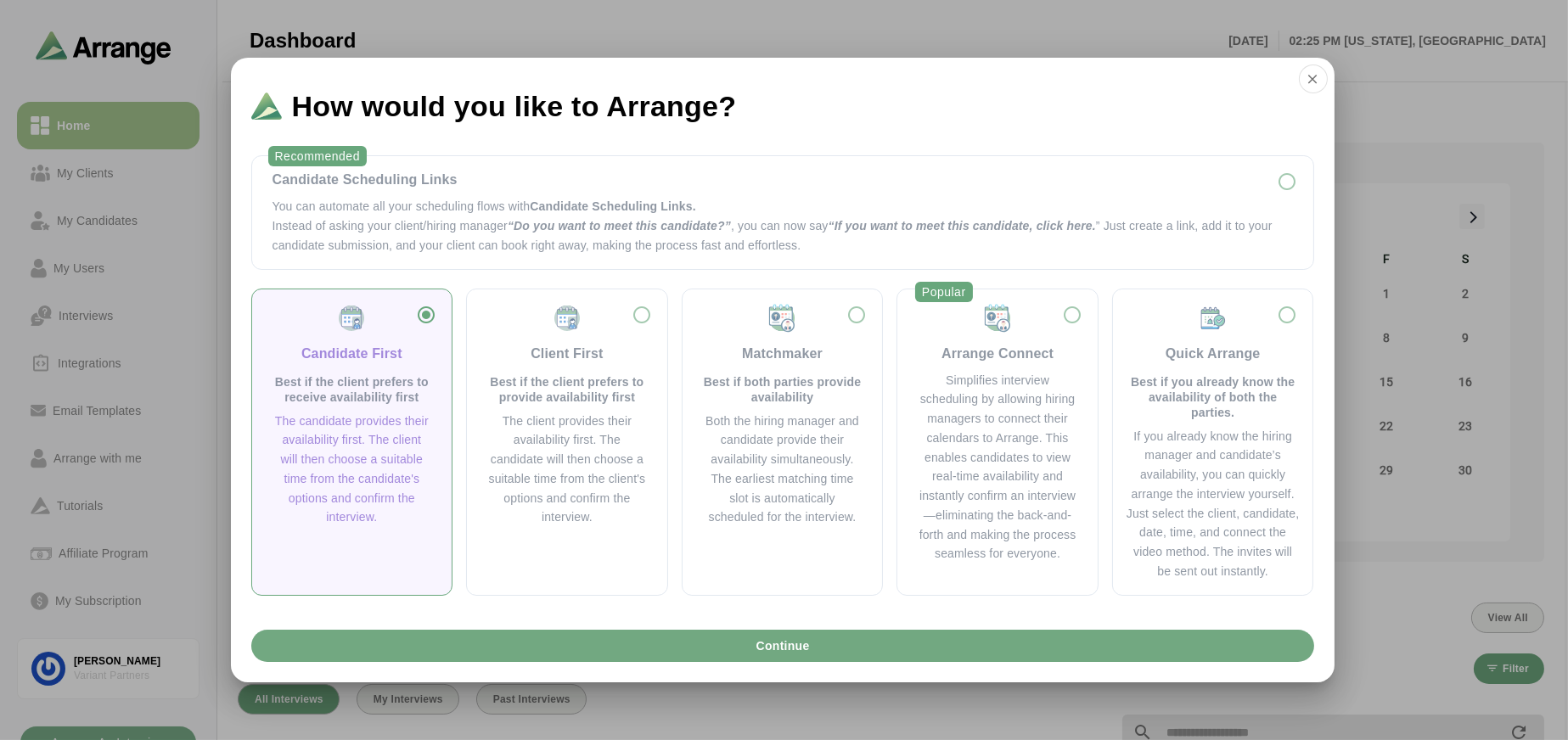
click at [649, 640] on button "Continue" at bounding box center [783, 645] width 1063 height 32
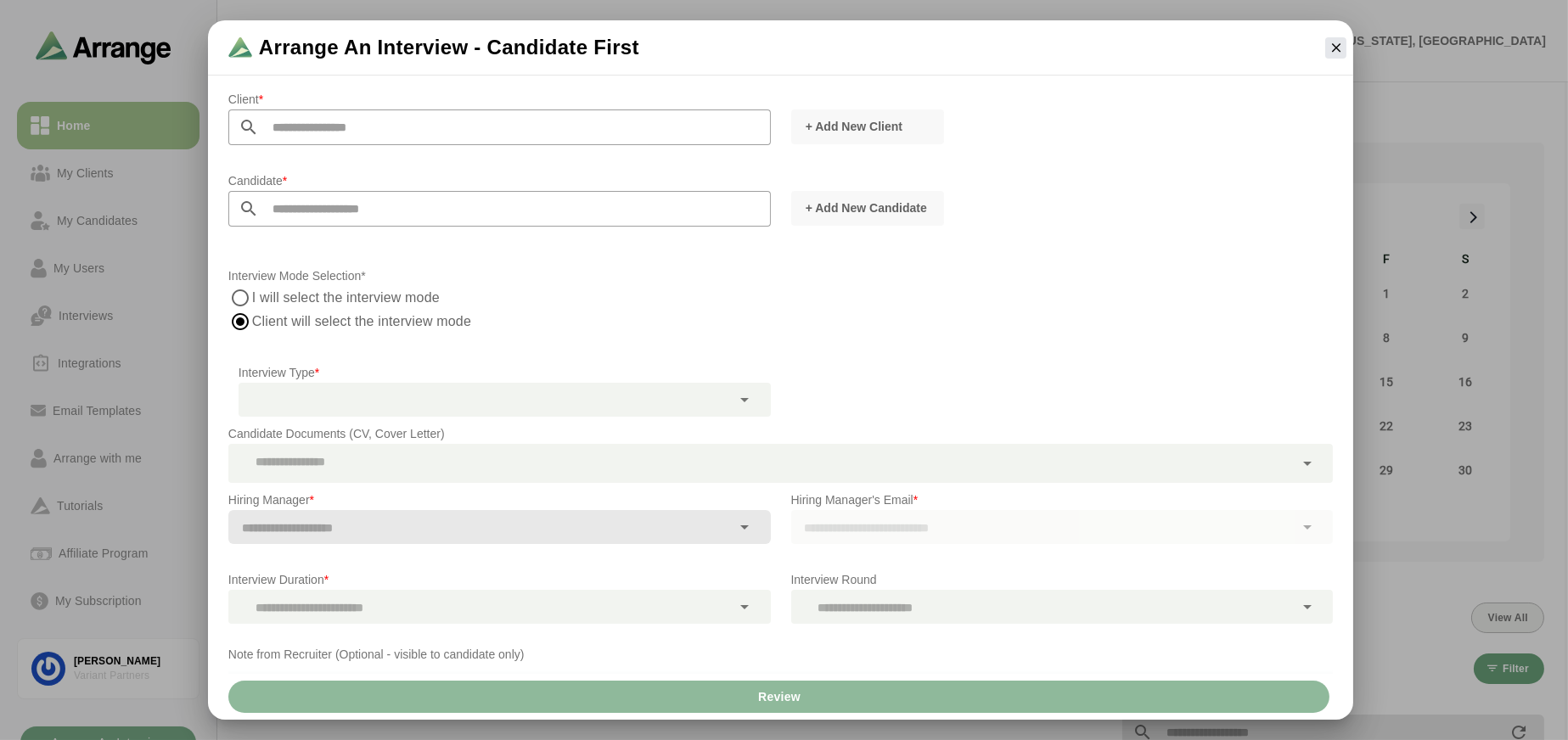
click at [419, 131] on input "text" at bounding box center [515, 127] width 512 height 36
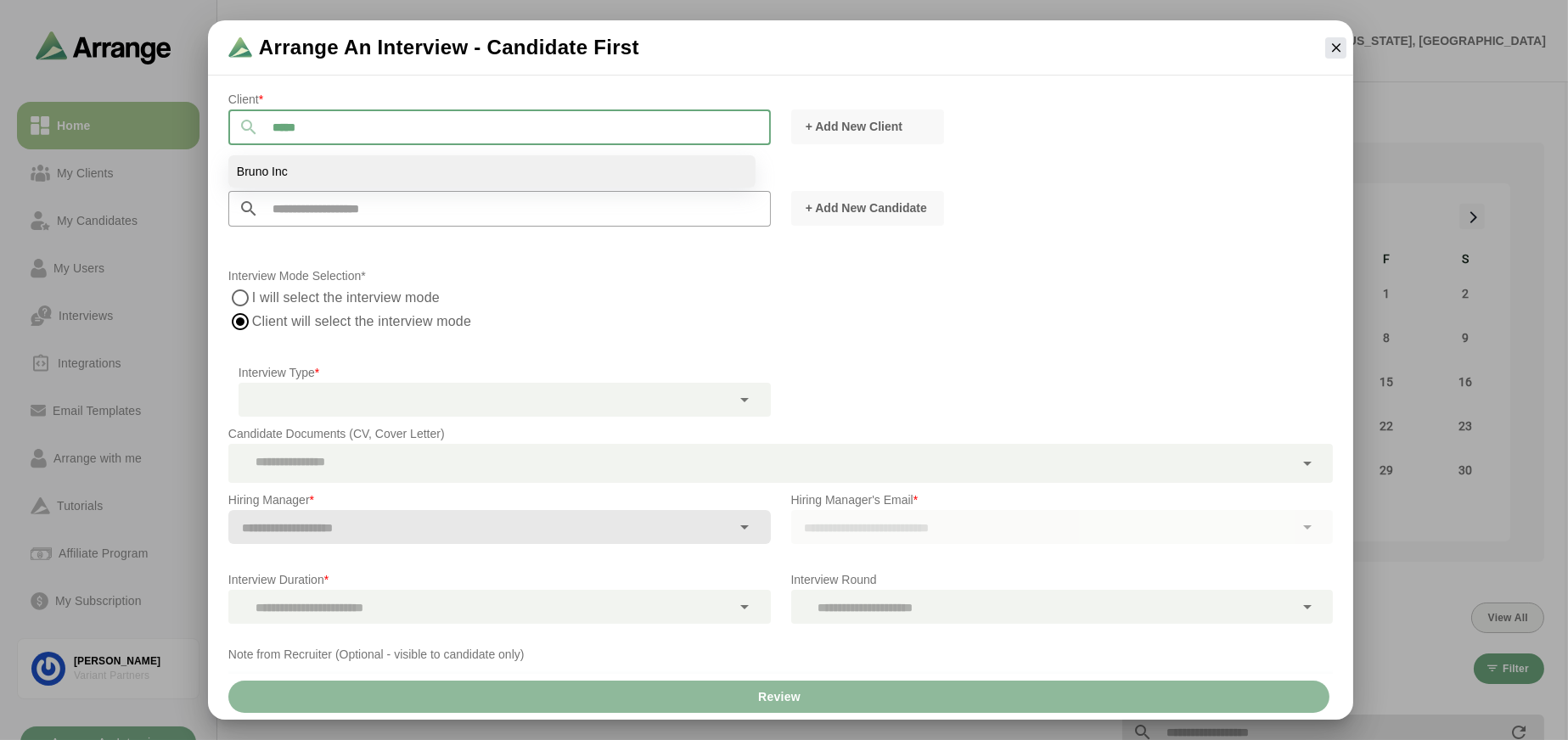
click at [358, 161] on li "Bruno Inc" at bounding box center [491, 171] width 527 height 32
type input "*********"
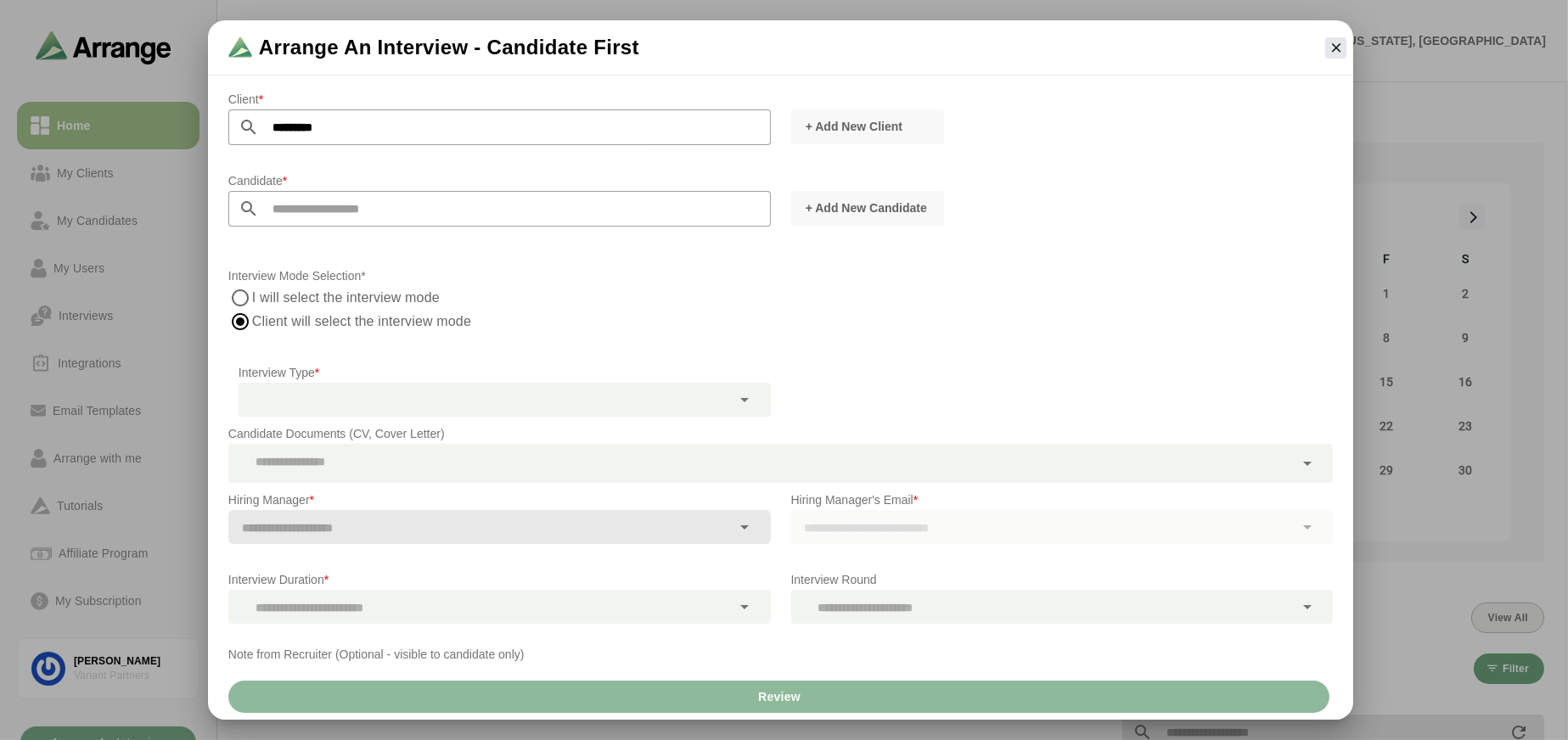
click at [357, 212] on input "text" at bounding box center [515, 208] width 512 height 36
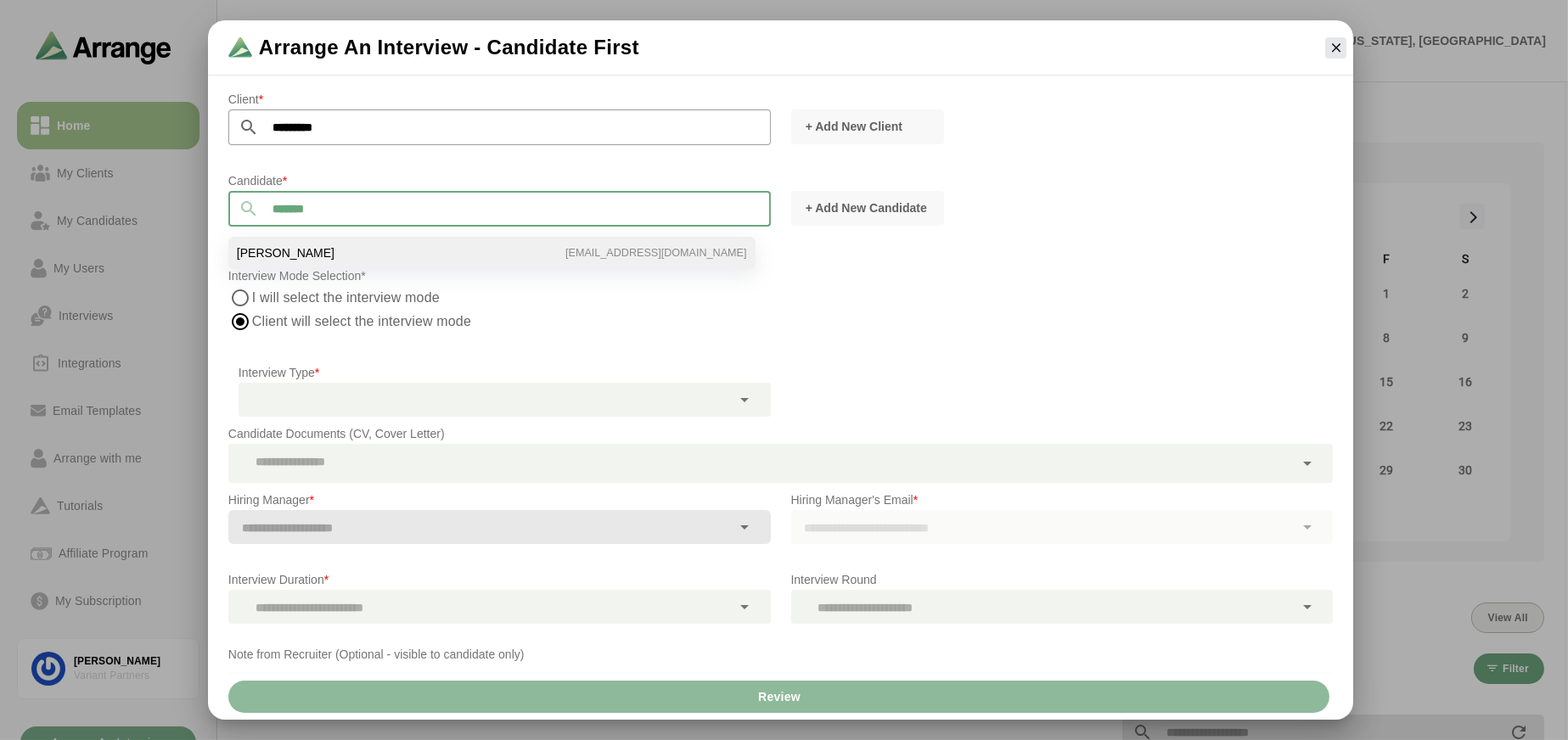
click at [386, 248] on li "Lindsay Panyard lpanyard@vpartners.com" at bounding box center [491, 252] width 527 height 32
type input "**********"
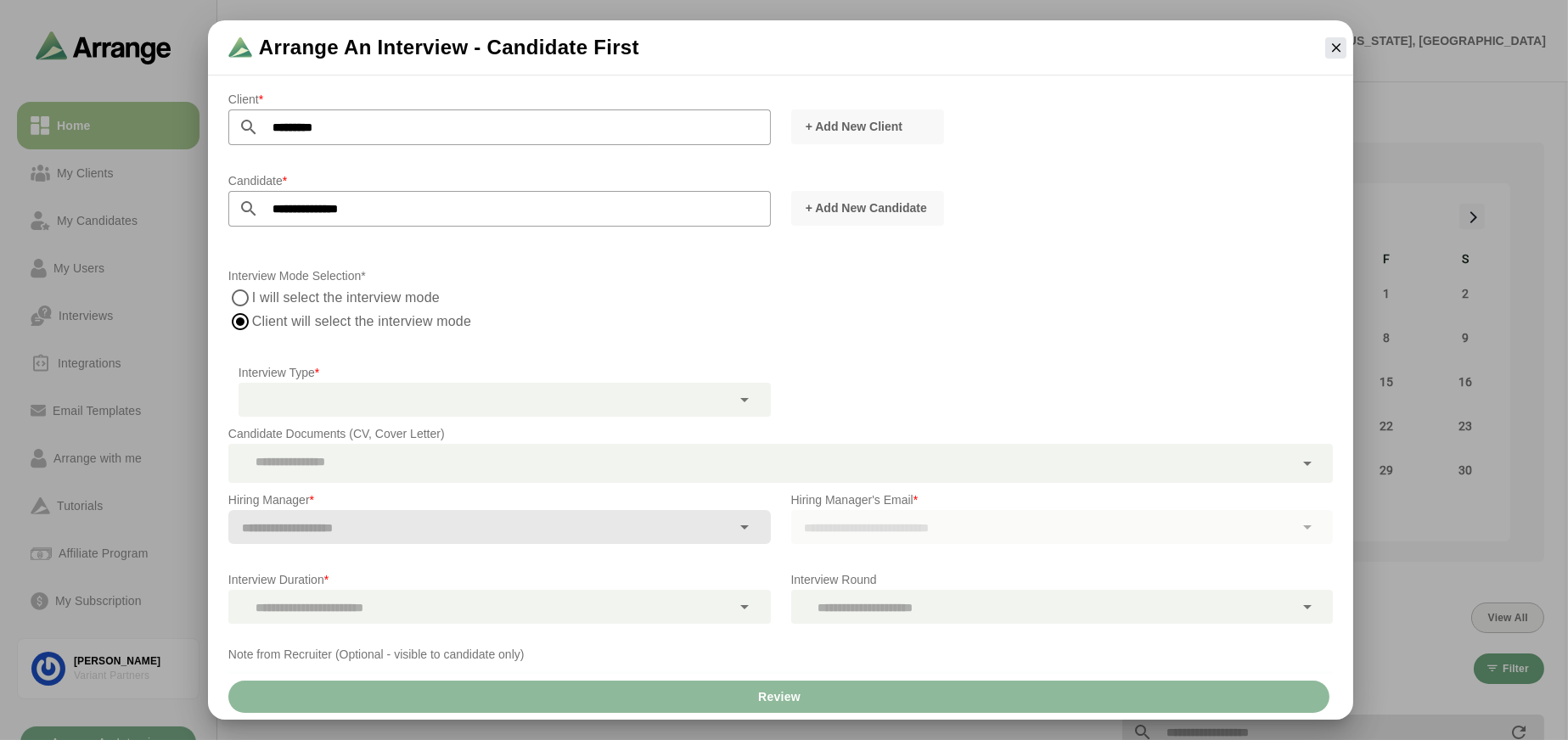
click at [397, 392] on div at bounding box center [485, 400] width 493 height 34
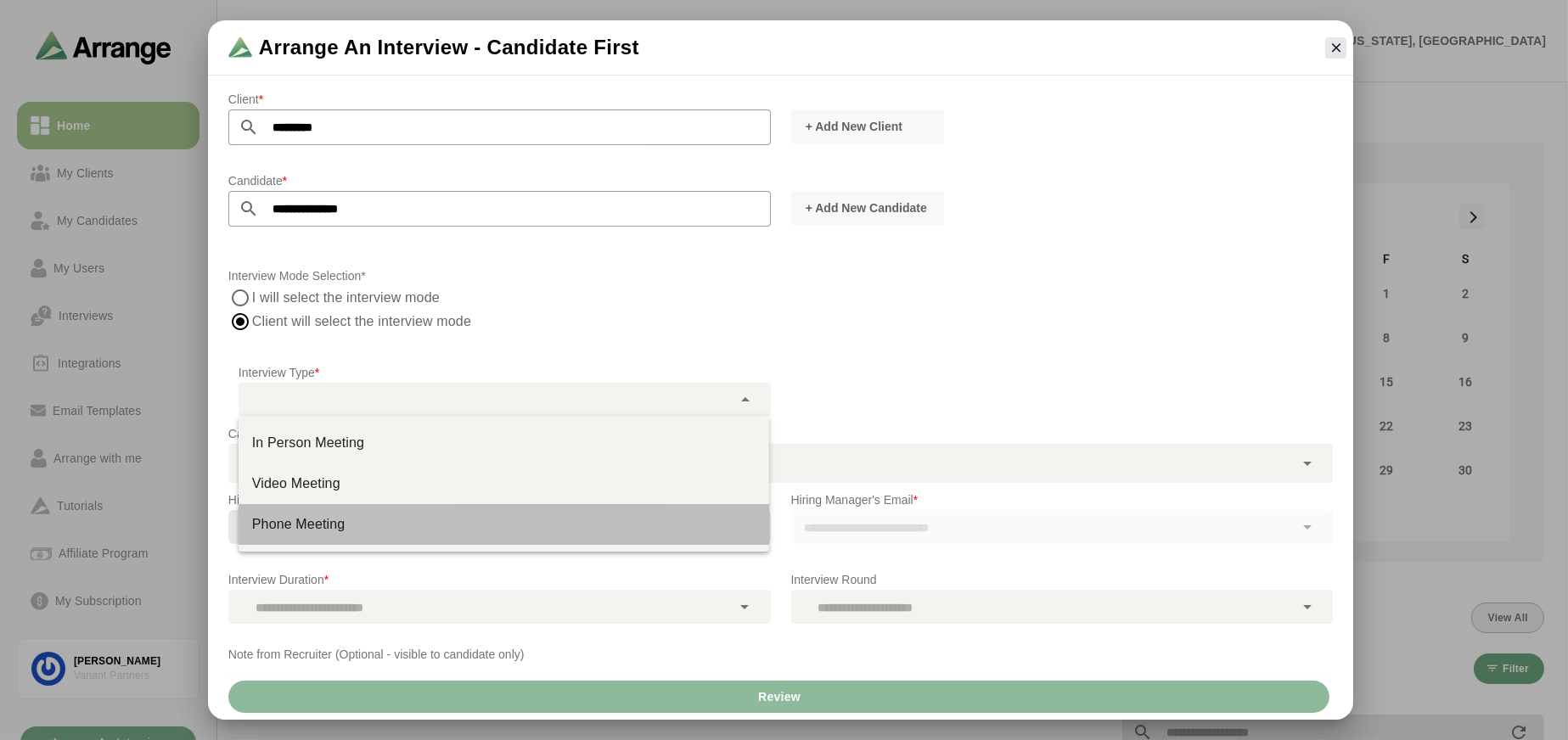
click at [392, 515] on div "Phone Meeting" at bounding box center [504, 524] width 503 height 20
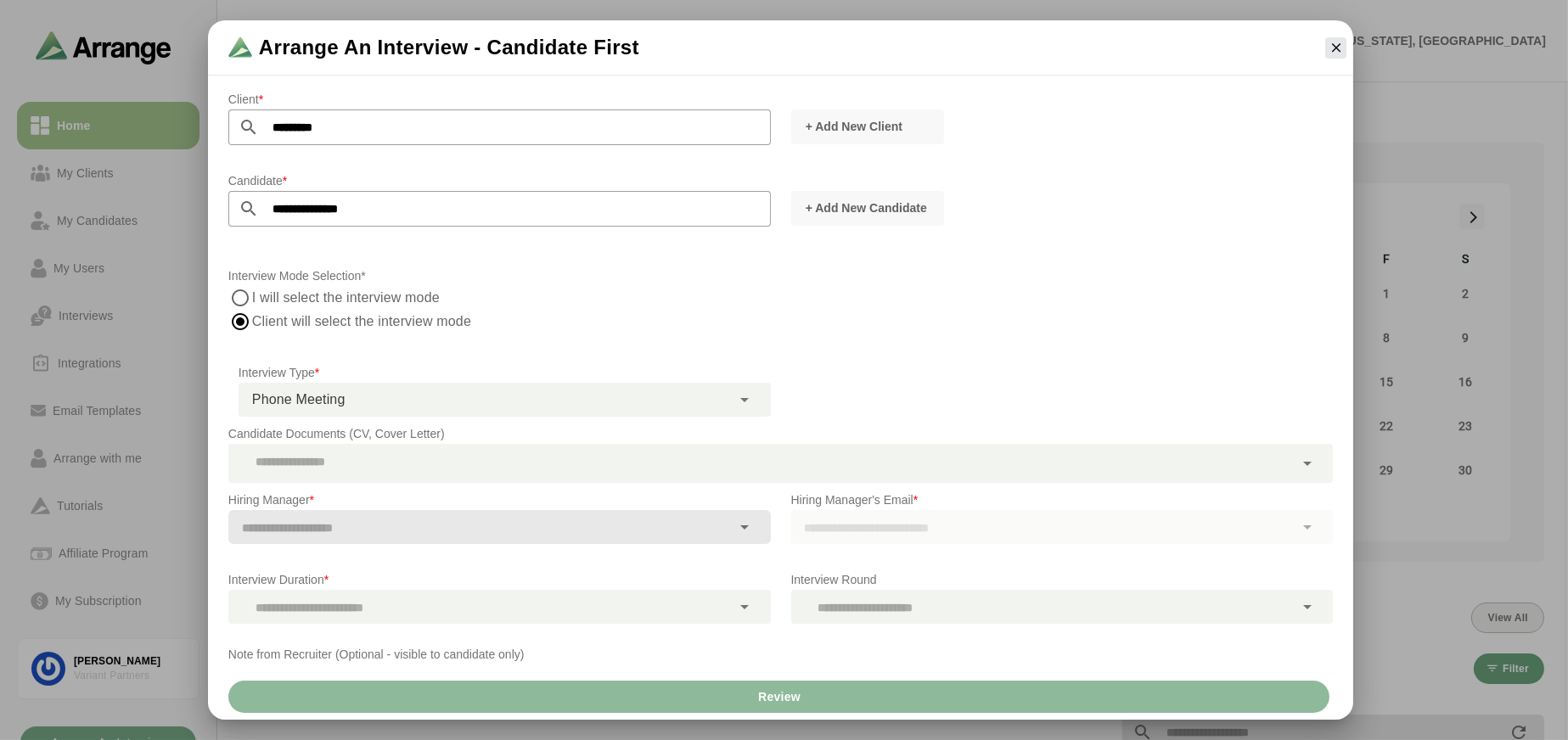
click at [432, 388] on div "**********" at bounding box center [485, 400] width 493 height 34
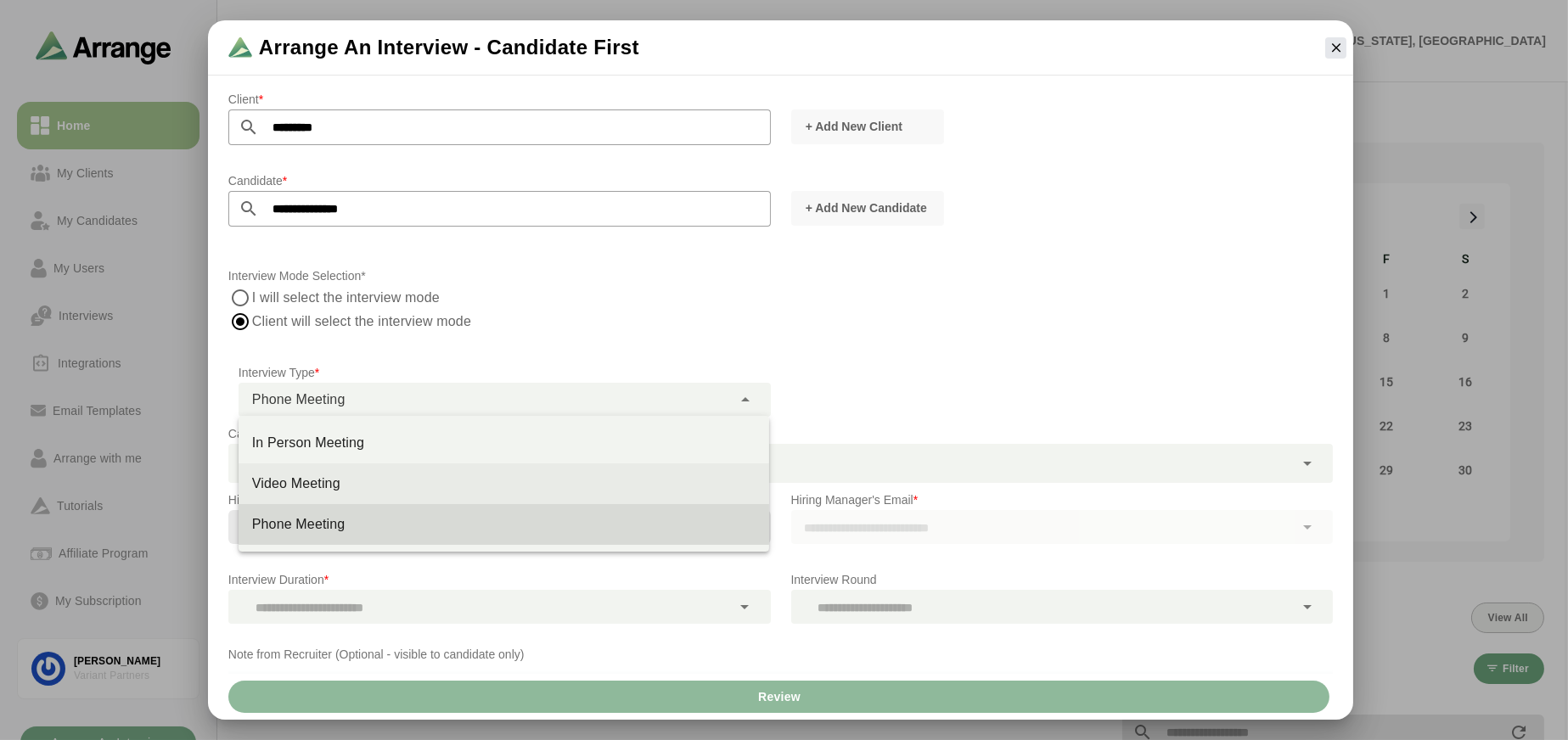
click at [433, 474] on div "Video Meeting" at bounding box center [504, 483] width 503 height 20
type input "**********"
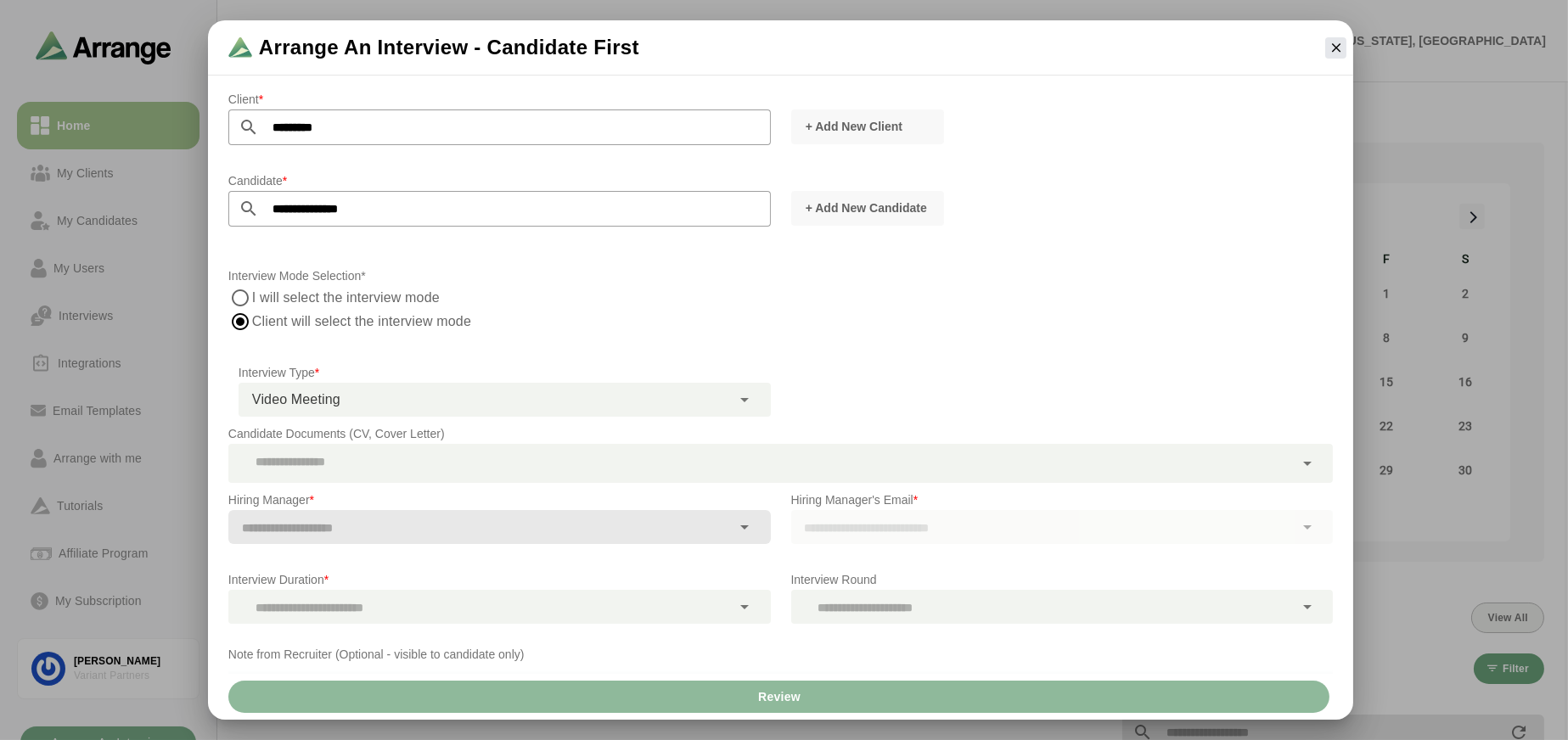
click at [826, 283] on p "Interview Mode Selection*" at bounding box center [780, 275] width 1104 height 20
click at [334, 518] on input "text" at bounding box center [480, 528] width 503 height 24
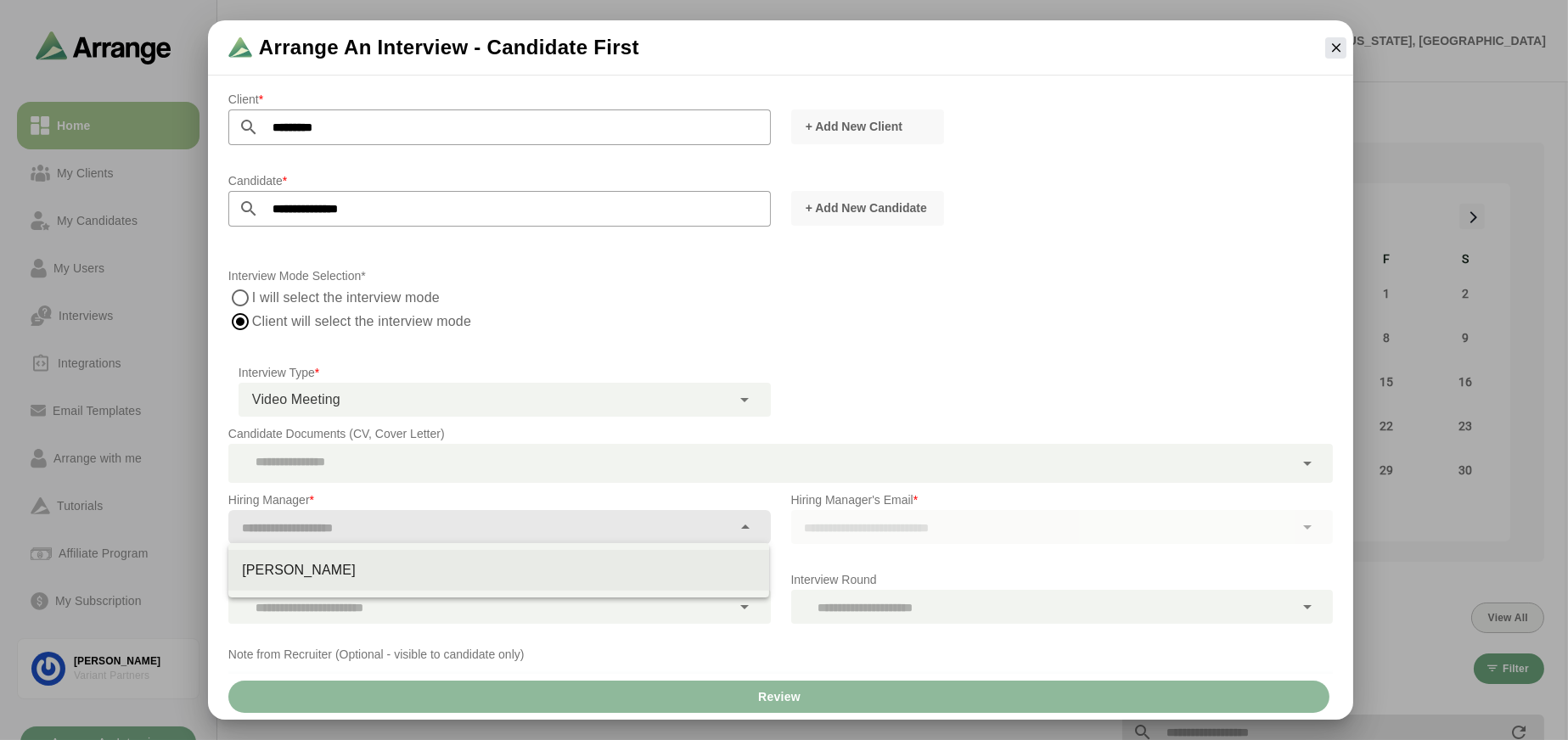
click at [344, 562] on div "Avery Bruno" at bounding box center [499, 569] width 514 height 20
type input "**********"
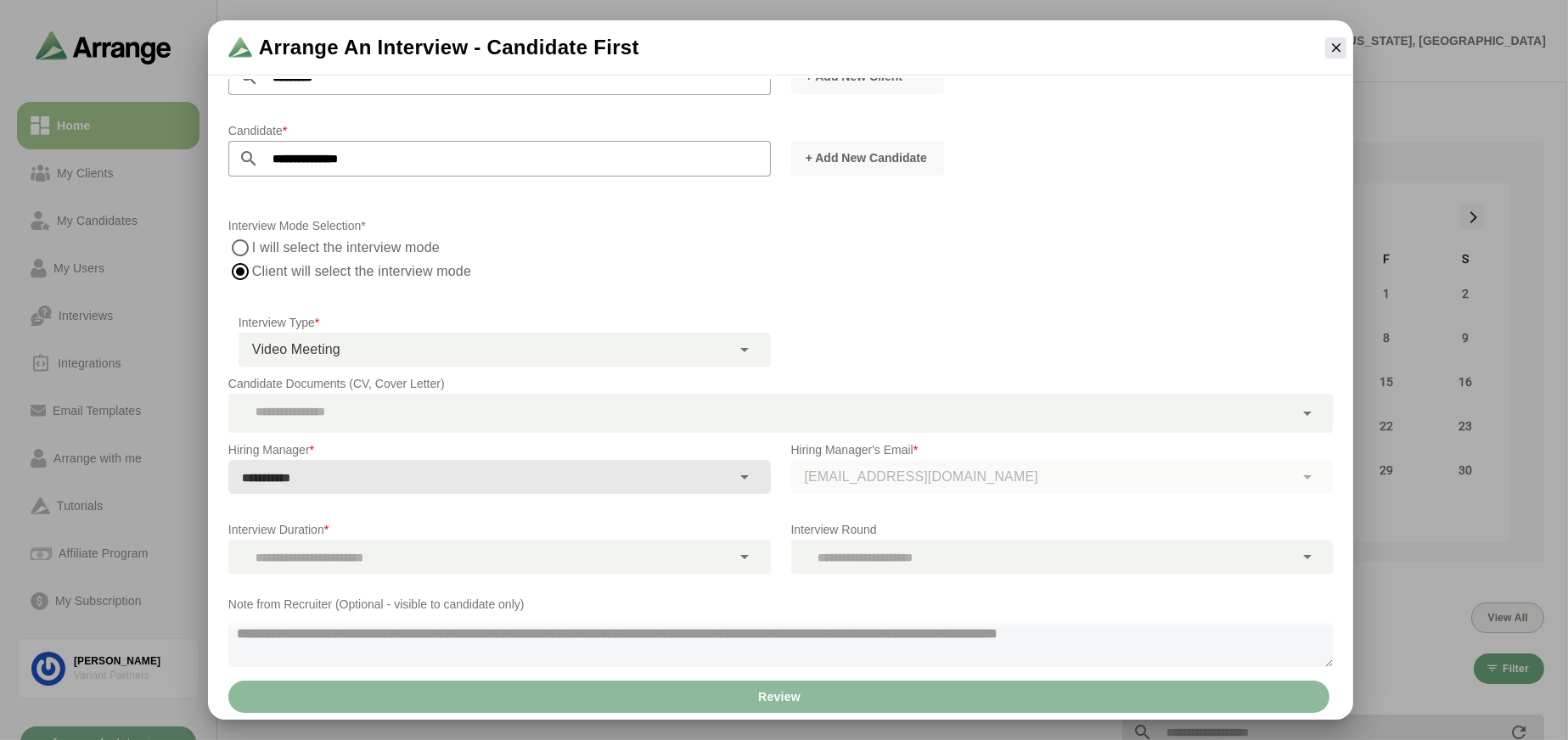
scroll to position [71, 0]
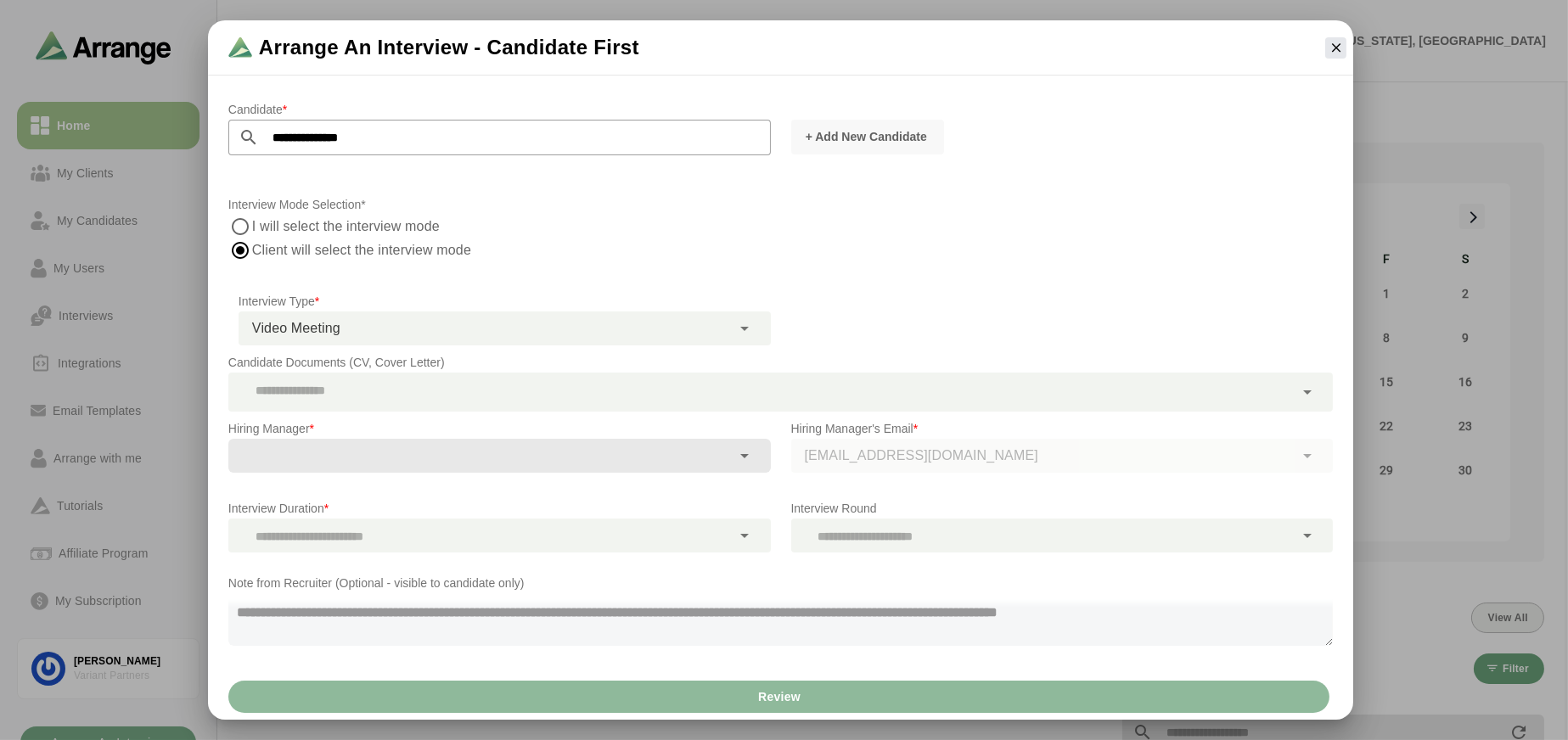
click at [892, 459] on div "abruno@vpartners.com" at bounding box center [1062, 455] width 542 height 34
click at [784, 701] on div "Review" at bounding box center [780, 696] width 1145 height 46
click at [773, 697] on div "Review" at bounding box center [780, 696] width 1145 height 46
click at [925, 537] on div at bounding box center [1043, 535] width 503 height 34
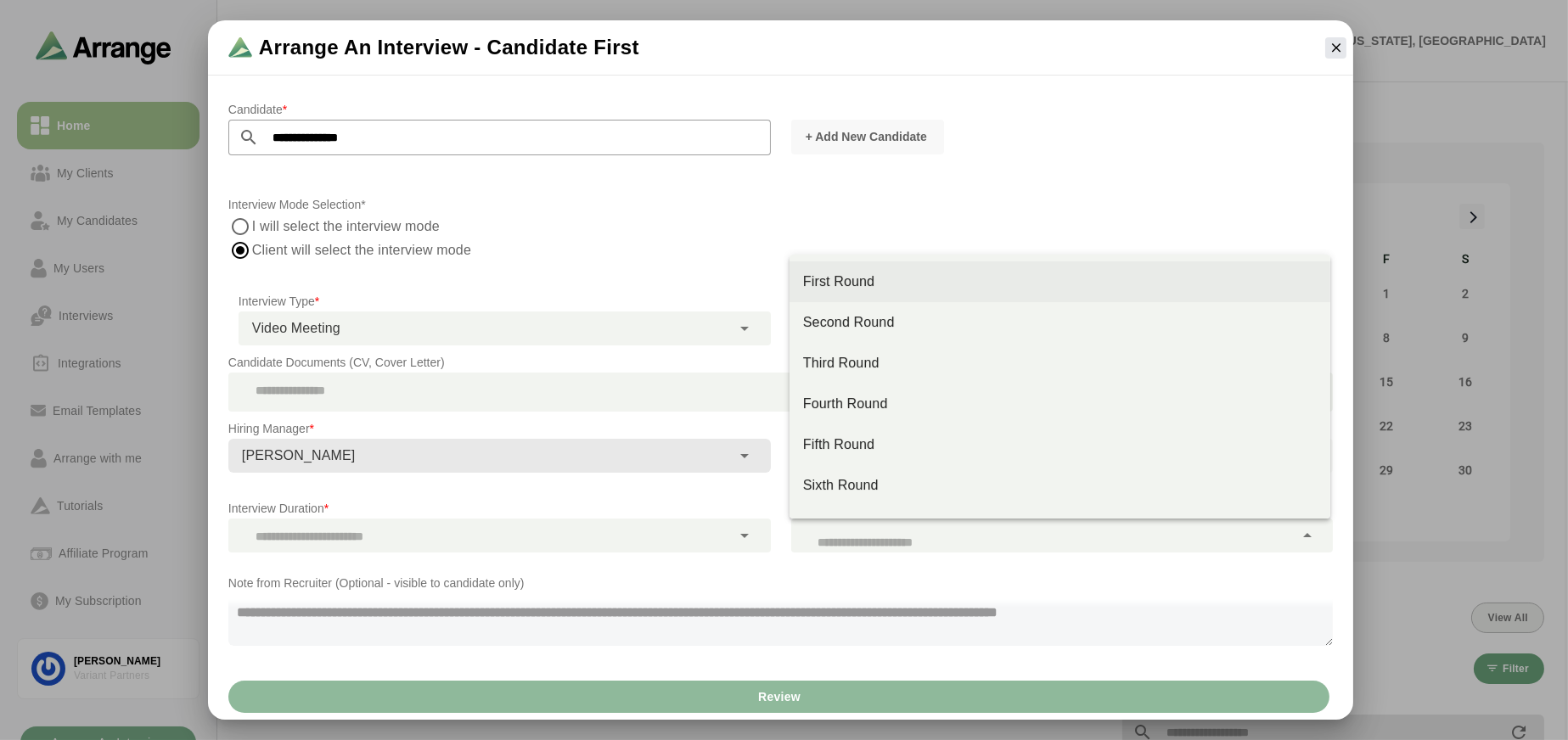
click at [936, 278] on div "First Round" at bounding box center [1060, 281] width 514 height 20
type input "**"
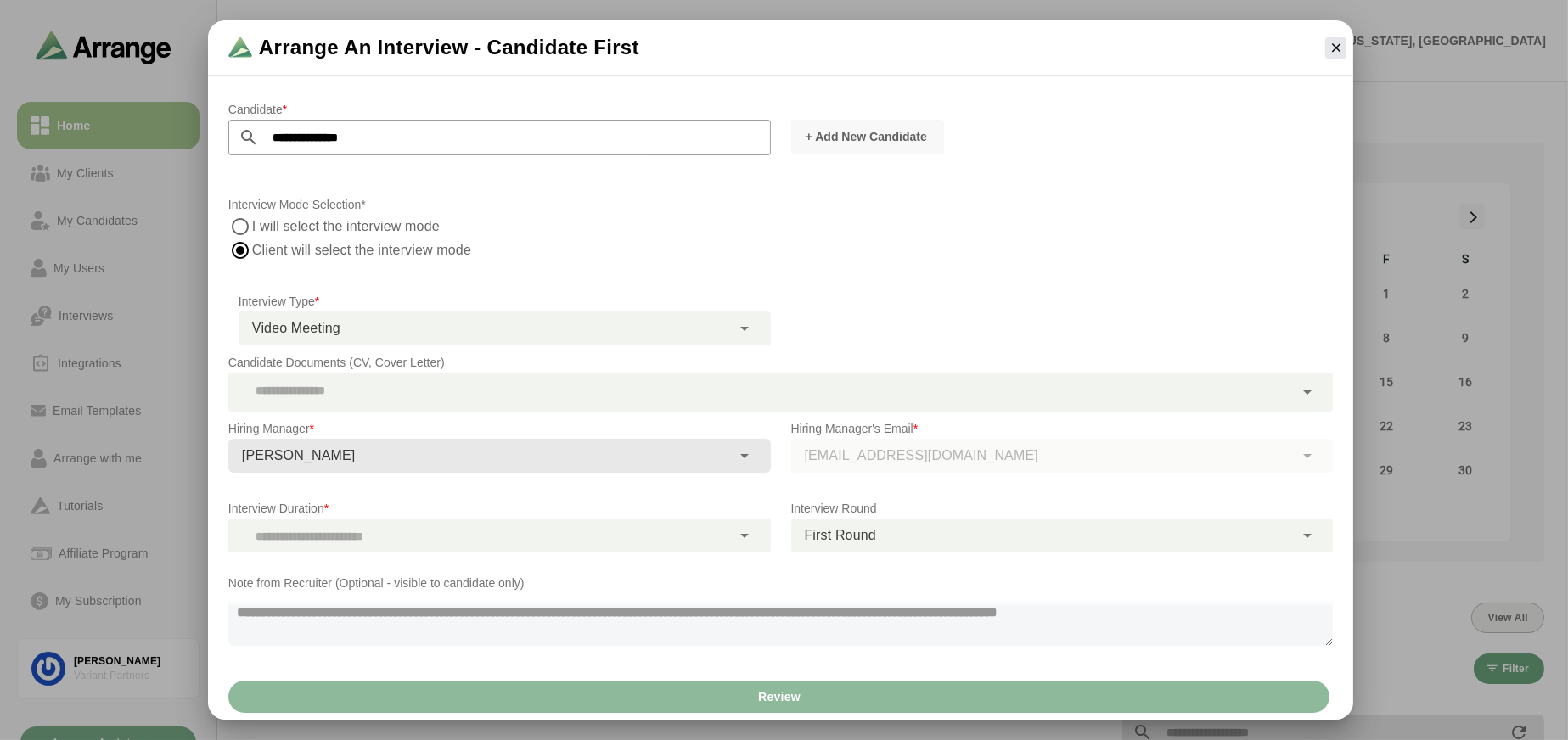
click at [878, 465] on div "abruno@vpartners.com" at bounding box center [1062, 455] width 542 height 34
click at [881, 454] on div "abruno@vpartners.com" at bounding box center [1062, 455] width 542 height 34
click at [552, 556] on div "Interview Duration * Interview Duration is required" at bounding box center [500, 526] width 562 height 75
click at [509, 525] on div at bounding box center [480, 535] width 503 height 34
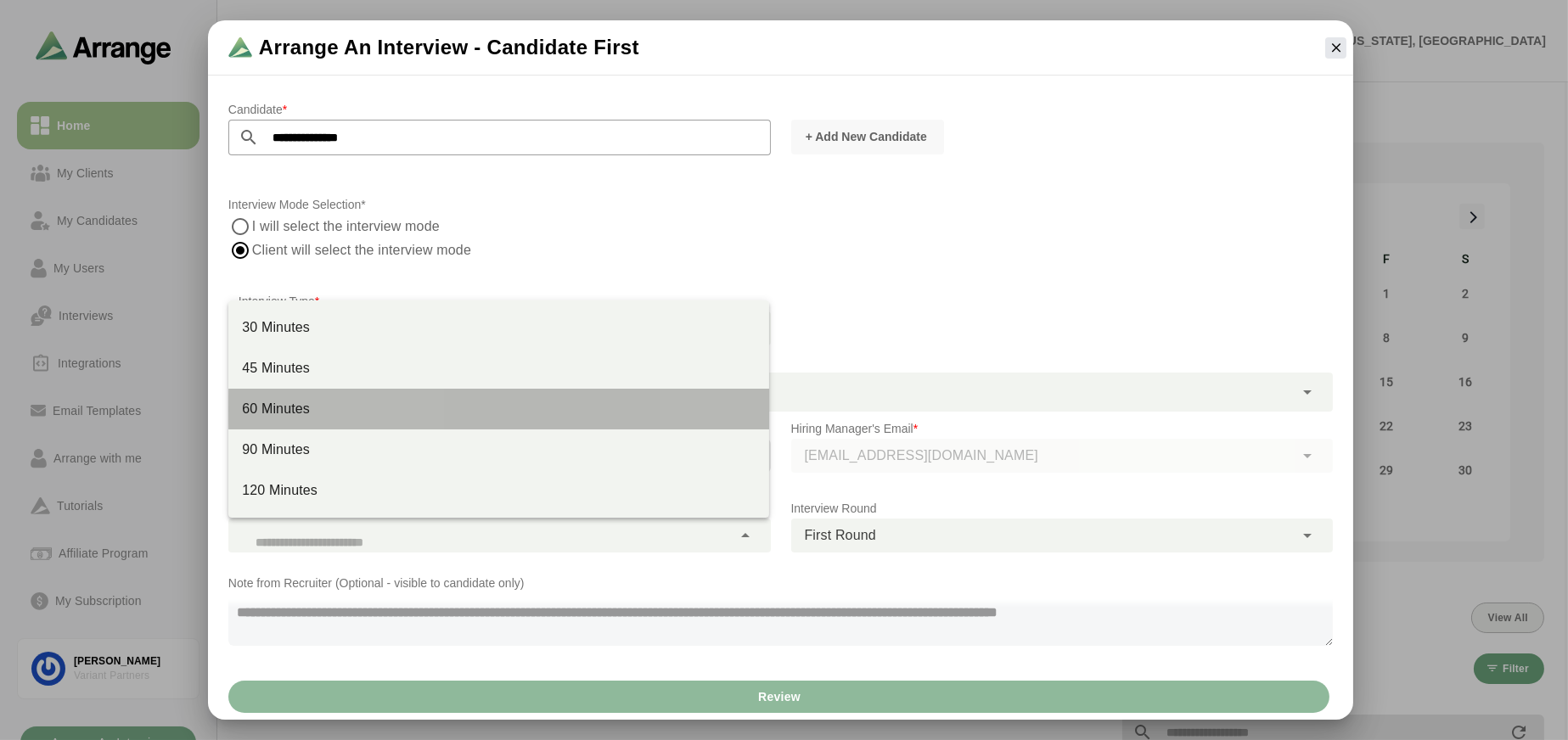
click at [271, 407] on div "60 Minutes" at bounding box center [499, 408] width 514 height 20
type input "****"
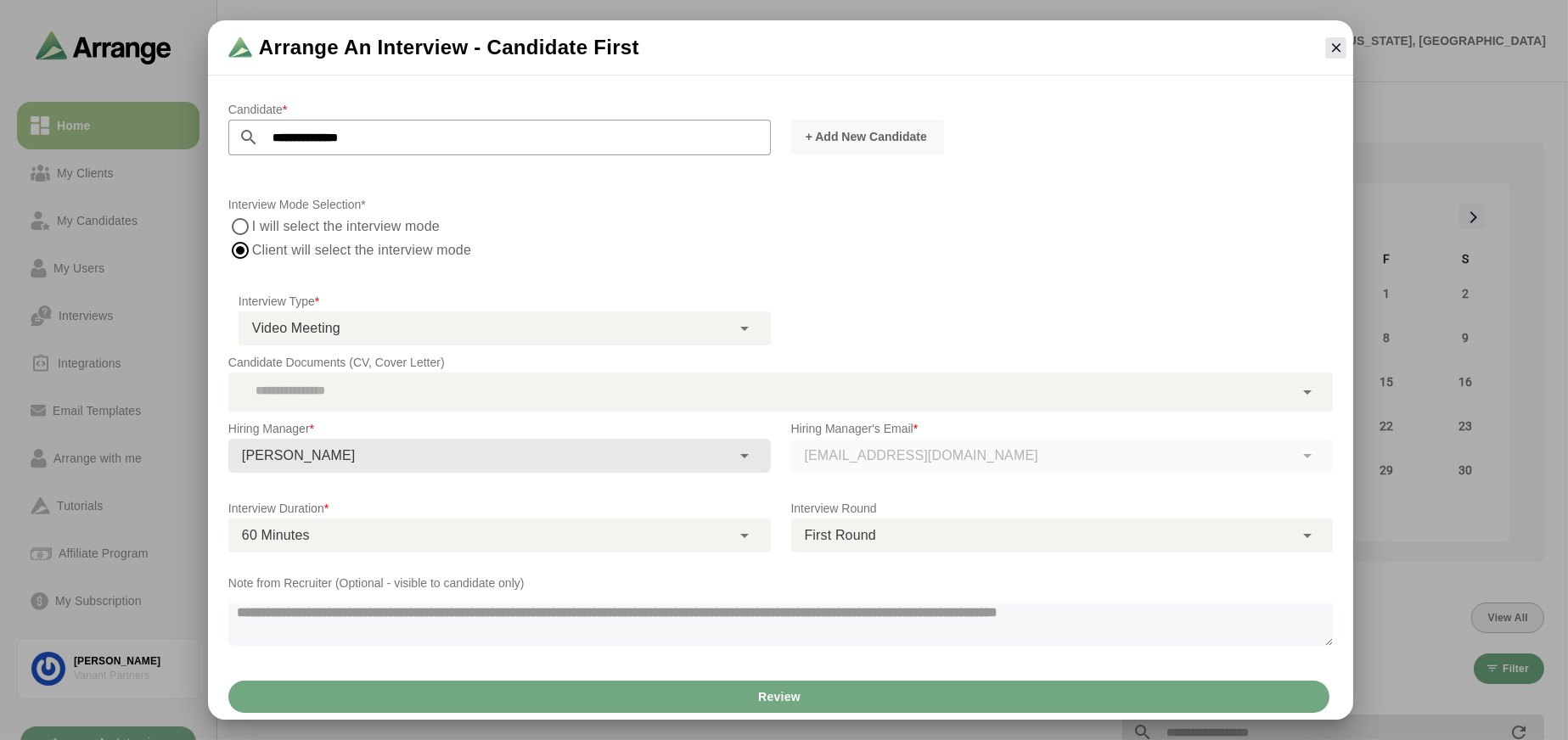
click at [574, 696] on button "Review" at bounding box center [778, 696] width 1101 height 32
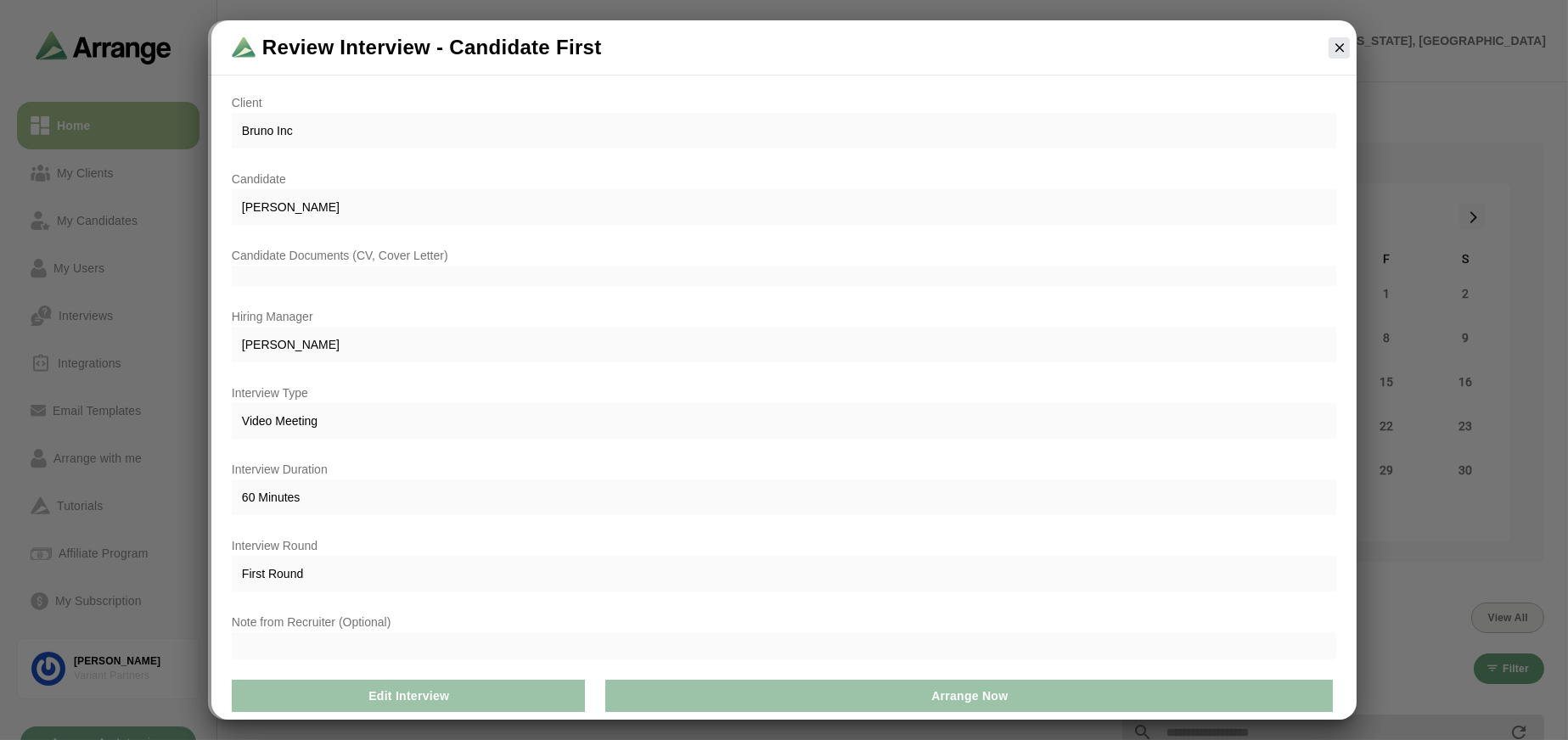
click at [350, 613] on p "Note from Recruiter (Optional)" at bounding box center [784, 622] width 1104 height 20
click at [342, 628] on p "Note from Recruiter (Optional)" at bounding box center [784, 622] width 1104 height 20
click at [340, 641] on div at bounding box center [784, 645] width 1104 height 27
click at [315, 635] on div at bounding box center [784, 645] width 1104 height 27
click at [313, 639] on div at bounding box center [784, 645] width 1104 height 27
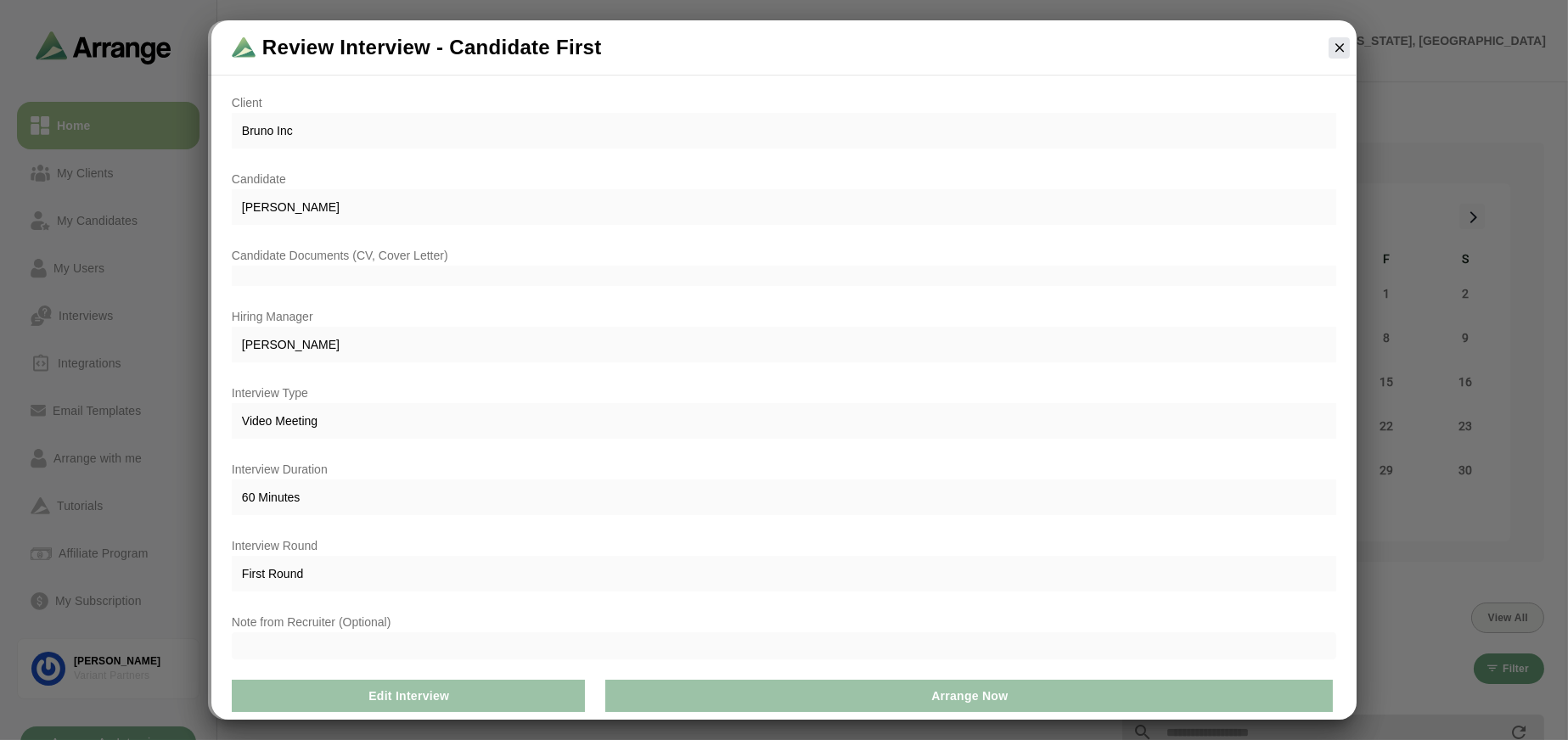
click at [313, 639] on div at bounding box center [784, 645] width 1104 height 27
click at [310, 639] on div at bounding box center [784, 645] width 1104 height 27
click at [312, 637] on div at bounding box center [784, 645] width 1104 height 27
click at [351, 661] on div "Note from Recruiter (Optional)" at bounding box center [784, 636] width 1125 height 68
click at [351, 649] on div at bounding box center [784, 645] width 1104 height 27
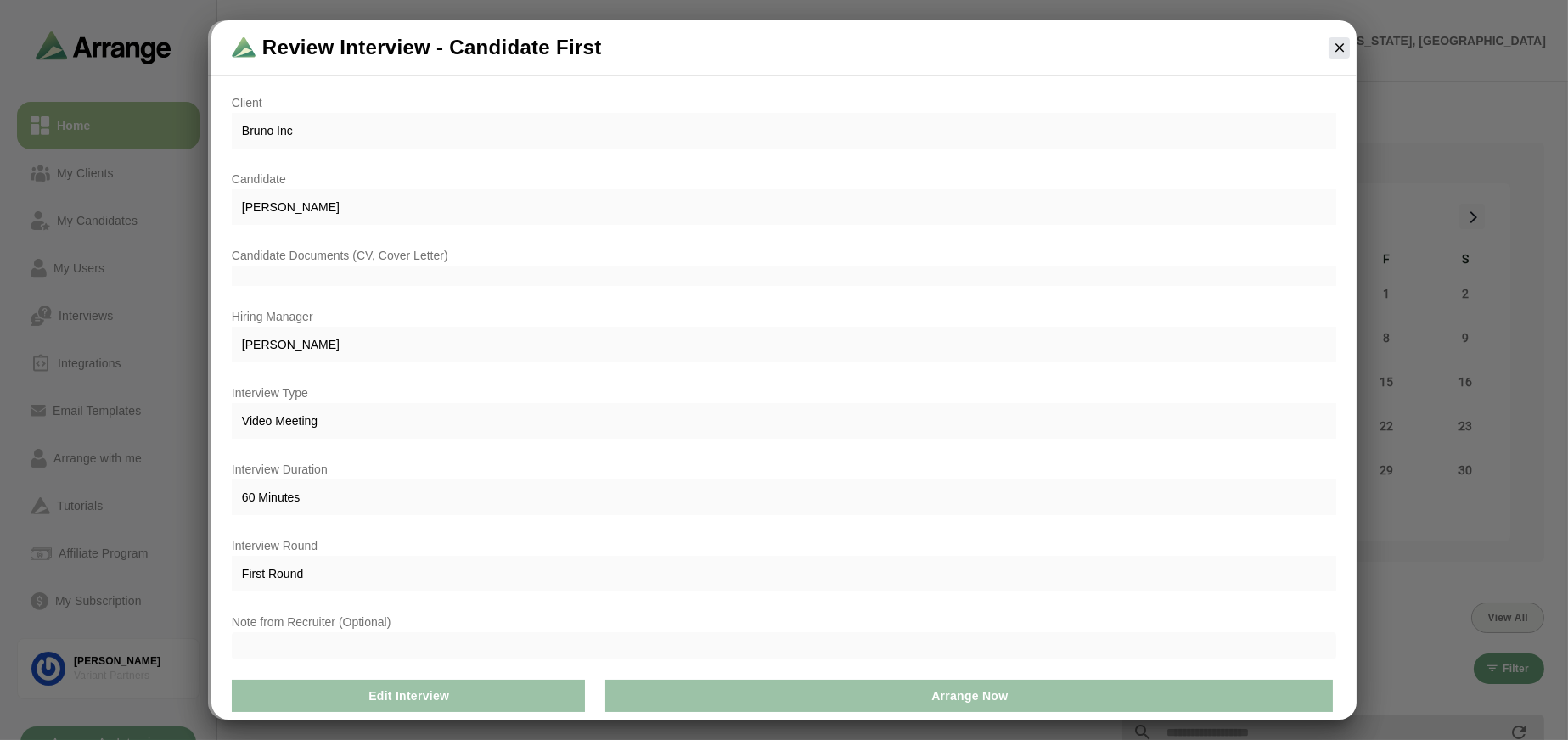
click at [905, 640] on div at bounding box center [784, 645] width 1104 height 27
click at [895, 710] on button "Arrange Now" at bounding box center [969, 696] width 728 height 32
click at [428, 141] on span "Bruno Inc" at bounding box center [784, 131] width 1104 height 36
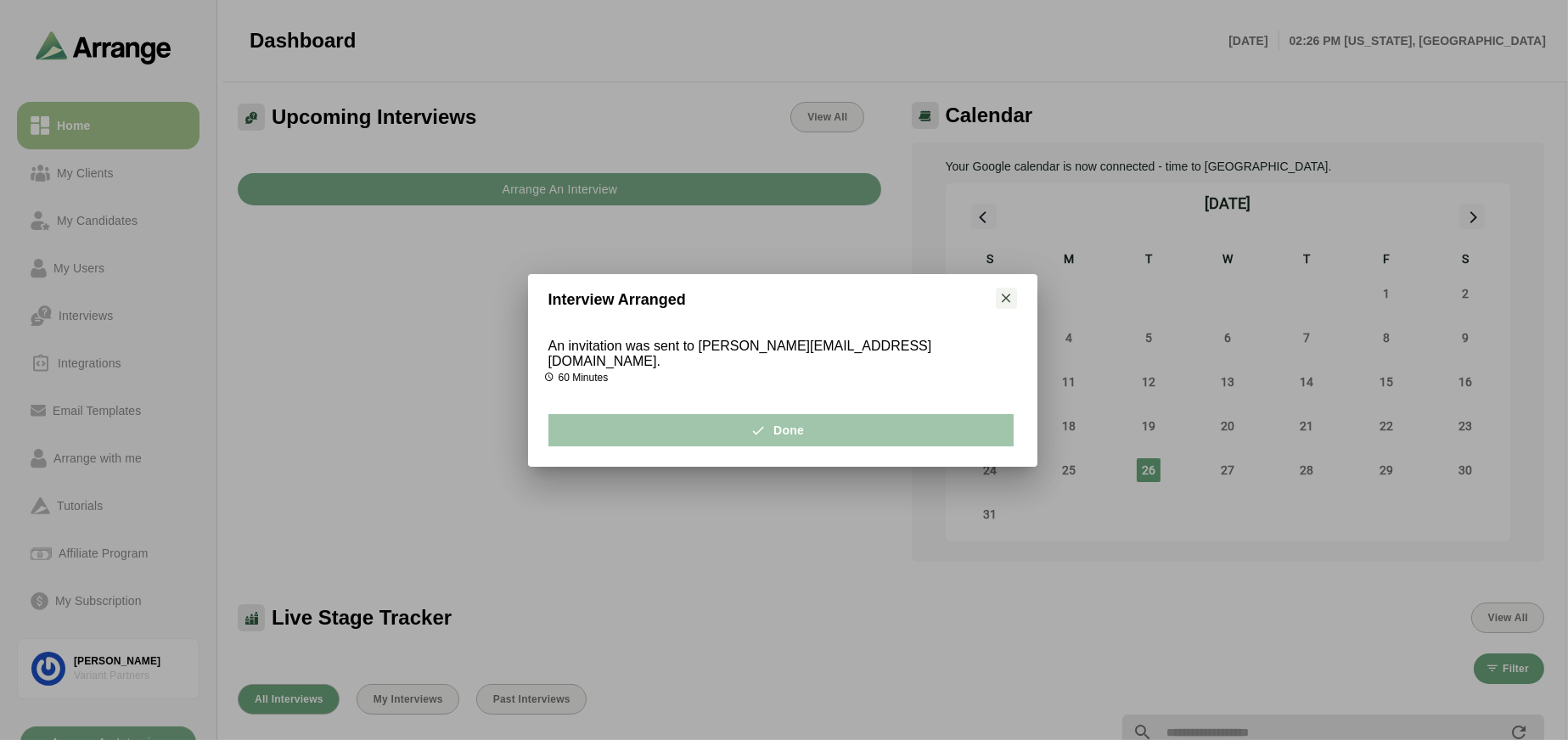
click at [817, 422] on button "Done" at bounding box center [781, 430] width 465 height 32
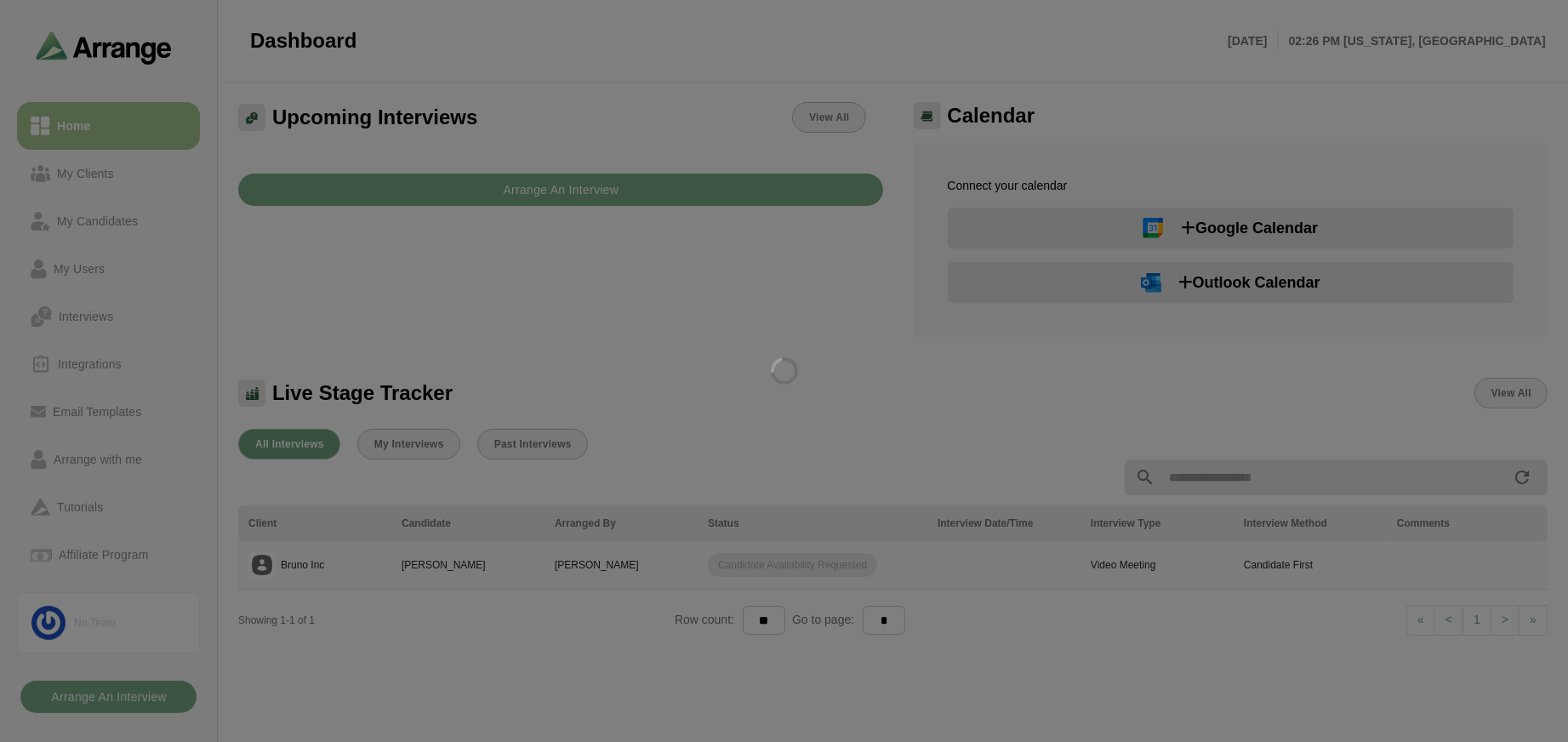
click at [140, 697] on div at bounding box center [784, 371] width 1568 height 742
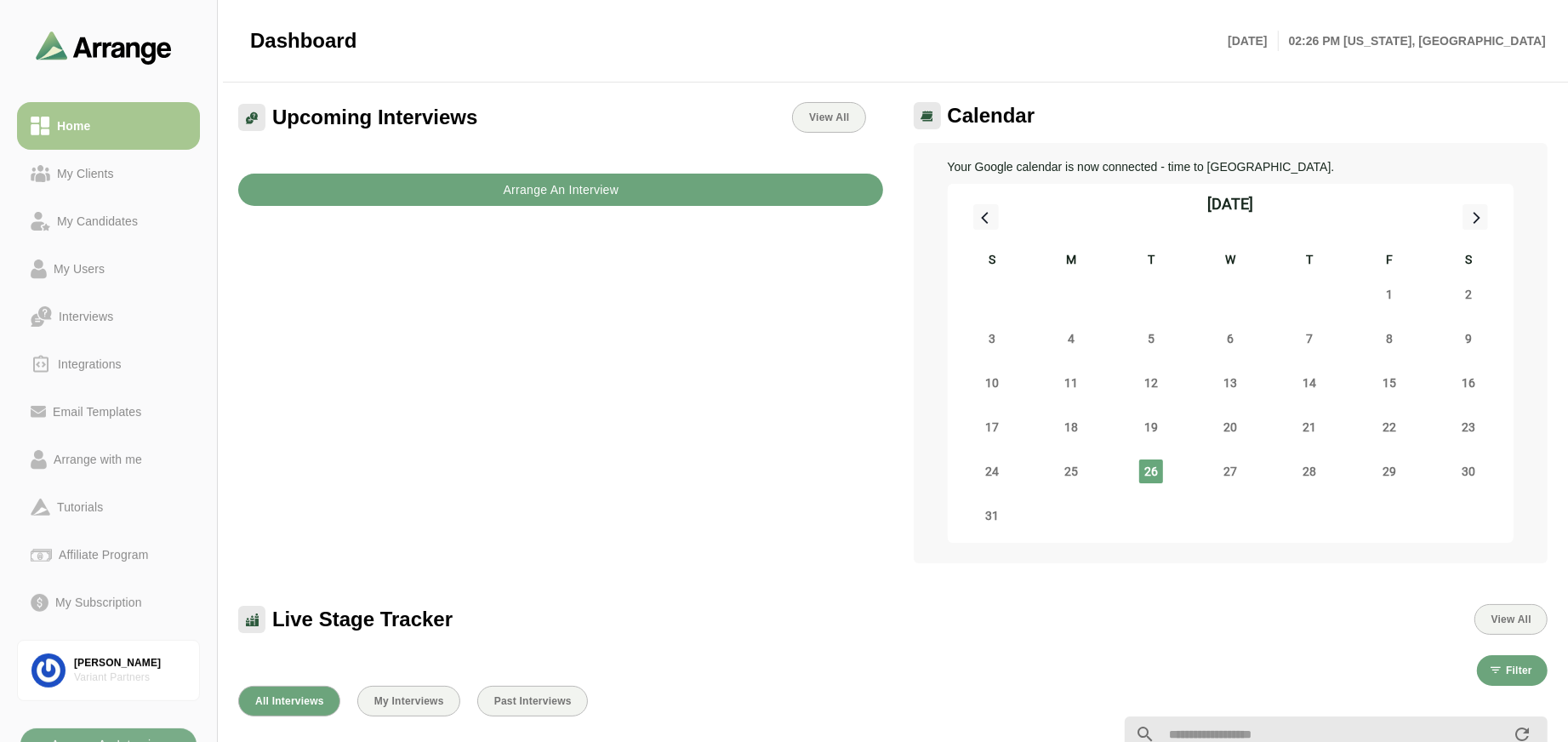
click at [579, 187] on b "Arrange An Interview" at bounding box center [560, 189] width 117 height 32
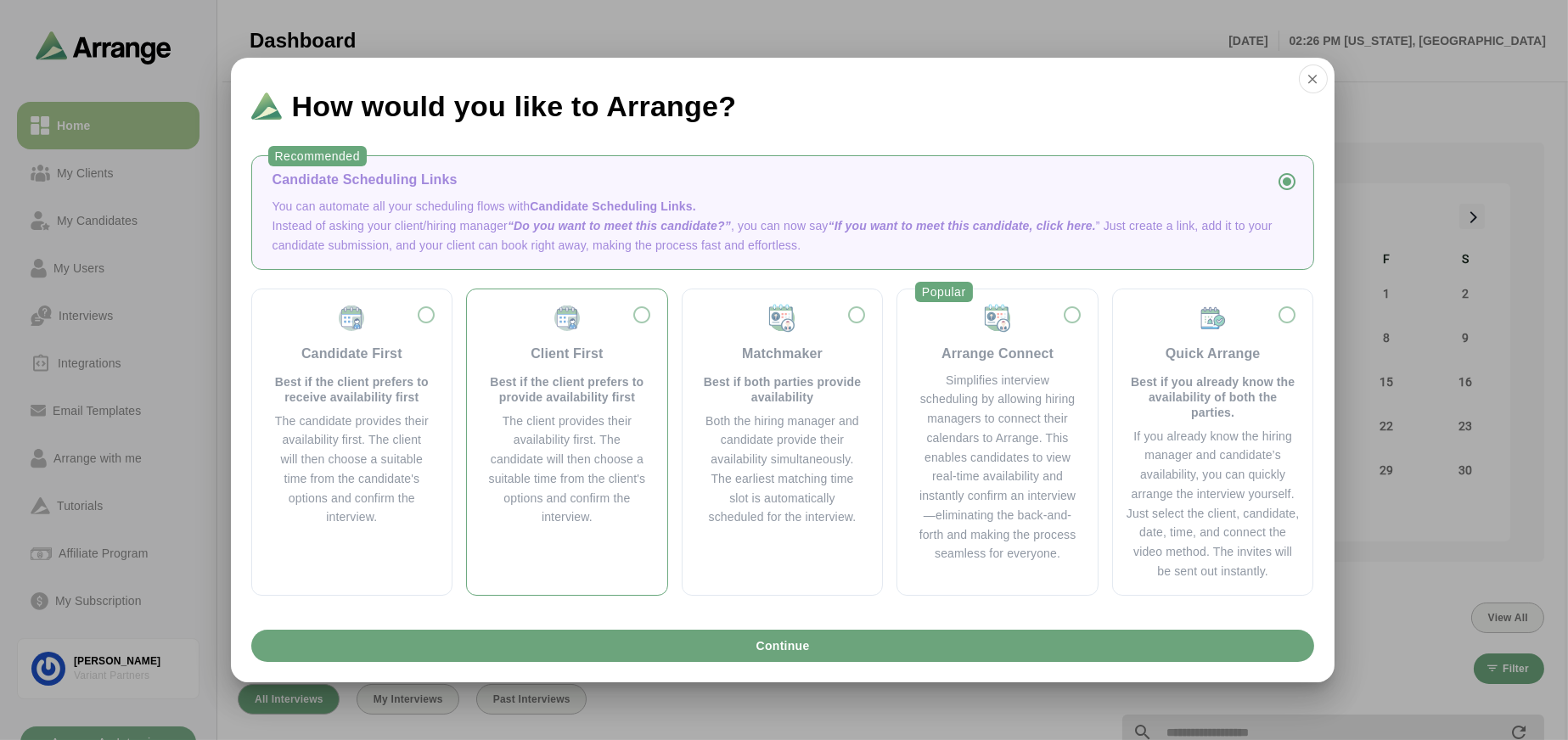
click at [593, 354] on div "Client First" at bounding box center [566, 353] width 72 height 20
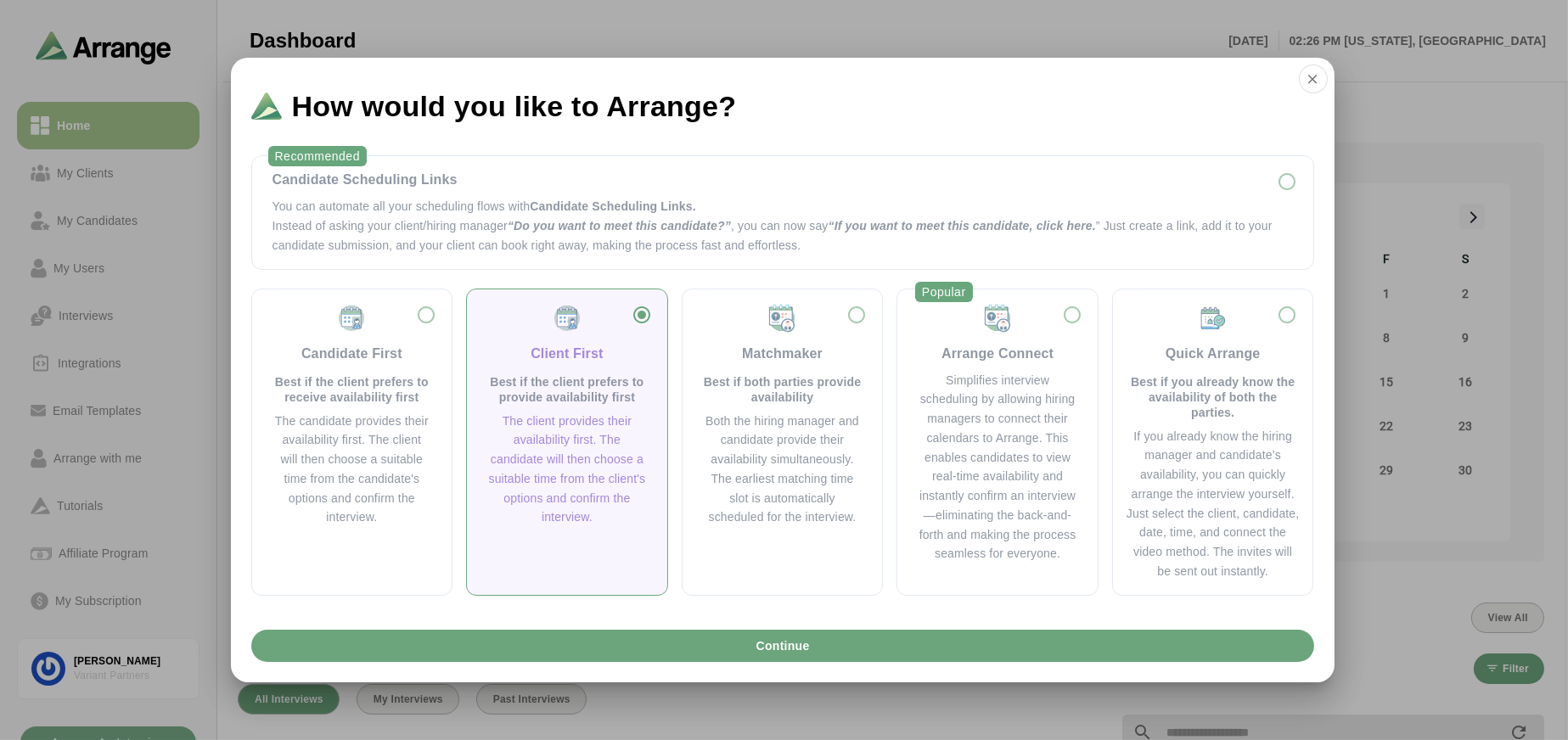
click at [856, 662] on div "Continue" at bounding box center [782, 653] width 1103 height 59
click at [851, 647] on button "Continue" at bounding box center [783, 645] width 1063 height 32
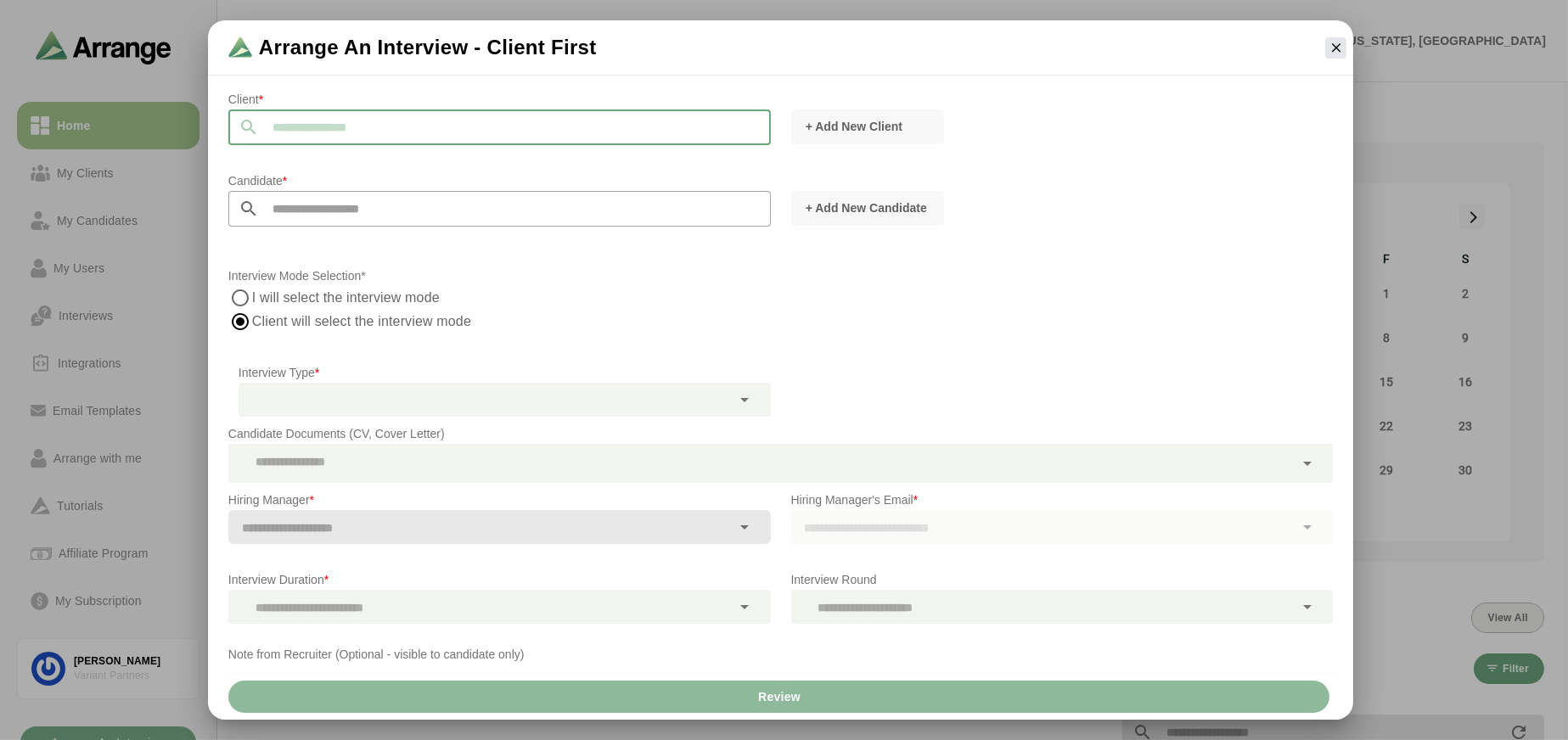
click at [343, 144] on input "text" at bounding box center [515, 127] width 512 height 36
click at [361, 168] on li "Bruno Inc" at bounding box center [491, 171] width 527 height 32
type input "*********"
click at [381, 212] on input "text" at bounding box center [515, 208] width 512 height 36
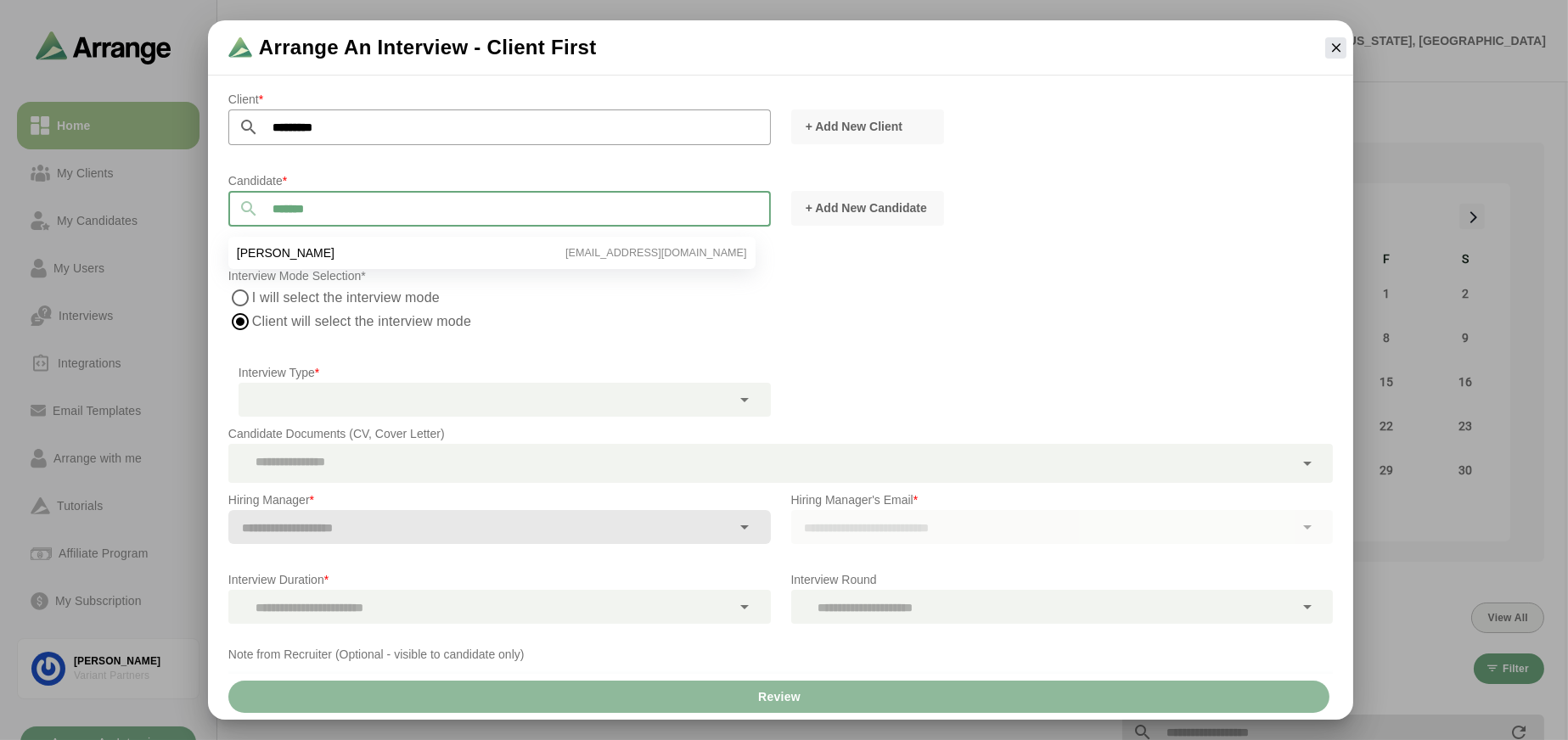
click at [524, 239] on li "[PERSON_NAME] [EMAIL_ADDRESS][DOMAIN_NAME]" at bounding box center [491, 252] width 527 height 32
type input "**********"
click at [373, 414] on div at bounding box center [485, 400] width 493 height 34
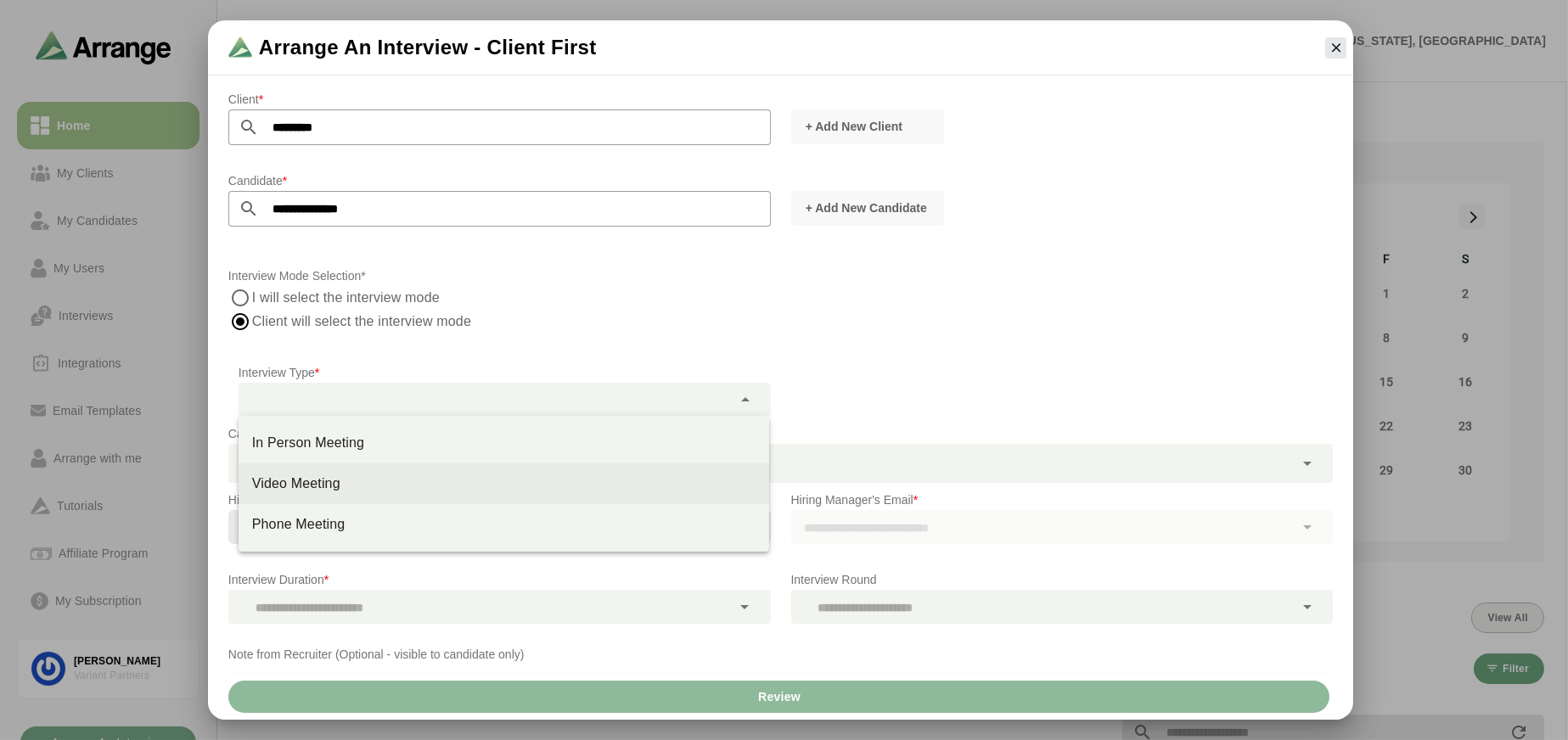
click at [378, 477] on div "Video Meeting" at bounding box center [504, 483] width 503 height 20
type input "**********"
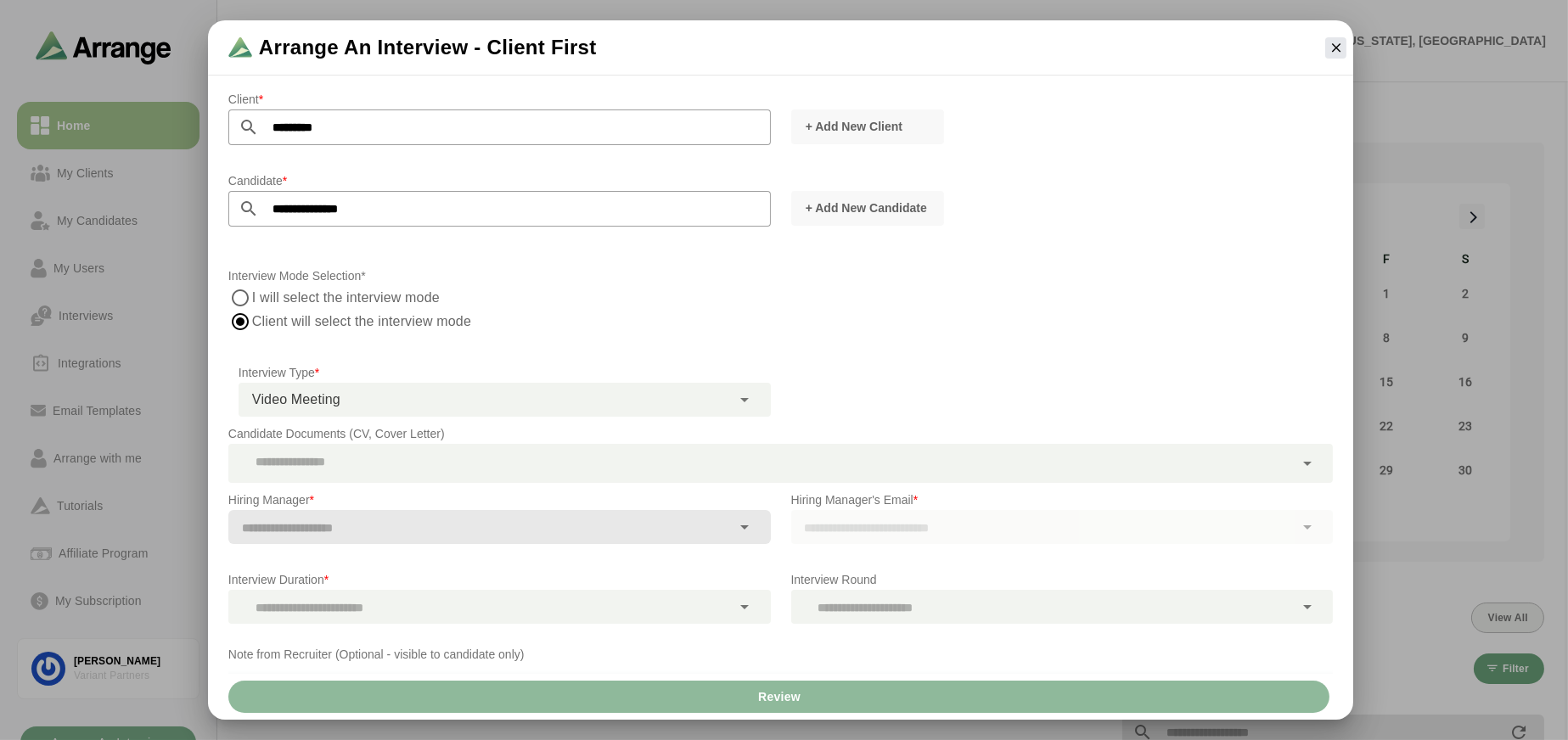
click at [392, 463] on div at bounding box center [761, 463] width 1066 height 39
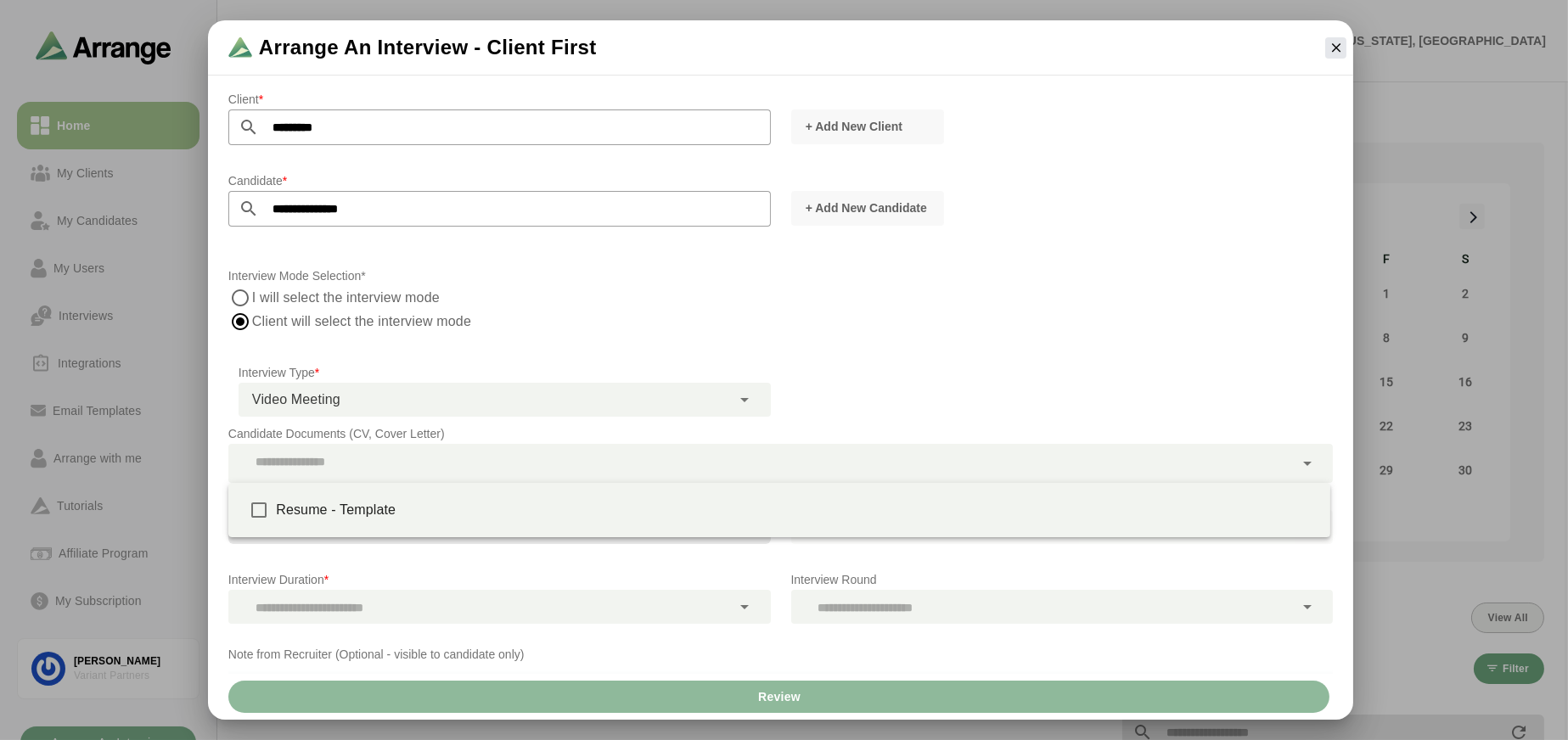
click at [550, 424] on p "Candidate Documents (CV, Cover Letter)" at bounding box center [780, 434] width 1104 height 20
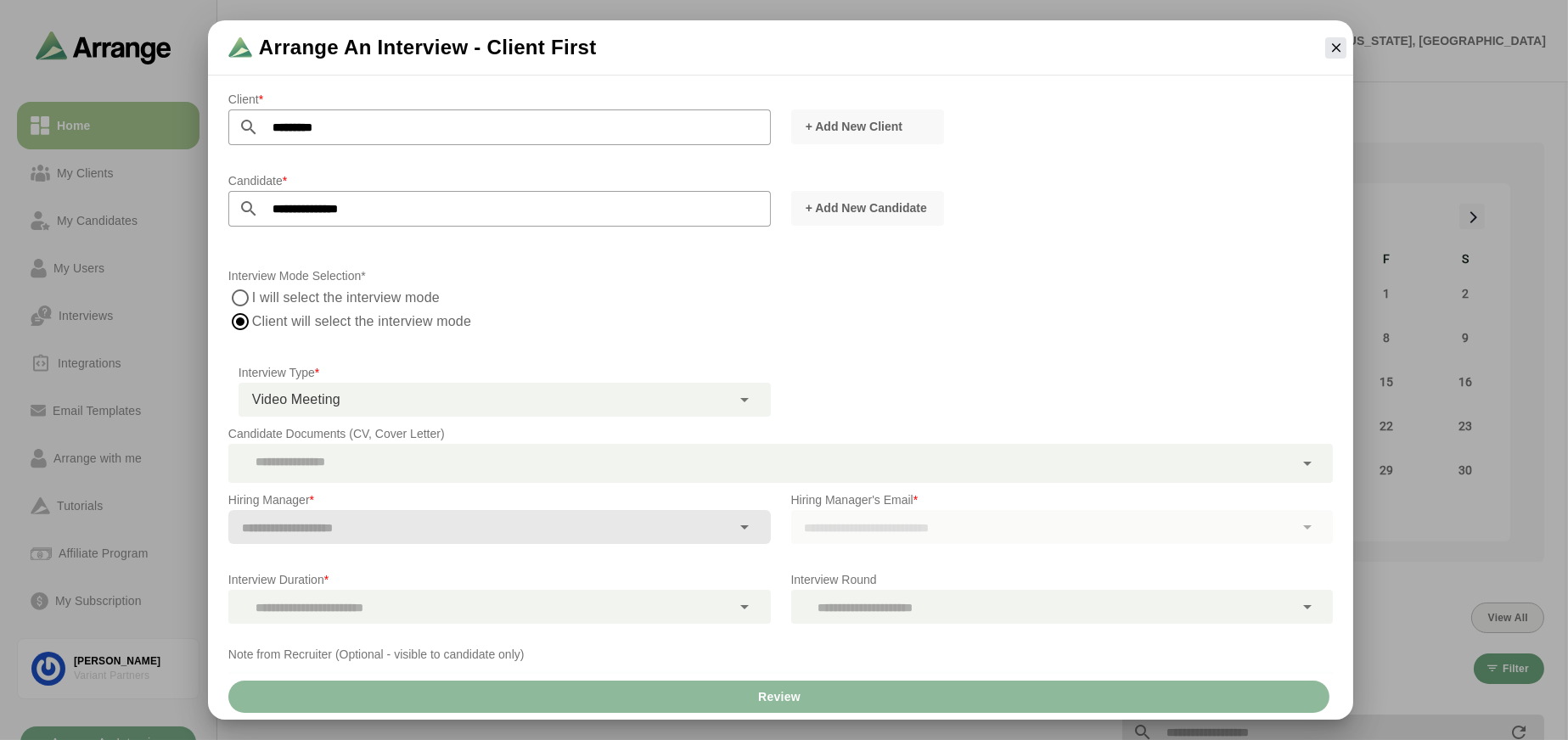
click at [435, 420] on div "Candidate Documents (CV, Cover Letter)" at bounding box center [781, 454] width 1125 height 80
click at [446, 446] on div at bounding box center [761, 463] width 1066 height 39
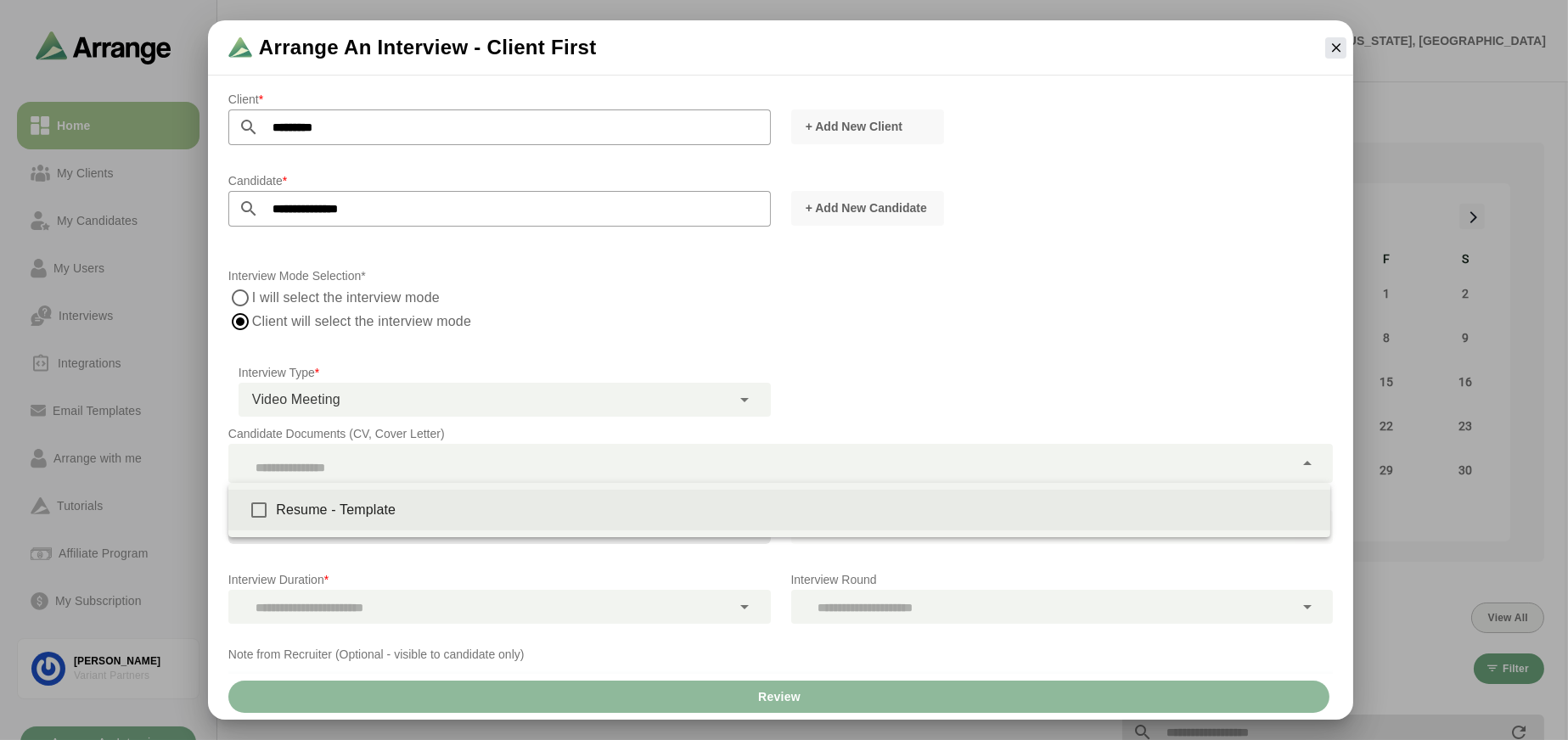
type input "**********"
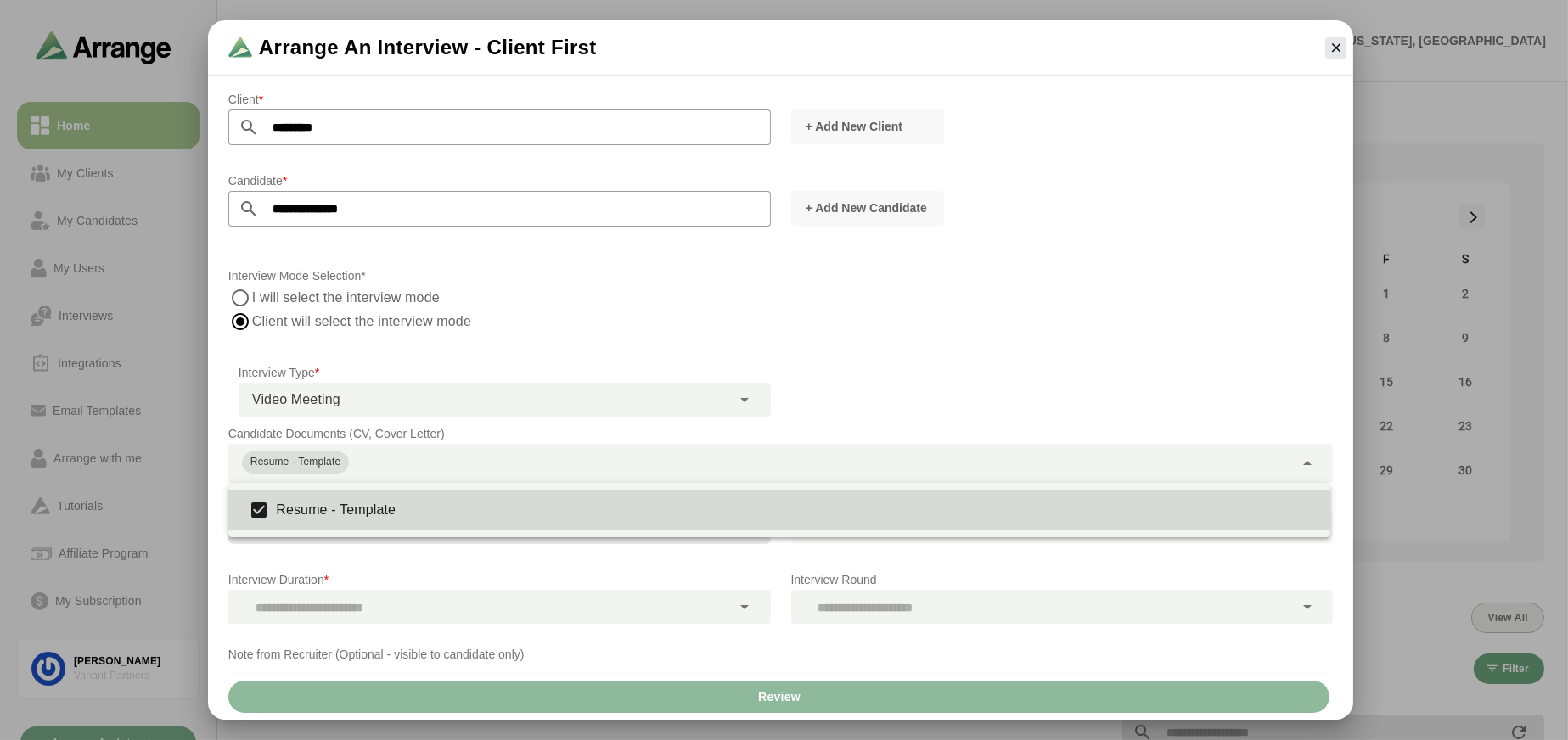
click at [519, 577] on p "Interview Duration *" at bounding box center [499, 579] width 542 height 20
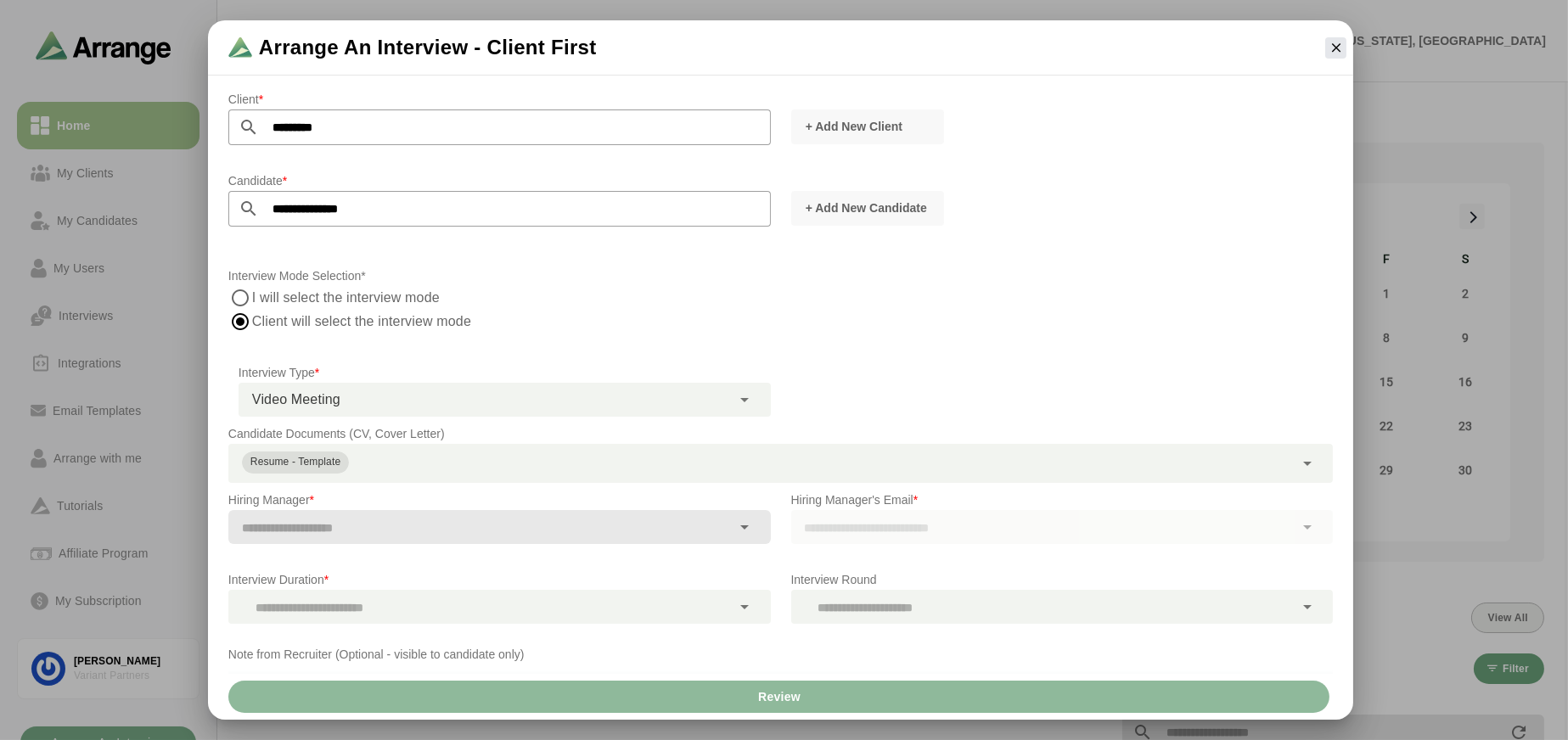
click at [467, 551] on div at bounding box center [500, 557] width 515 height 12
click at [453, 511] on div at bounding box center [480, 527] width 503 height 34
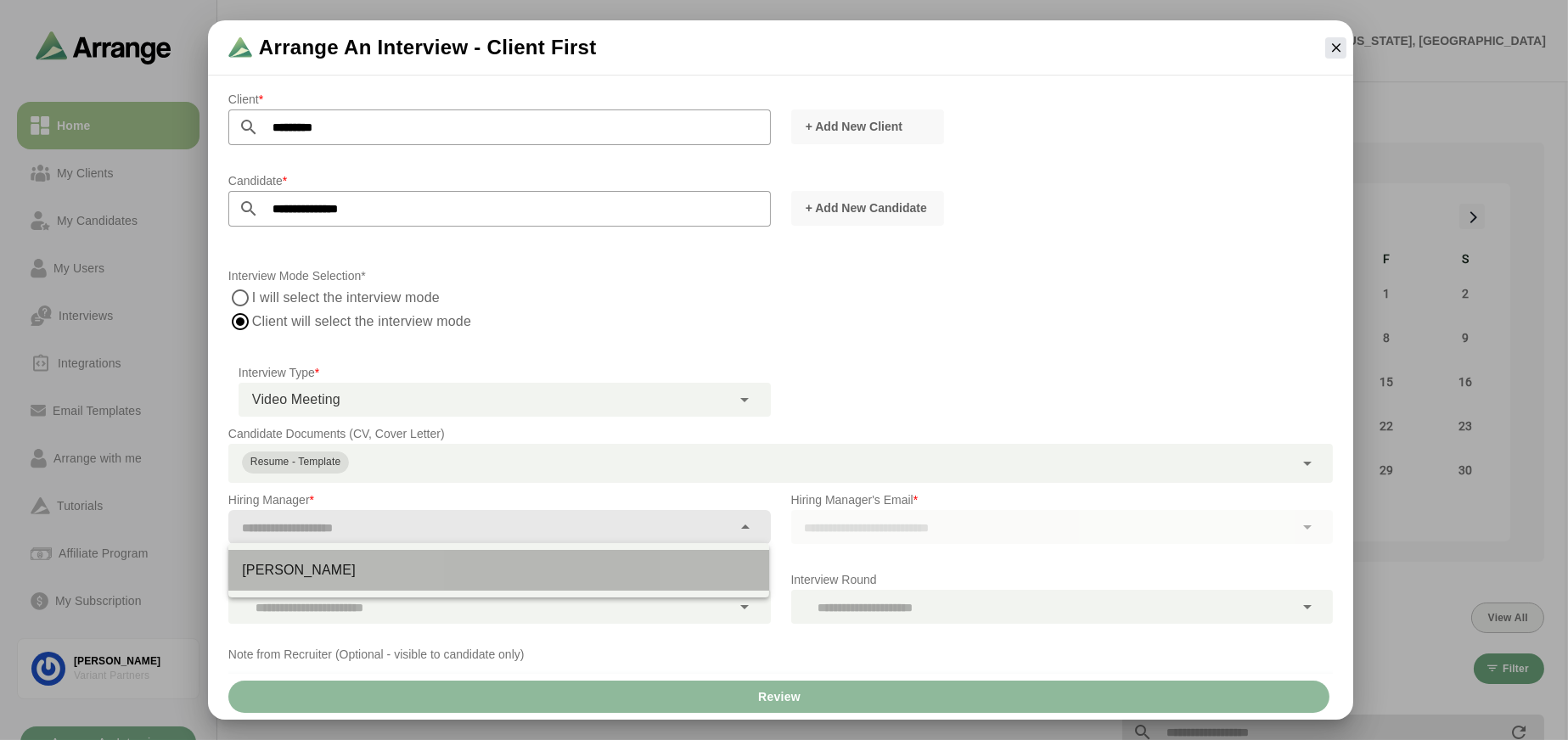
click at [367, 574] on div "Avery Bruno" at bounding box center [499, 569] width 514 height 20
type input "**********"
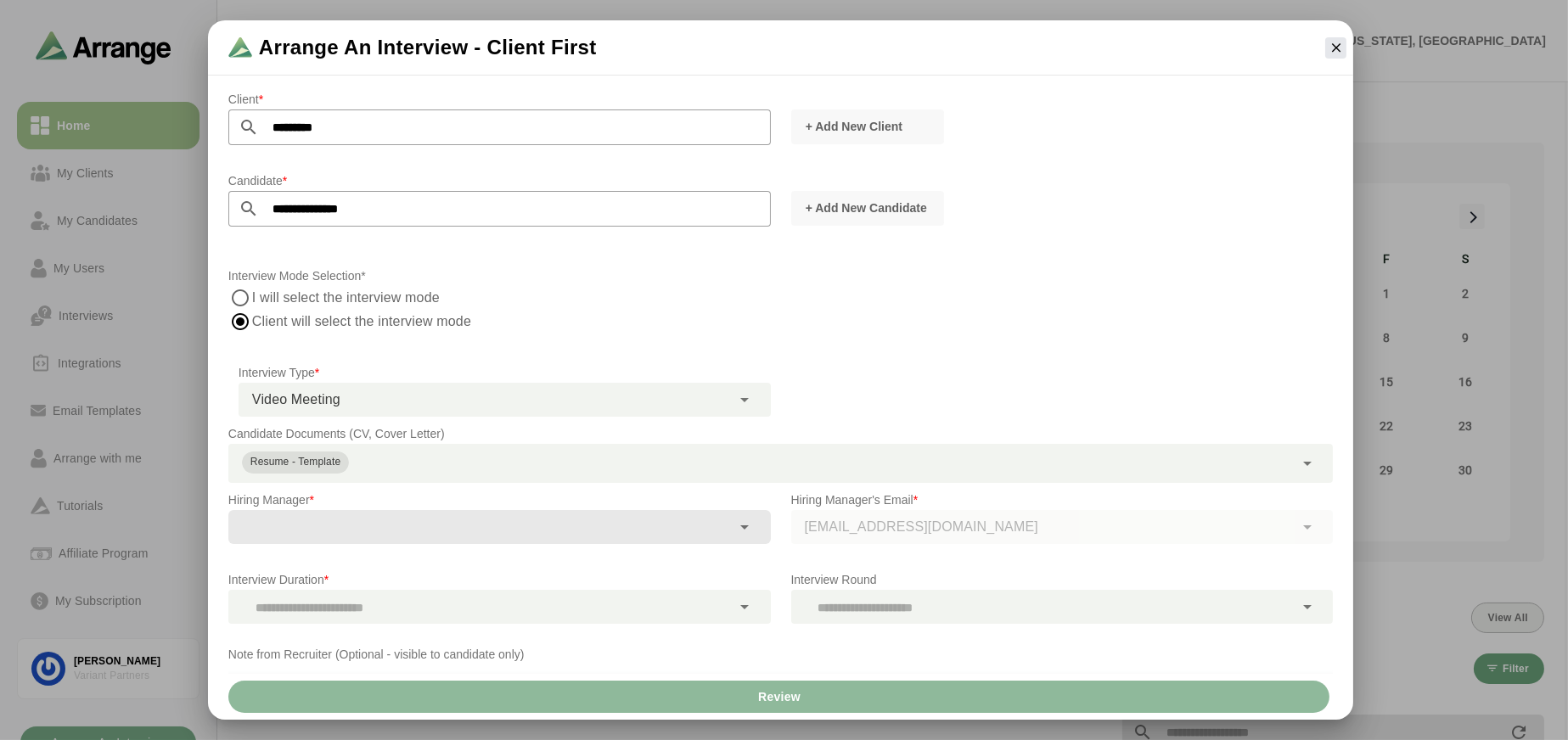
click at [964, 526] on div "abruno@vpartners.com" at bounding box center [1062, 527] width 542 height 34
click at [621, 597] on div at bounding box center [480, 607] width 503 height 34
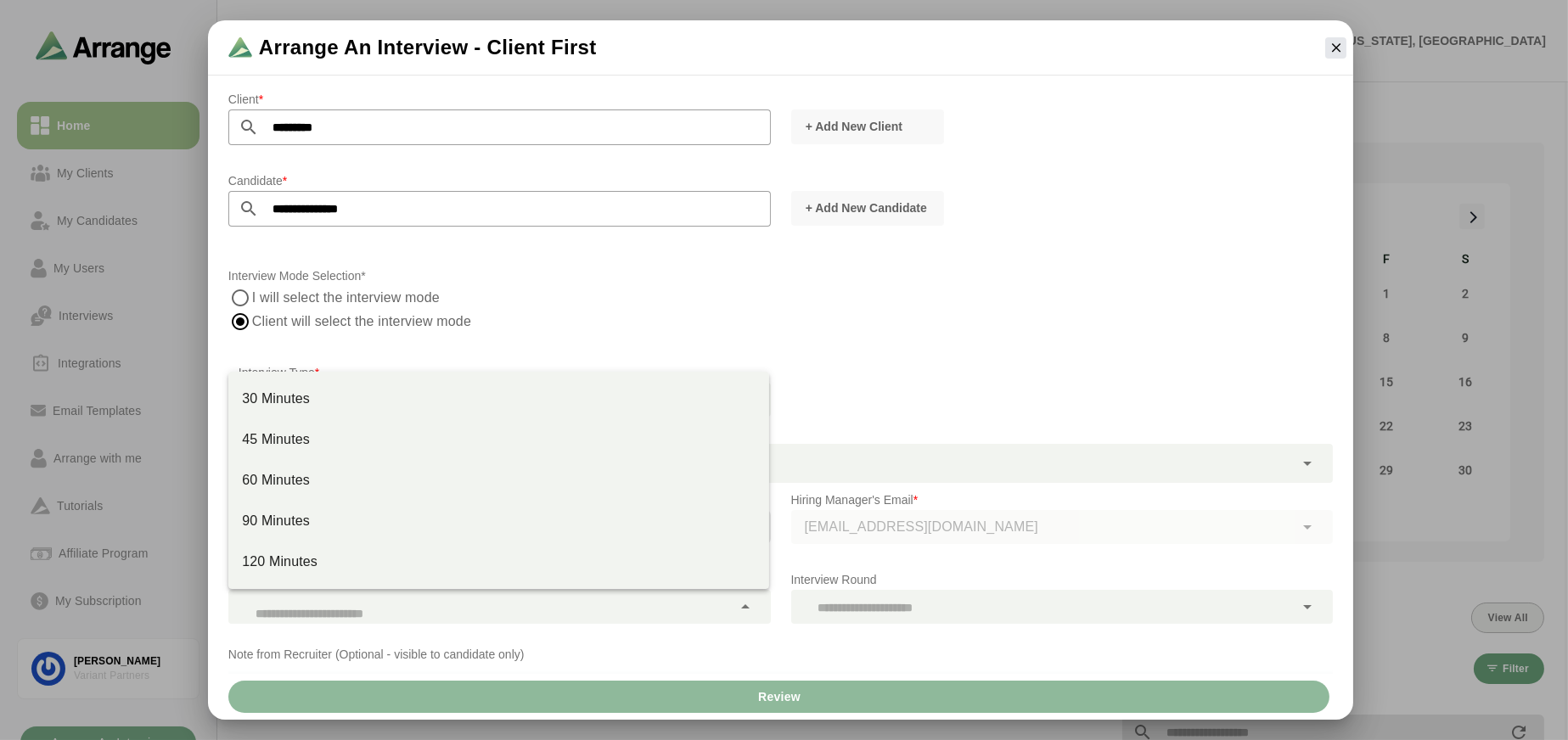
click at [331, 429] on div "45 Minutes" at bounding box center [499, 439] width 514 height 20
type input "**"
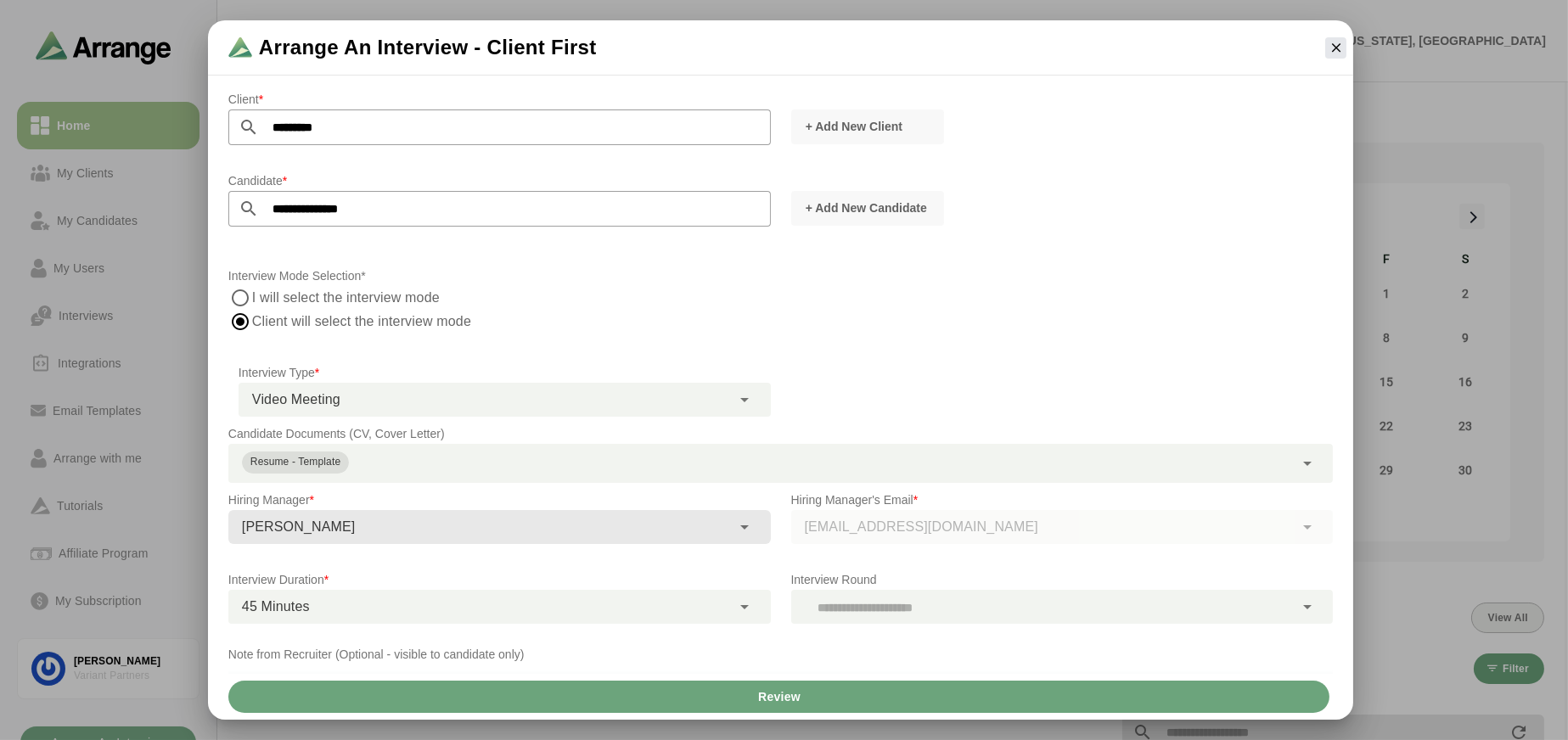
click at [911, 594] on div at bounding box center [1043, 607] width 503 height 34
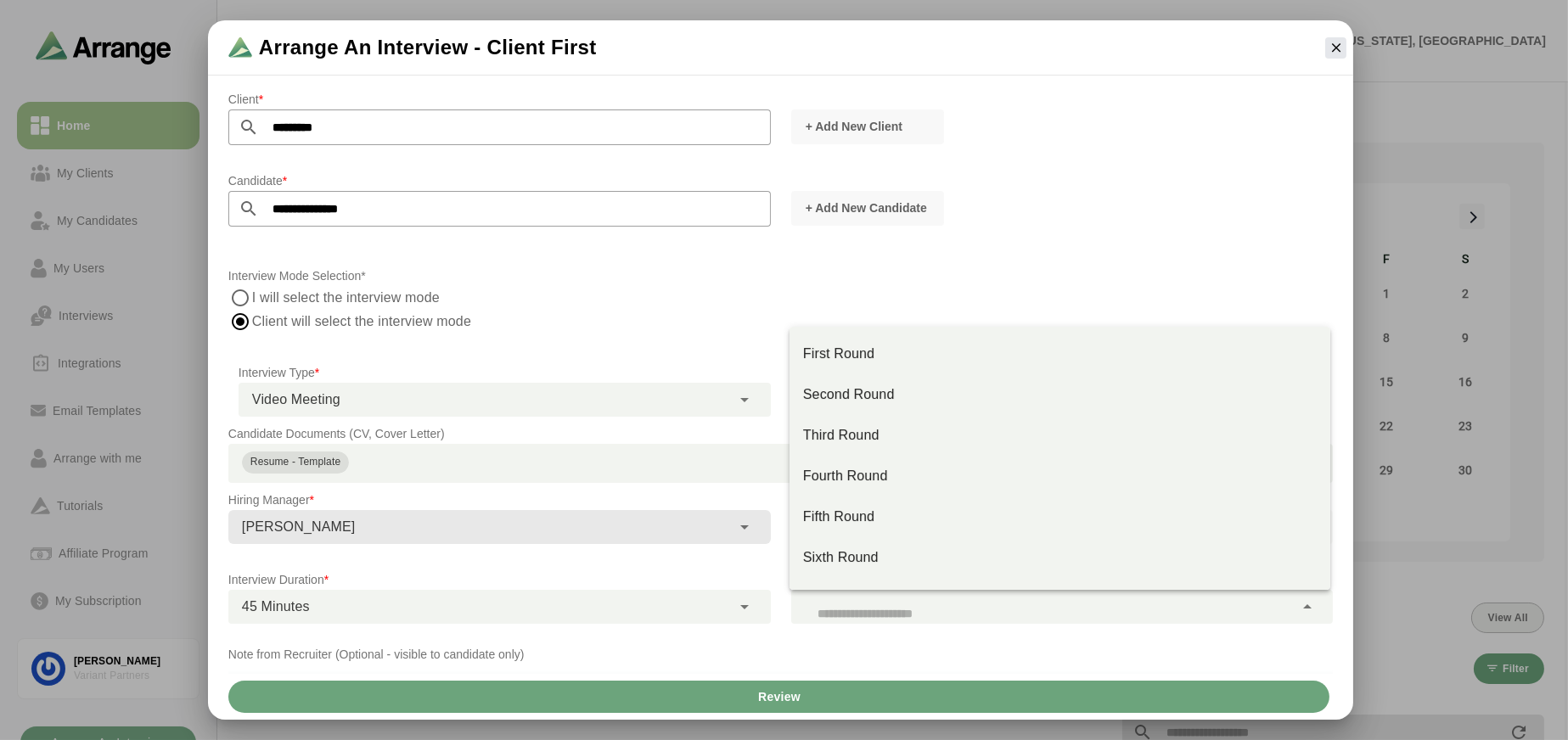
click at [932, 402] on div "Second Round" at bounding box center [1060, 394] width 514 height 20
type input "**"
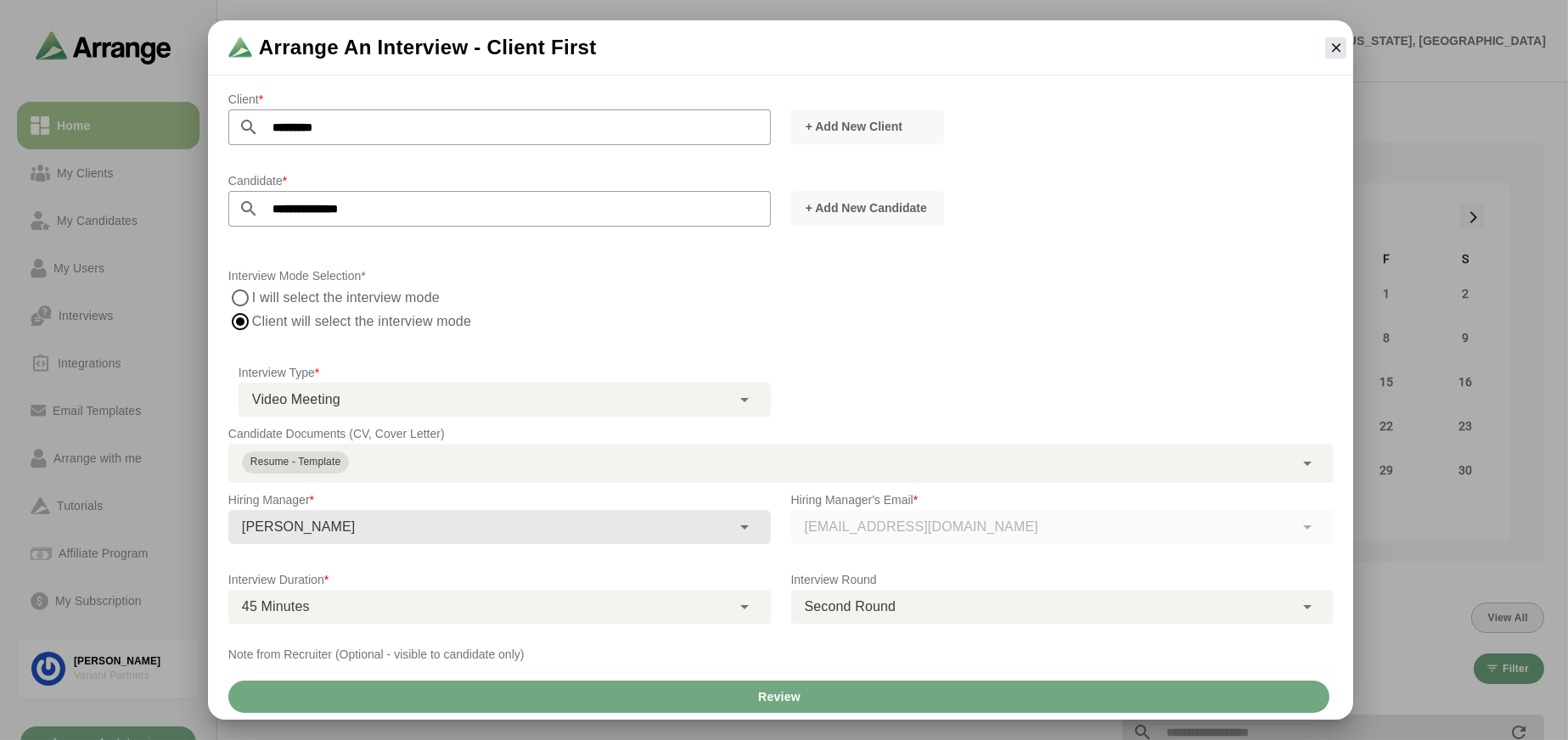
click at [864, 703] on button "Review" at bounding box center [778, 696] width 1101 height 32
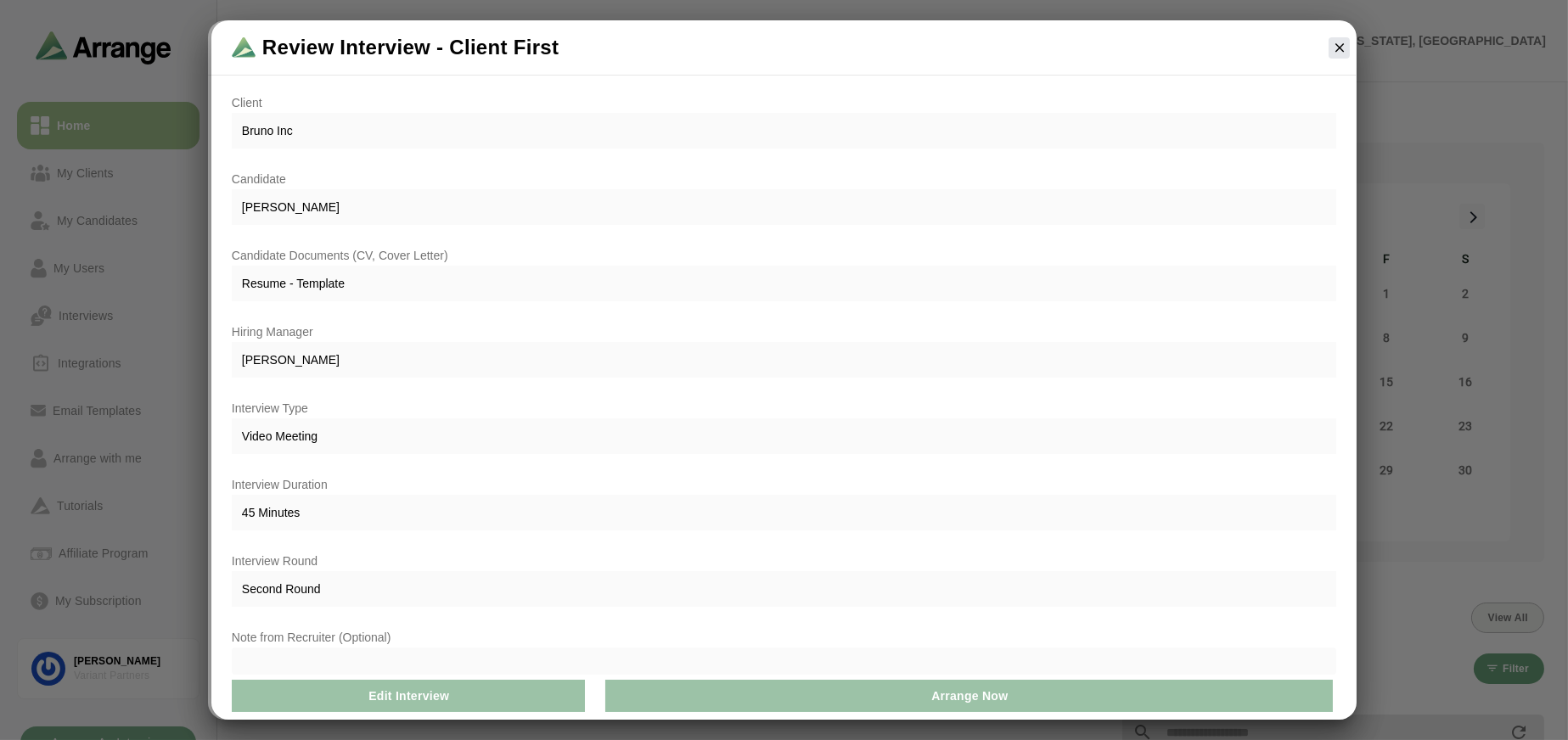
drag, startPoint x: 386, startPoint y: 702, endPoint x: 378, endPoint y: 669, distance: 34.0
click at [386, 696] on span "Edit Interview" at bounding box center [408, 696] width 82 height 32
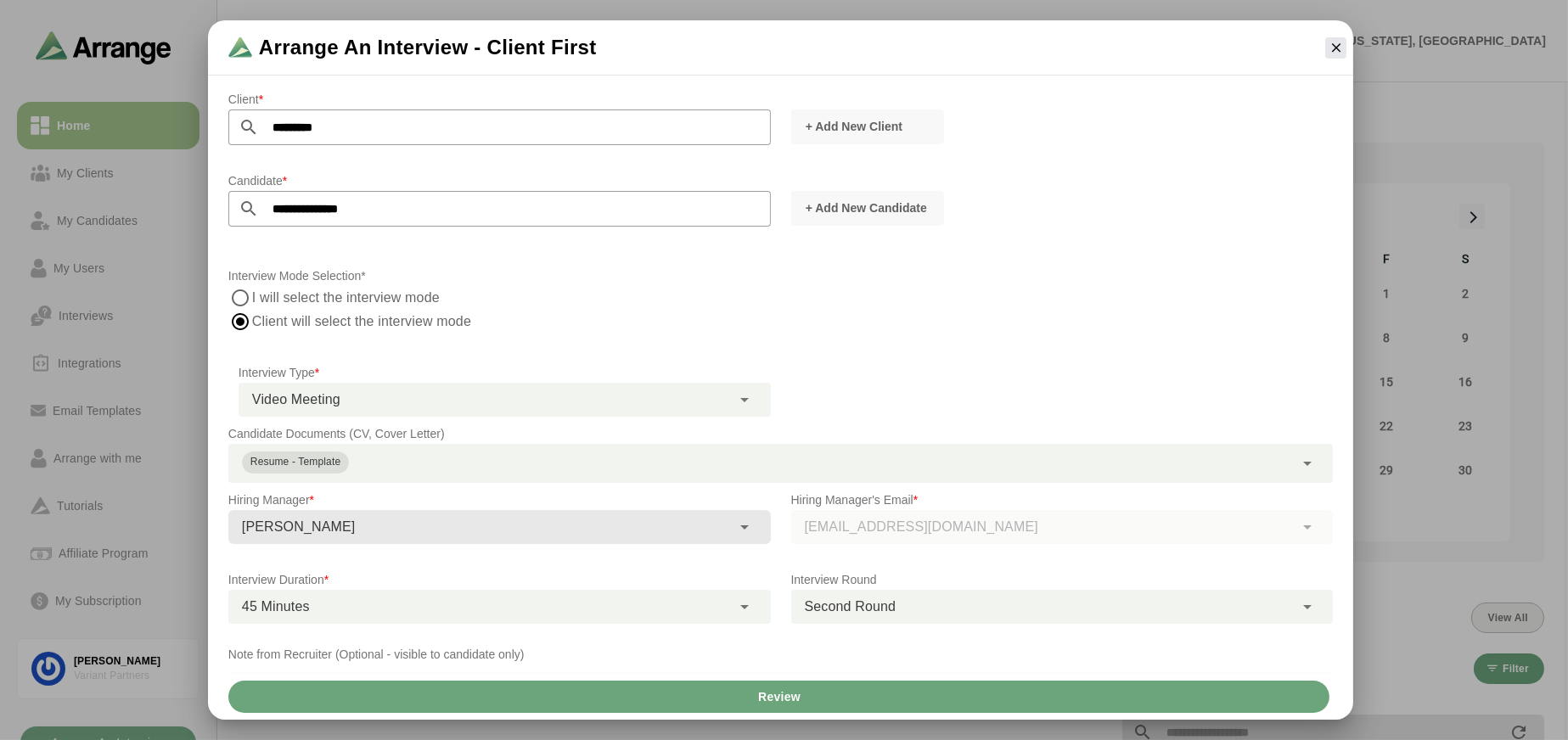
click at [894, 723] on div at bounding box center [784, 370] width 1568 height 740
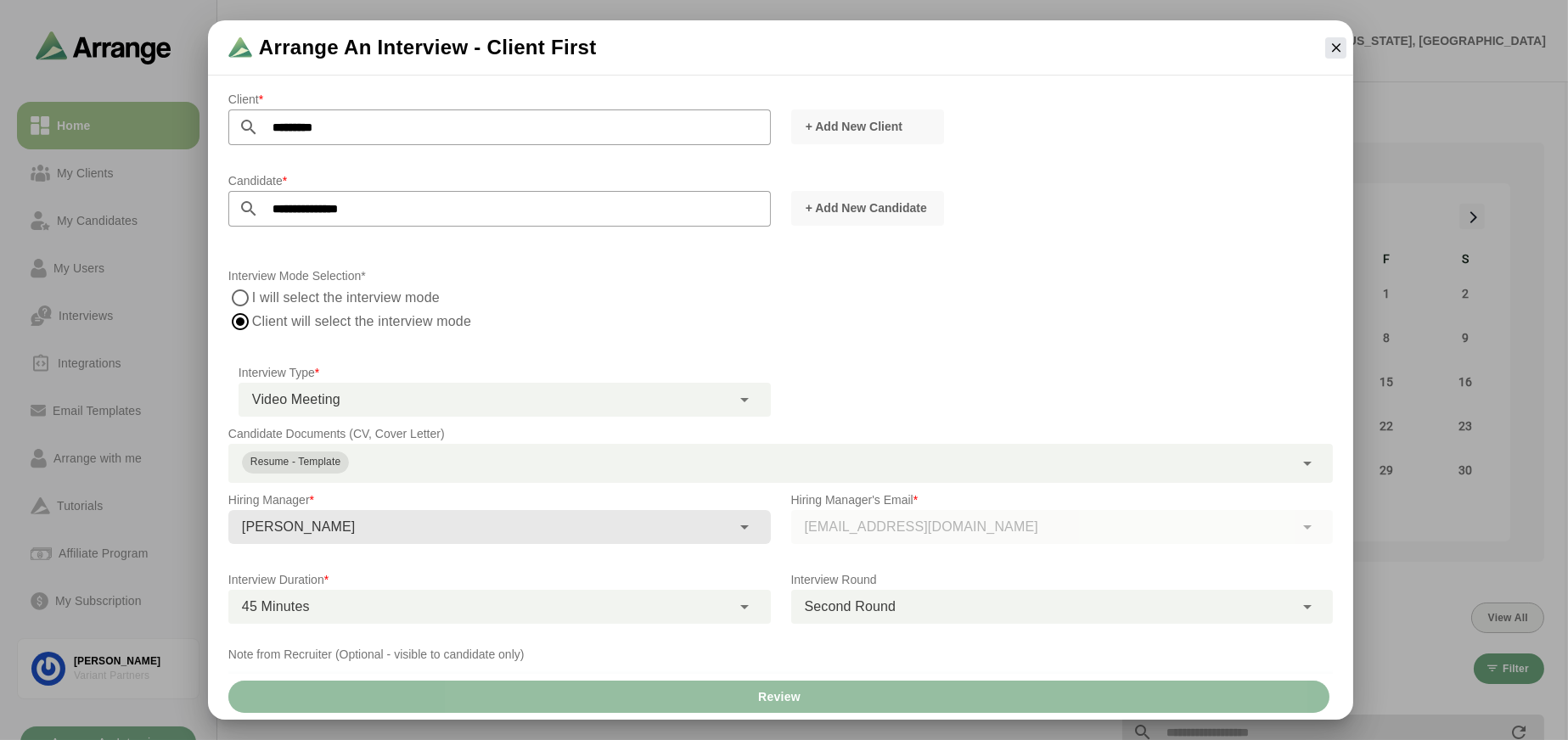
click at [888, 696] on button "Review" at bounding box center [778, 696] width 1101 height 32
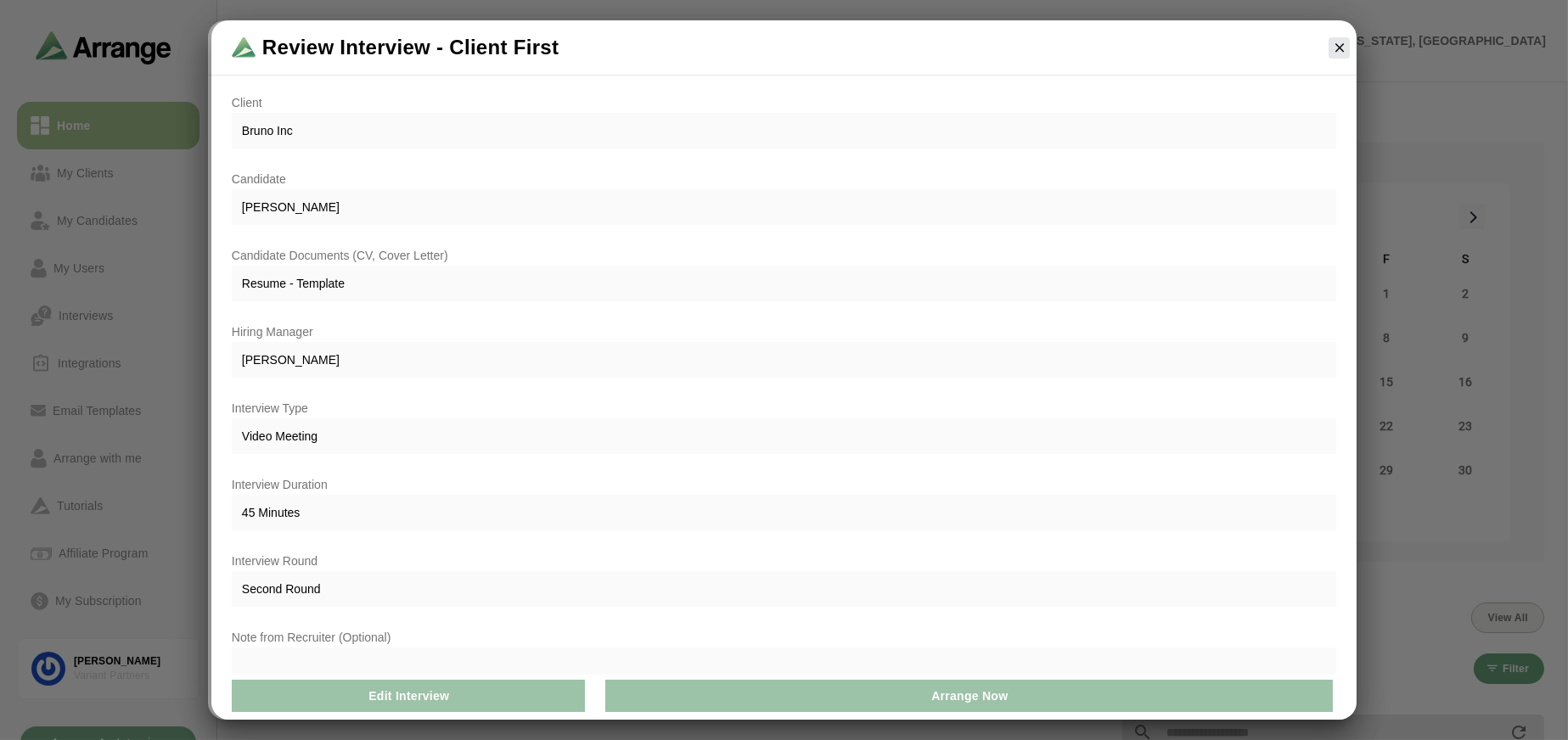
click at [326, 659] on div at bounding box center [784, 661] width 1104 height 27
click at [511, 654] on div at bounding box center [784, 661] width 1104 height 27
click at [593, 662] on div at bounding box center [784, 661] width 1104 height 27
click at [596, 661] on div at bounding box center [784, 661] width 1104 height 27
click at [597, 661] on div at bounding box center [784, 661] width 1104 height 27
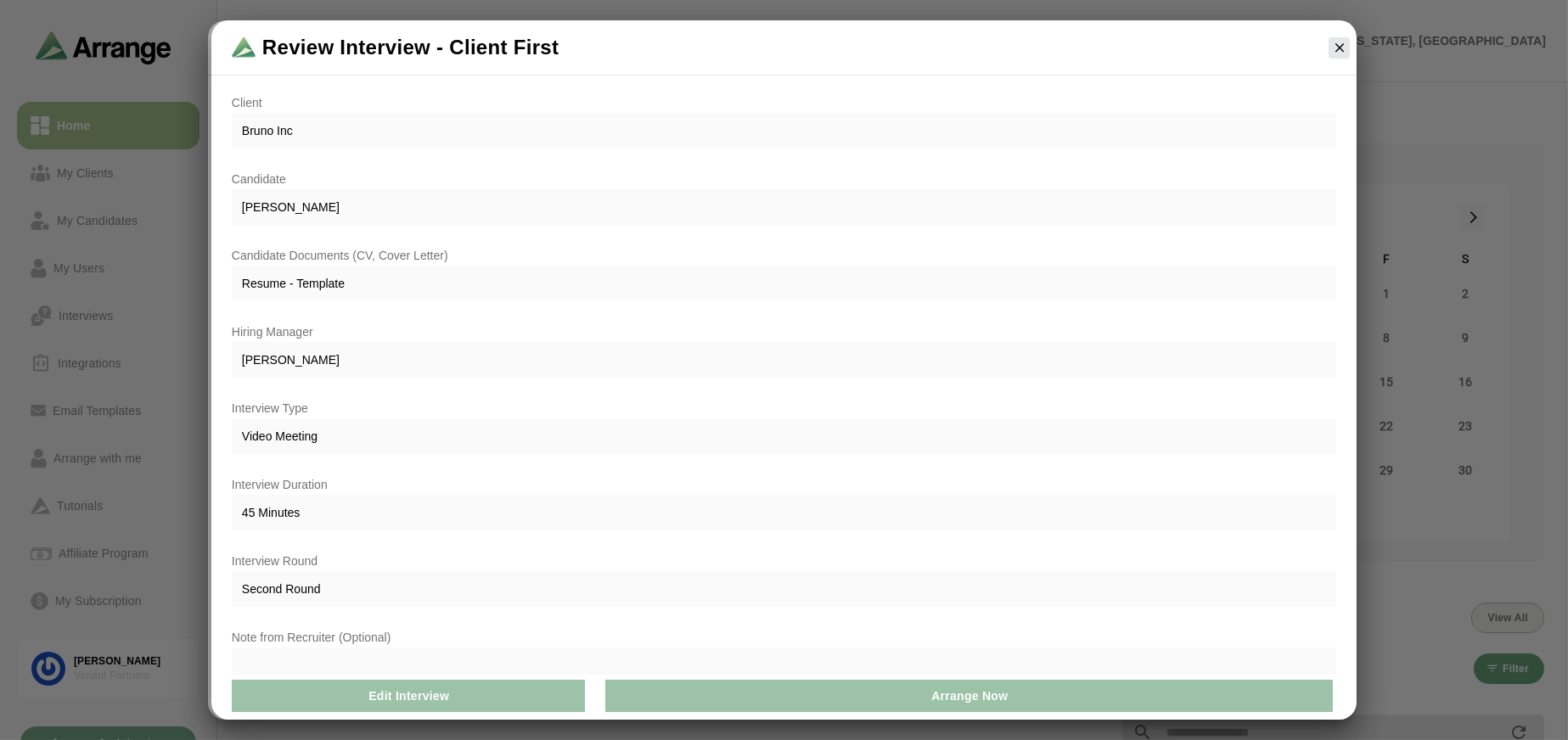
click at [597, 660] on div at bounding box center [784, 661] width 1104 height 27
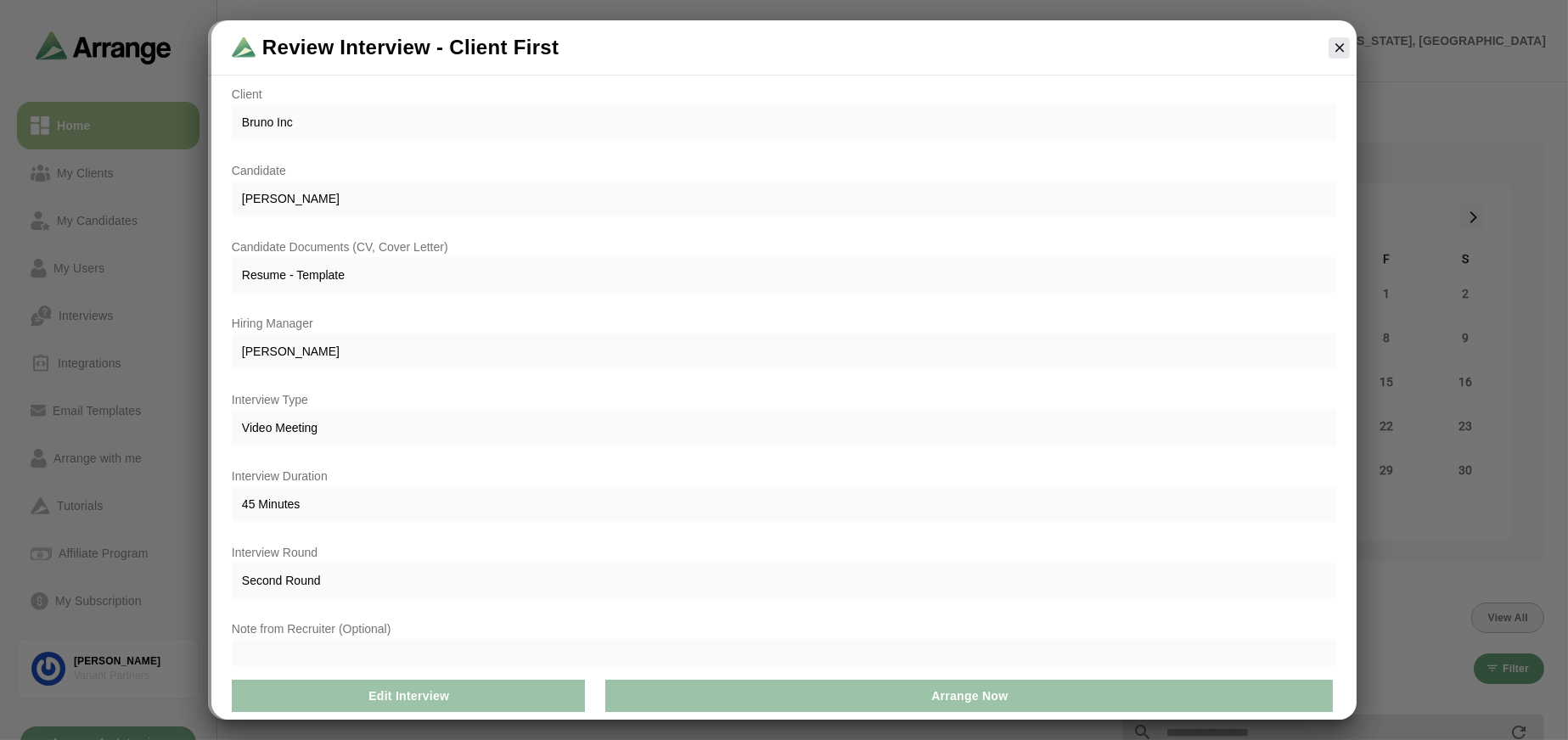
click at [382, 639] on div at bounding box center [784, 652] width 1104 height 27
click at [382, 652] on div at bounding box center [784, 652] width 1104 height 27
click at [361, 599] on div "Interview Round Second Round" at bounding box center [784, 570] width 1125 height 77
click at [367, 559] on p "Interview Round" at bounding box center [784, 552] width 1104 height 20
click at [367, 576] on span "Second Round" at bounding box center [784, 580] width 1104 height 36
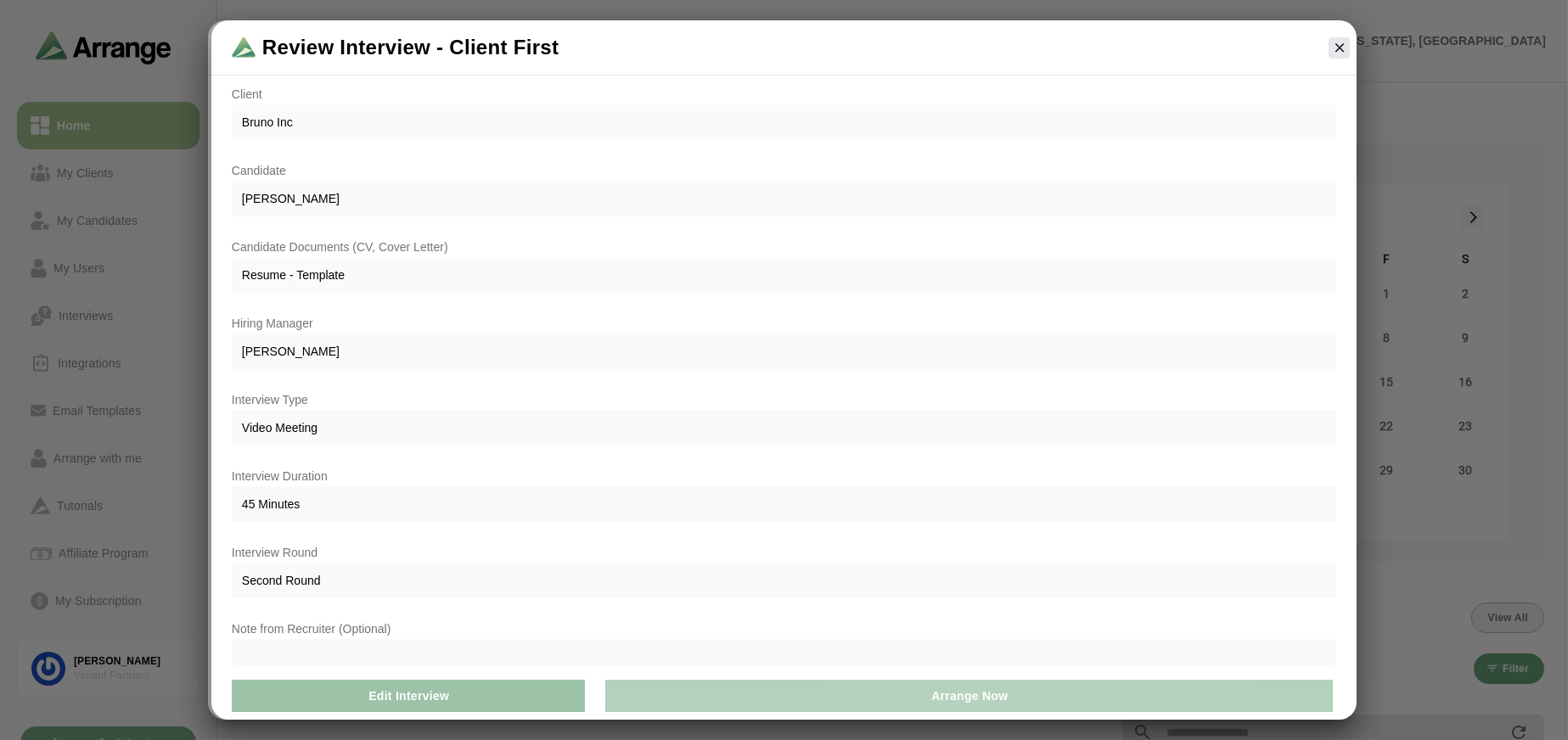
click at [871, 701] on button "Arrange Now" at bounding box center [969, 696] width 728 height 32
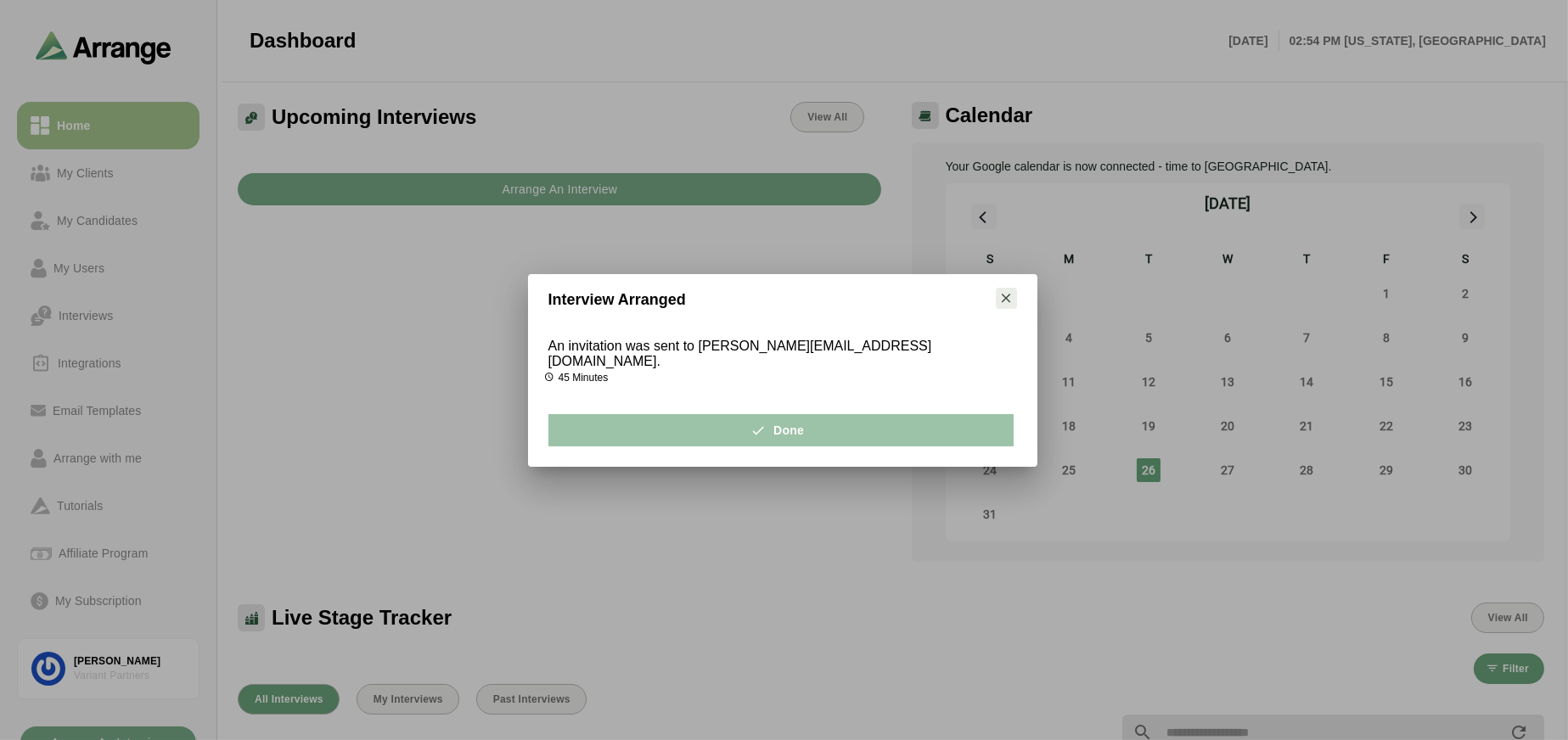
click at [1007, 301] on icon "button" at bounding box center [1006, 298] width 16 height 16
